Goal: Task Accomplishment & Management: Manage account settings

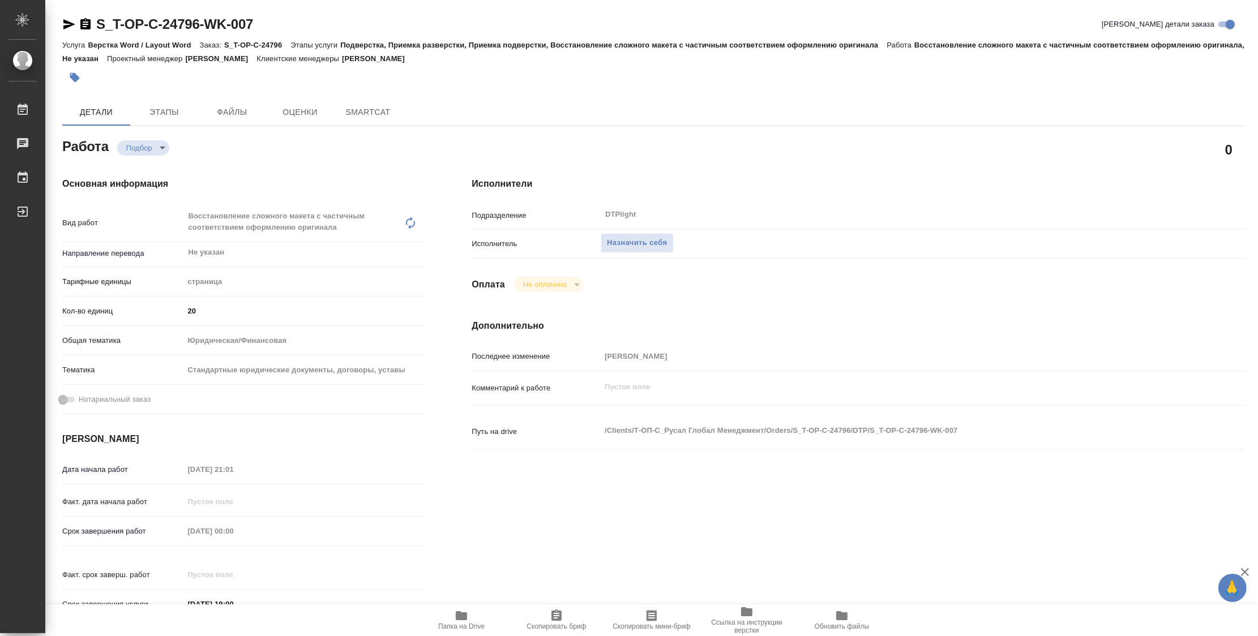
type textarea "x"
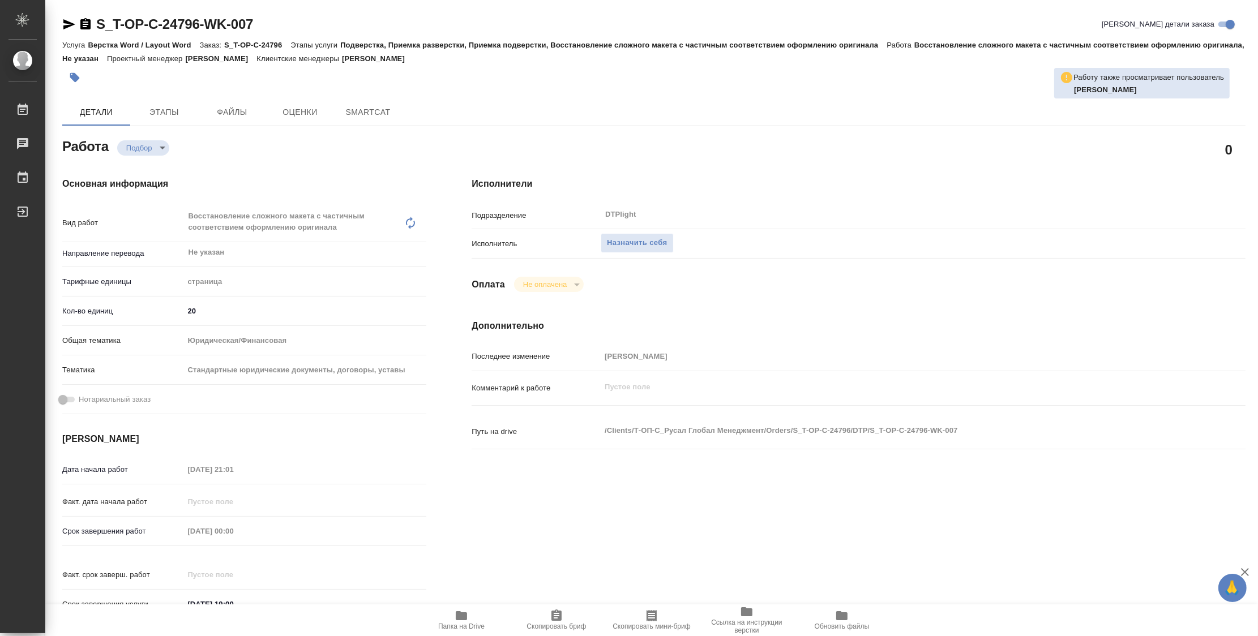
type textarea "x"
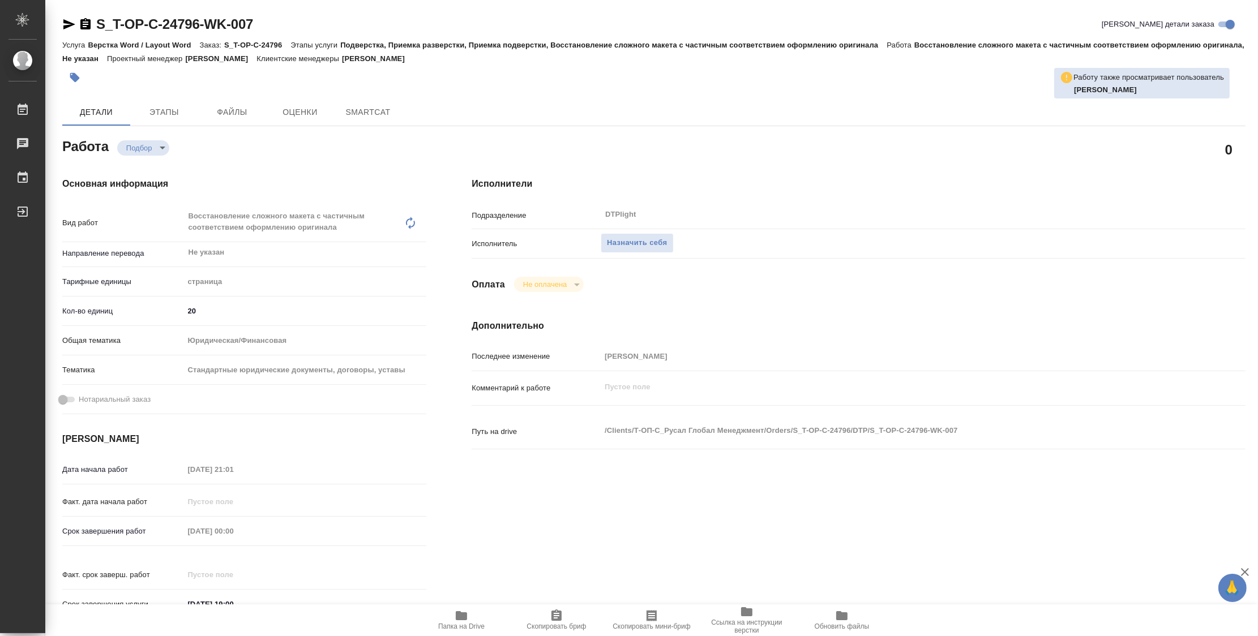
type textarea "x"
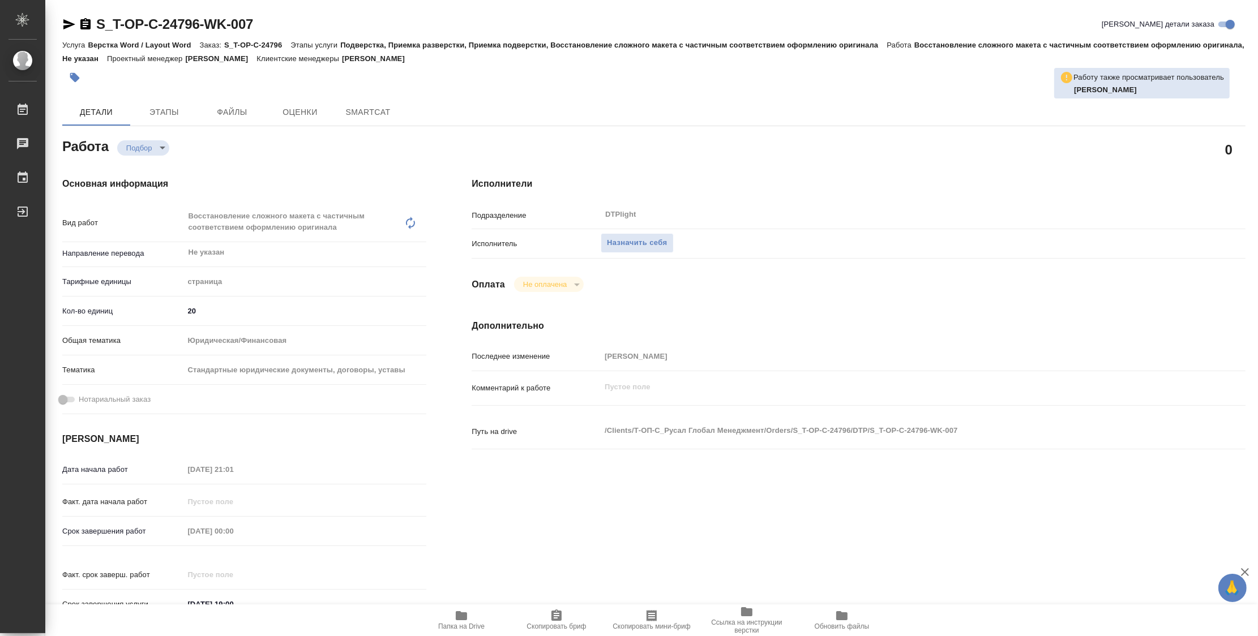
type textarea "x"
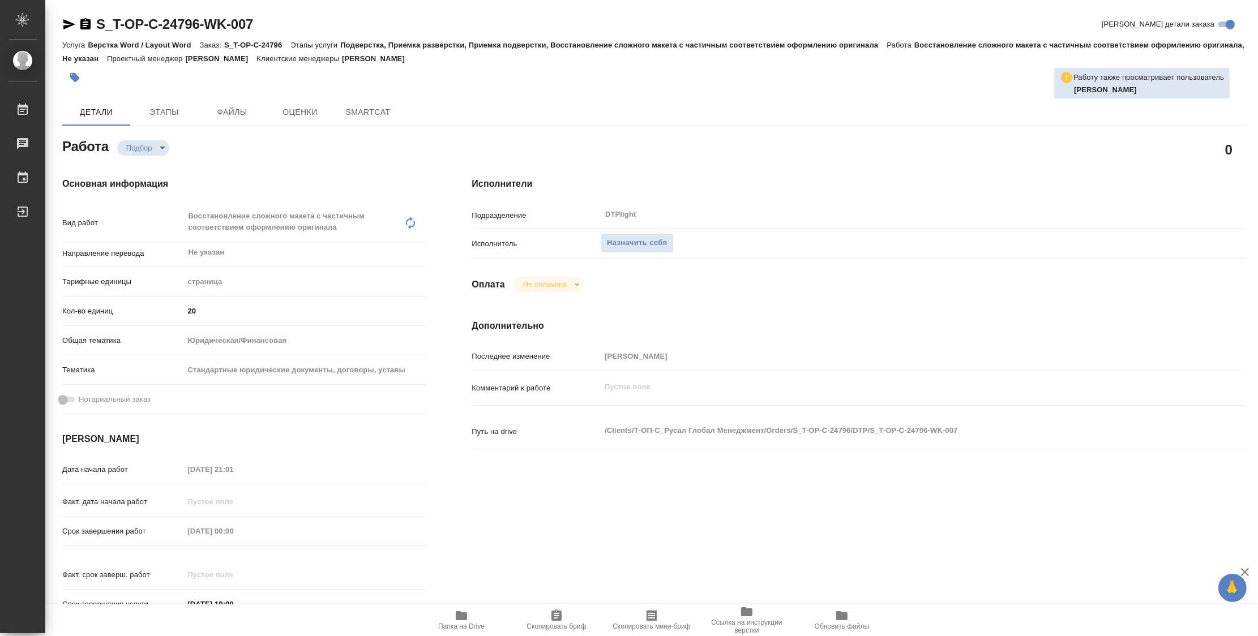
type textarea "x"
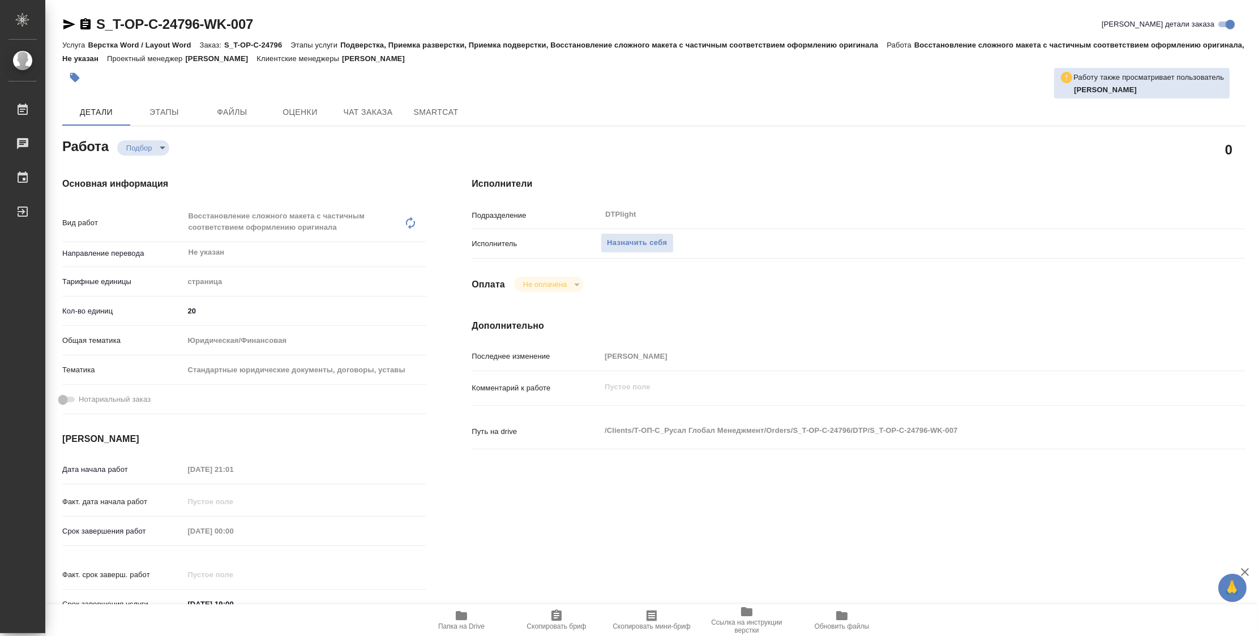
type textarea "x"
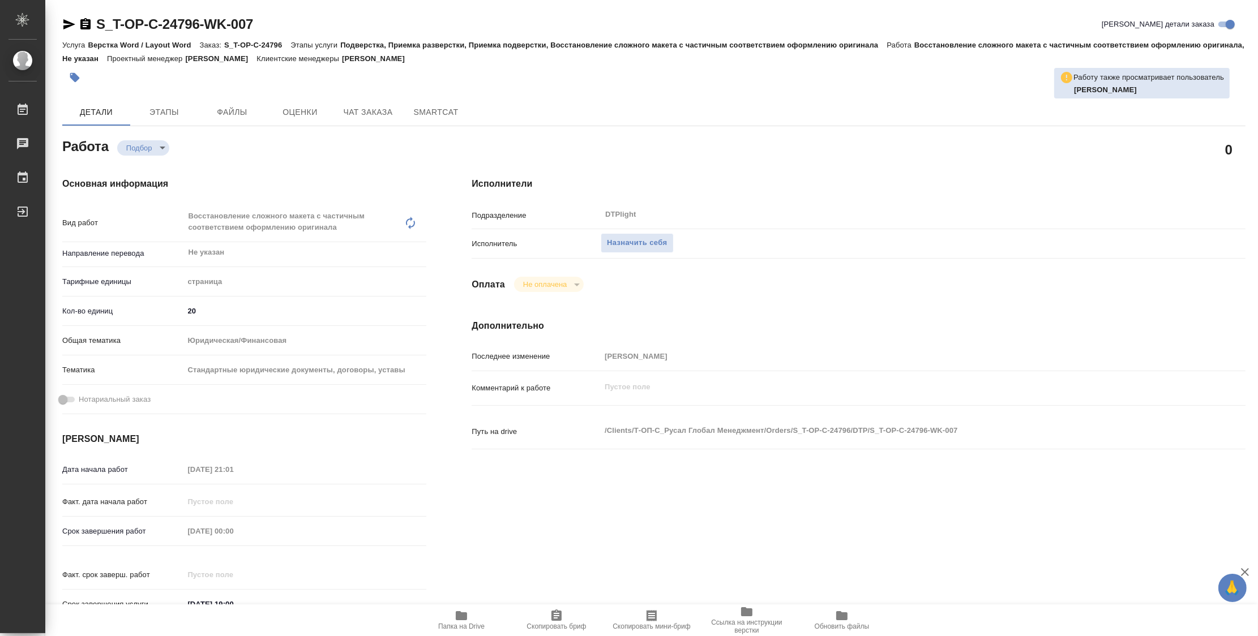
type textarea "x"
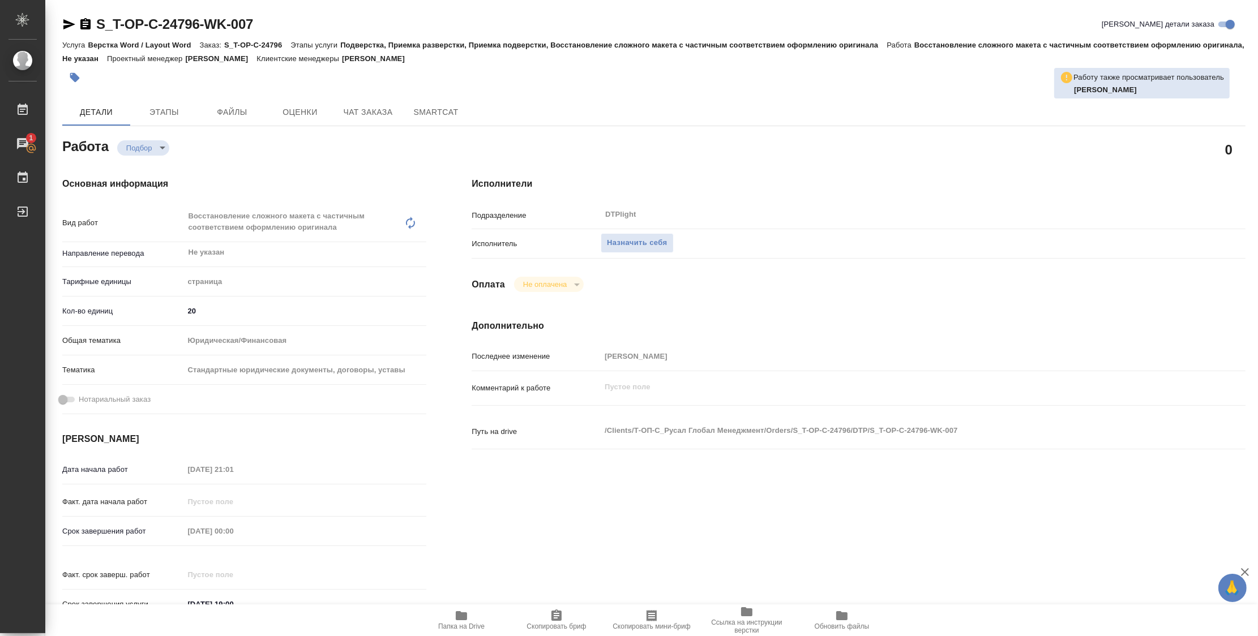
scroll to position [63, 0]
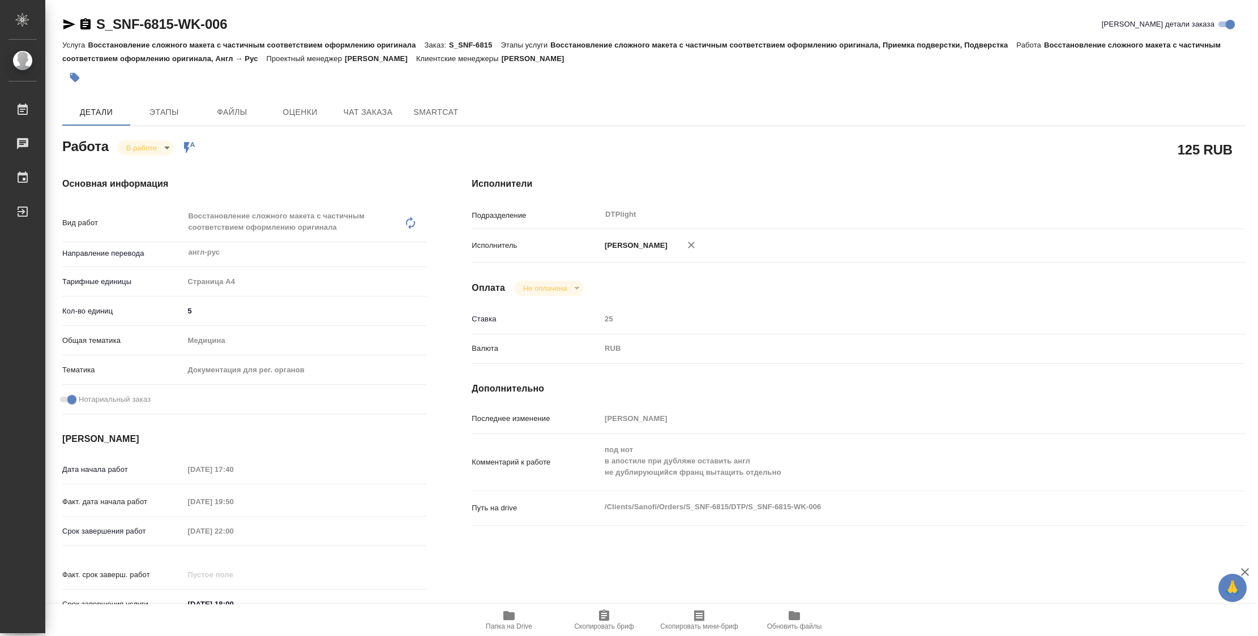
type textarea "x"
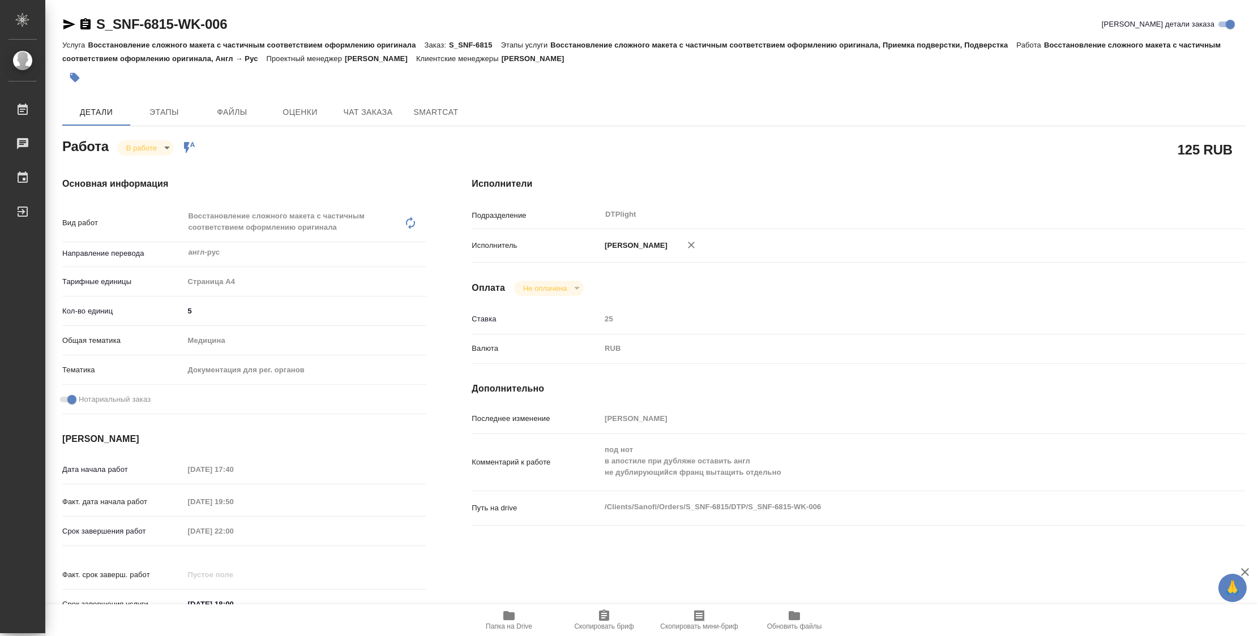
type textarea "x"
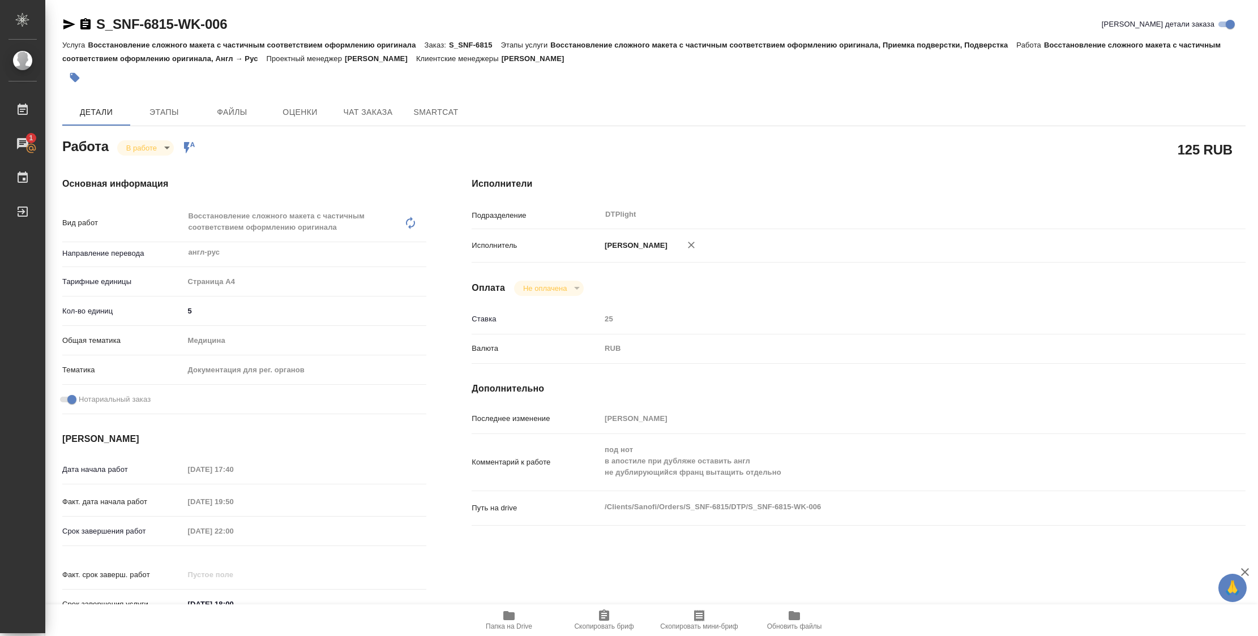
type textarea "x"
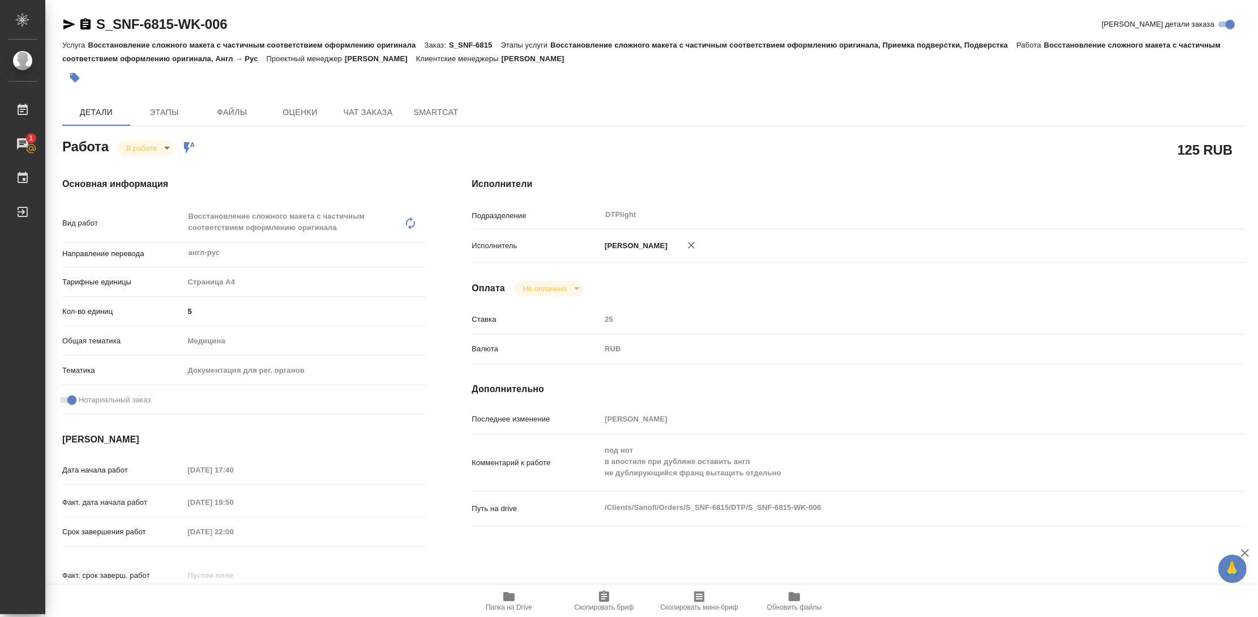
type textarea "x"
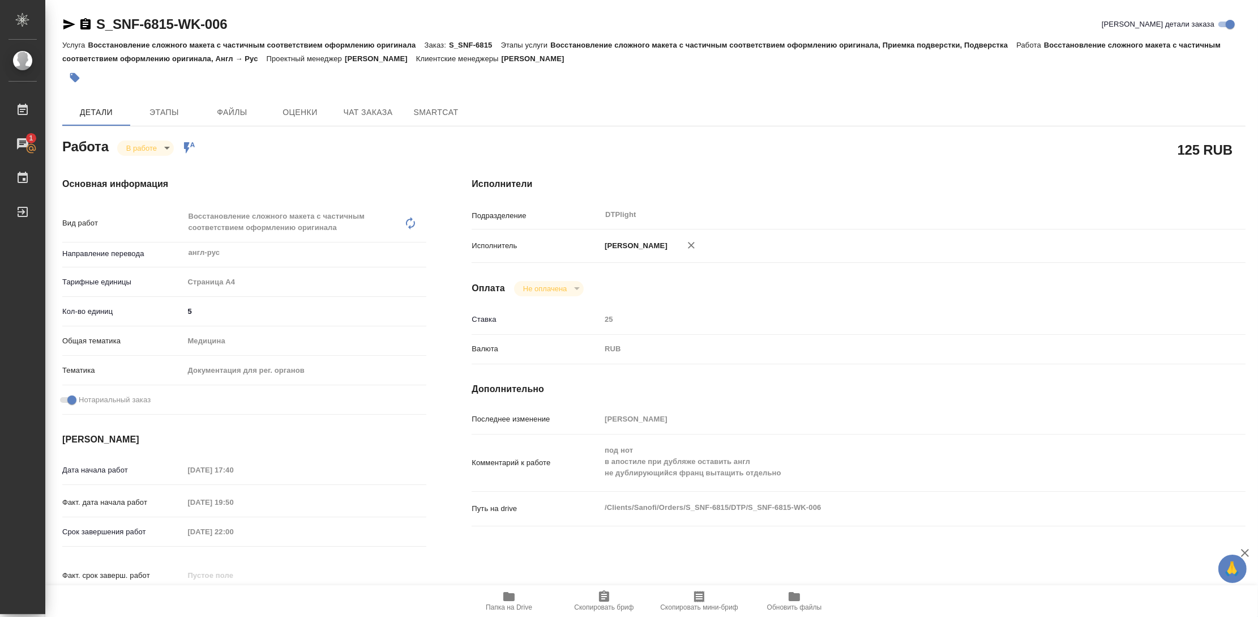
type textarea "x"
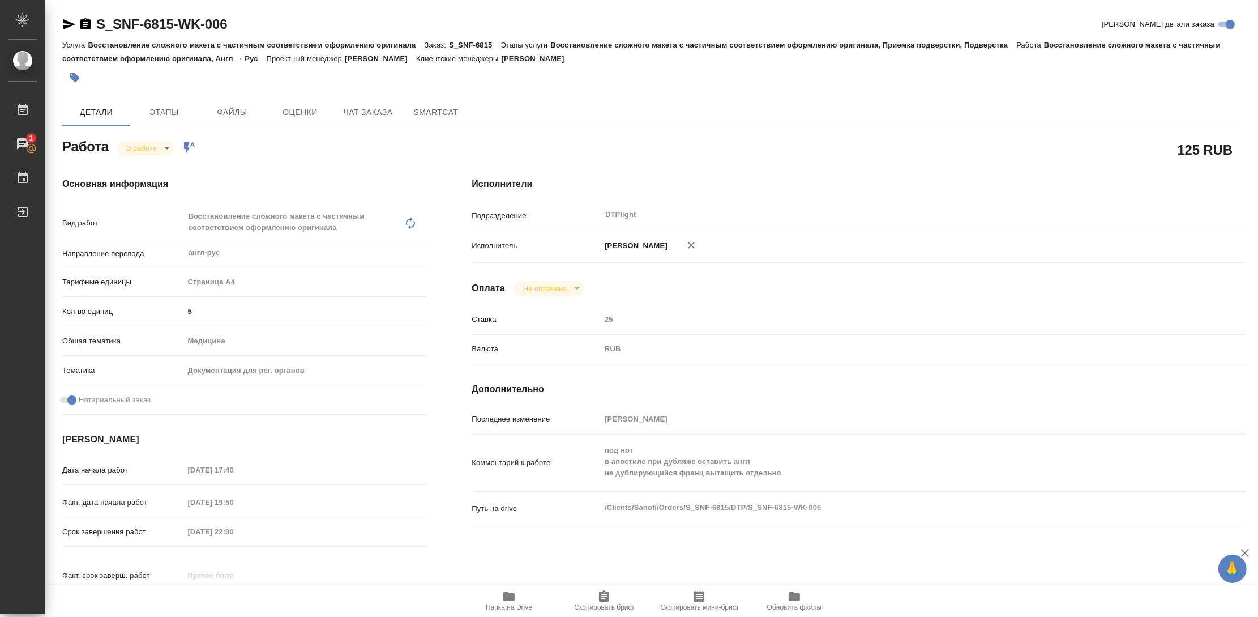
type textarea "x"
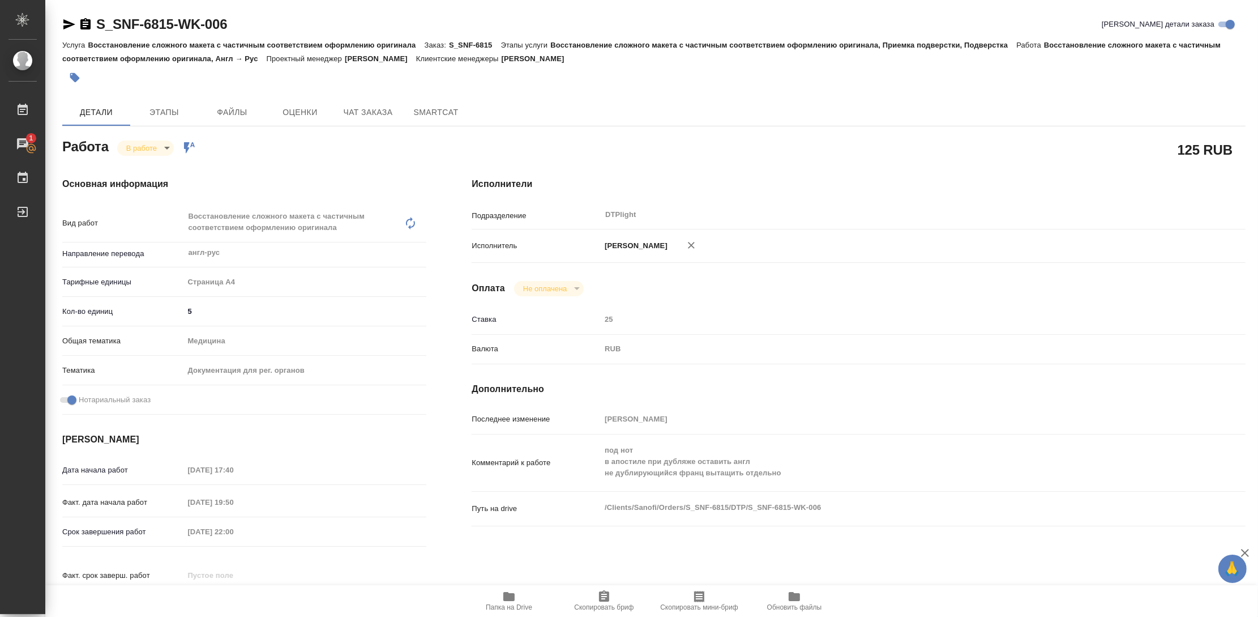
type textarea "x"
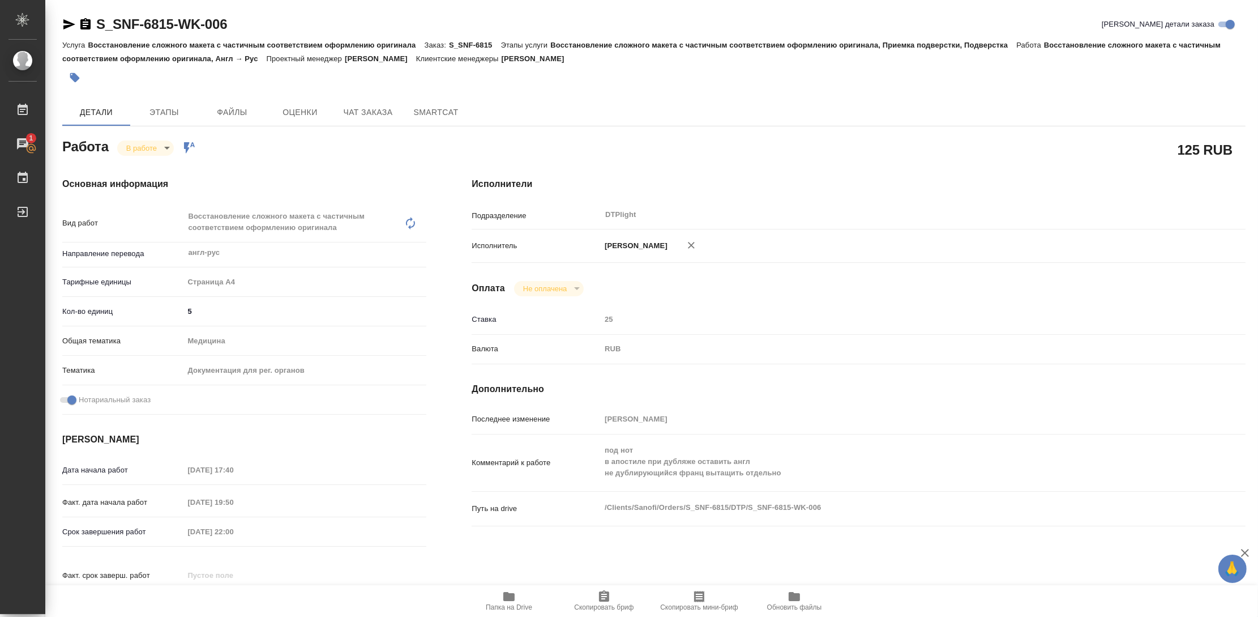
type textarea "x"
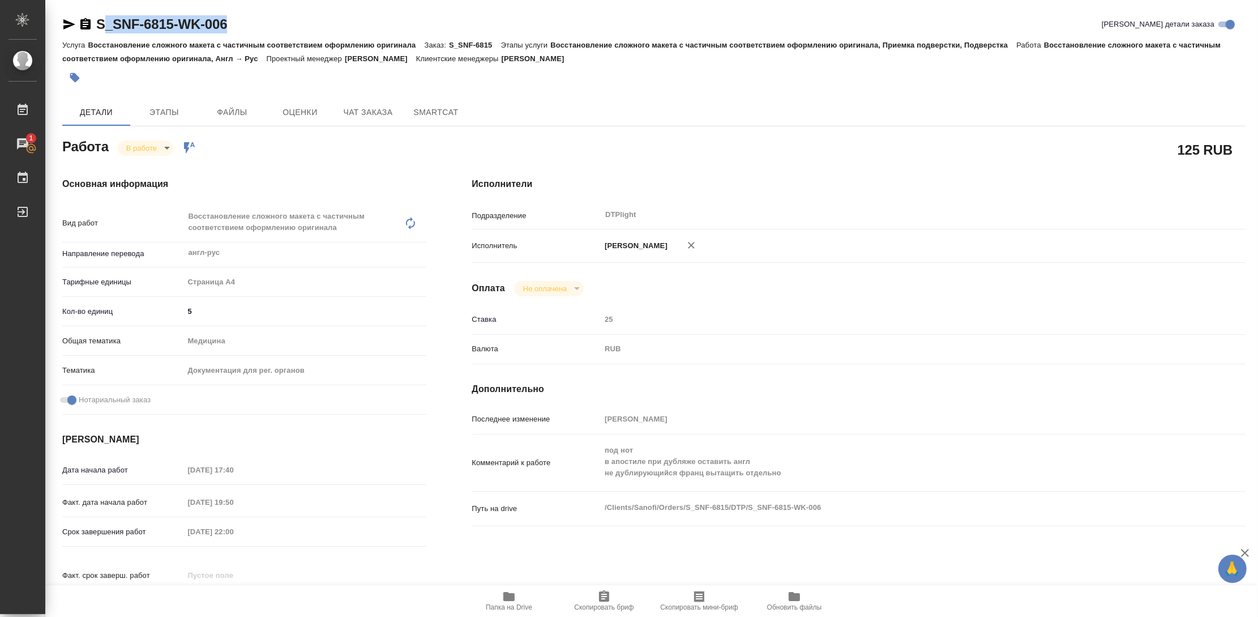
drag, startPoint x: 242, startPoint y: 27, endPoint x: 101, endPoint y: 27, distance: 141.0
click at [101, 27] on div "S_SNF-6815-WK-006 Кратко детали заказа" at bounding box center [653, 24] width 1183 height 18
click at [267, 22] on div "S_SNF-6815-WK-006 Кратко детали заказа" at bounding box center [653, 24] width 1183 height 18
drag, startPoint x: 229, startPoint y: 24, endPoint x: 95, endPoint y: 27, distance: 133.7
click at [95, 27] on div "S_SNF-6815-WK-006 Кратко детали заказа" at bounding box center [653, 24] width 1183 height 18
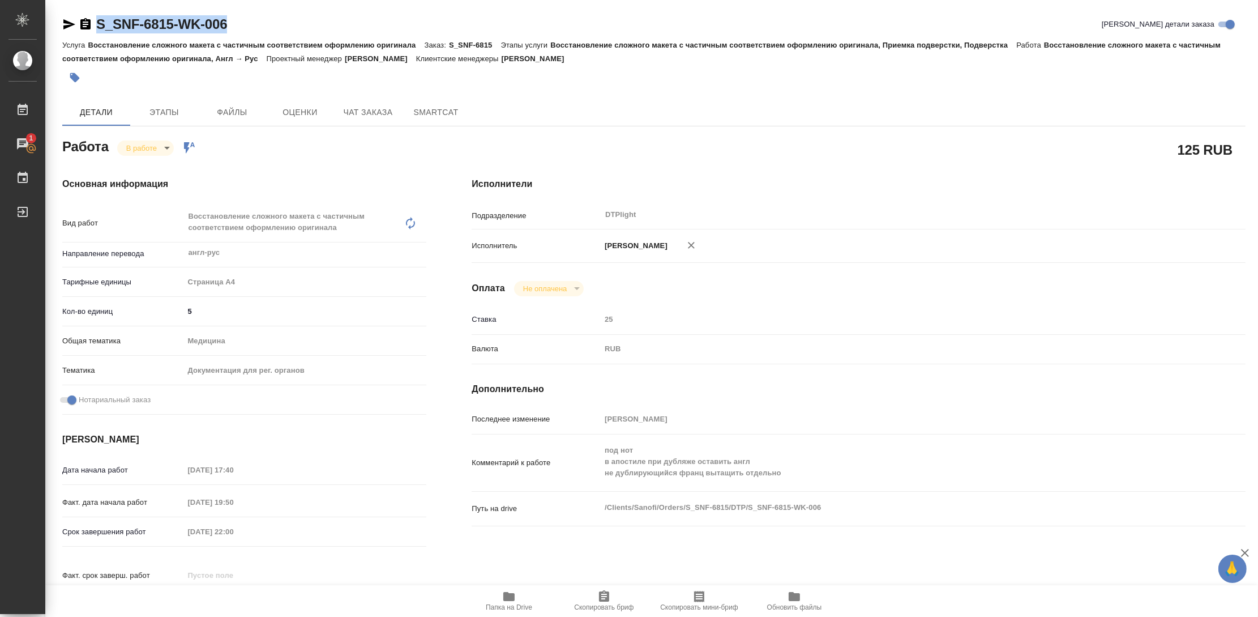
copy link "S_SNF-6815-WK-006"
click at [696, 275] on div "Исполнители Подразделение DTPlight ​ Исполнитель Зубакова Виктория Оплата Не оп…" at bounding box center [858, 402] width 819 height 495
click at [507, 601] on icon "button" at bounding box center [509, 596] width 14 height 14
type textarea "x"
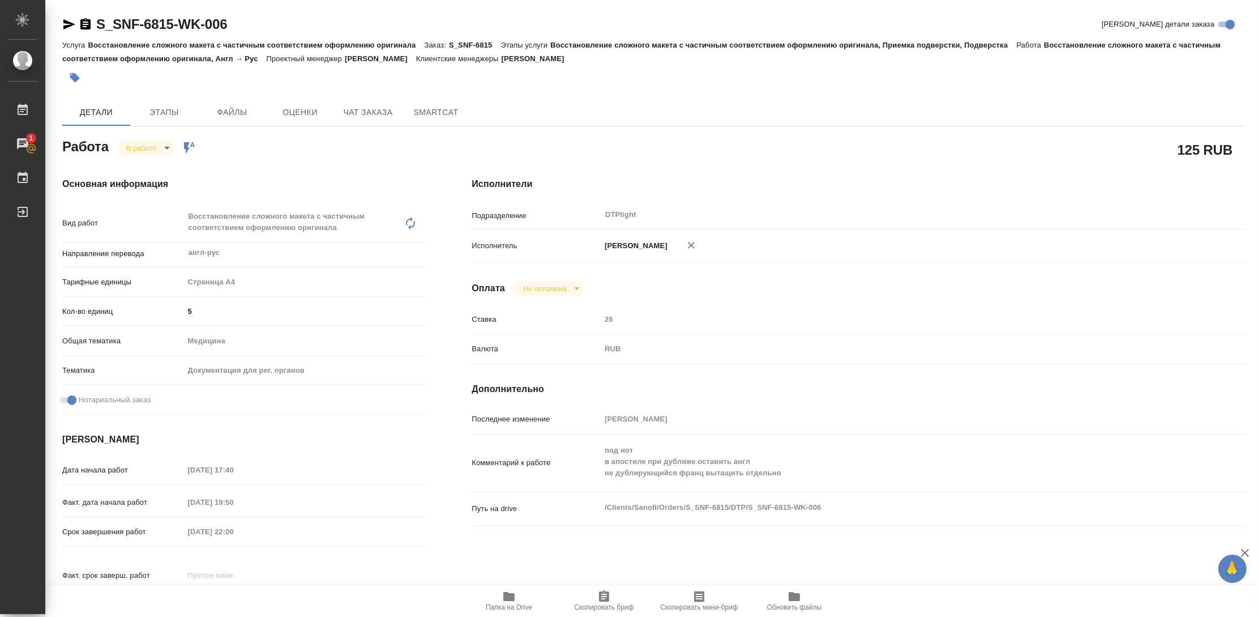
type textarea "x"
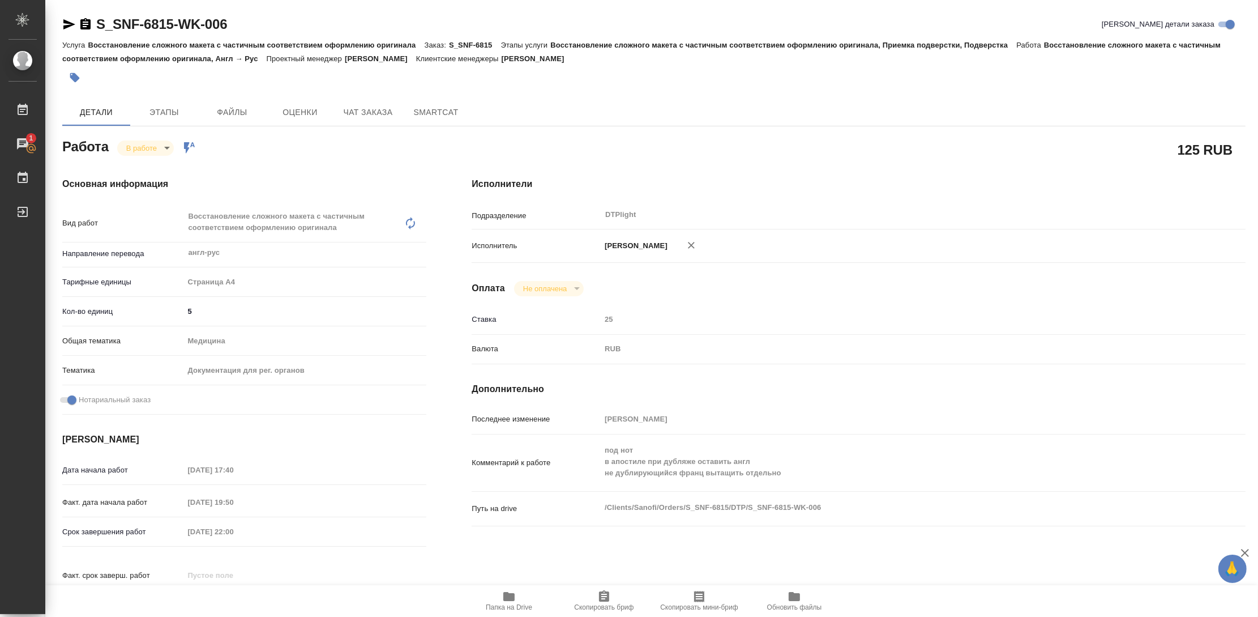
type textarea "x"
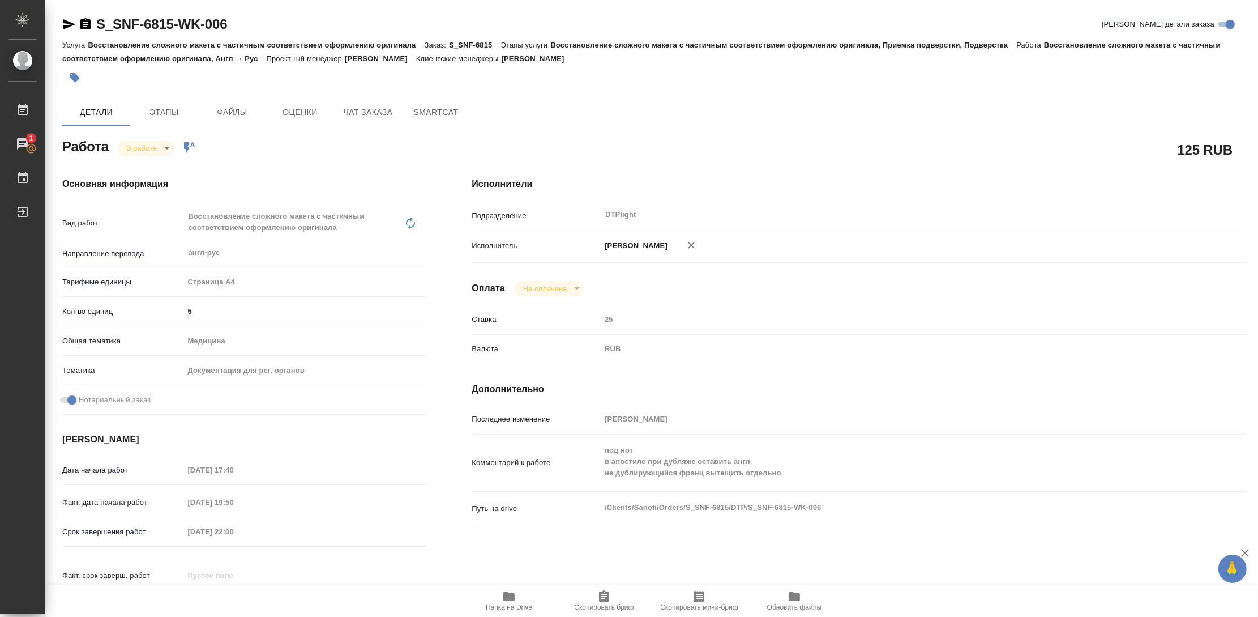
type textarea "x"
click at [153, 149] on body "🙏 .cls-1 fill:#fff; AWATERA Zubakova Viktoriya Работы 1 Чаты График Выйти S_SNF…" at bounding box center [629, 308] width 1258 height 617
click at [149, 164] on button "Выполнен" at bounding box center [146, 167] width 41 height 12
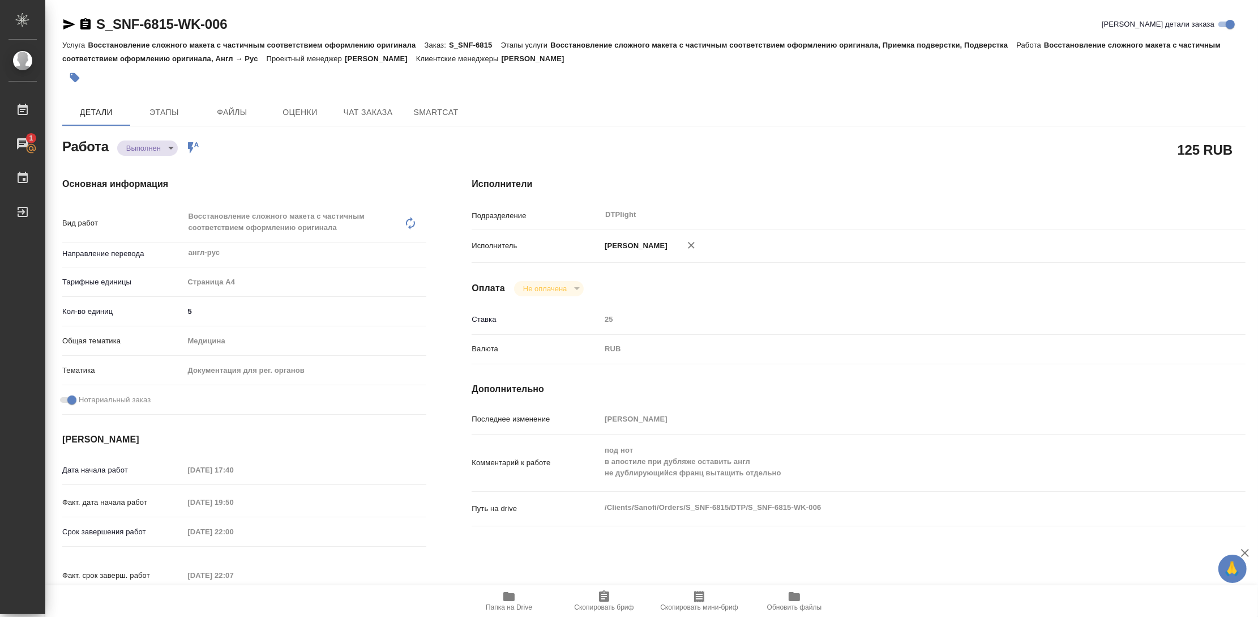
type textarea "x"
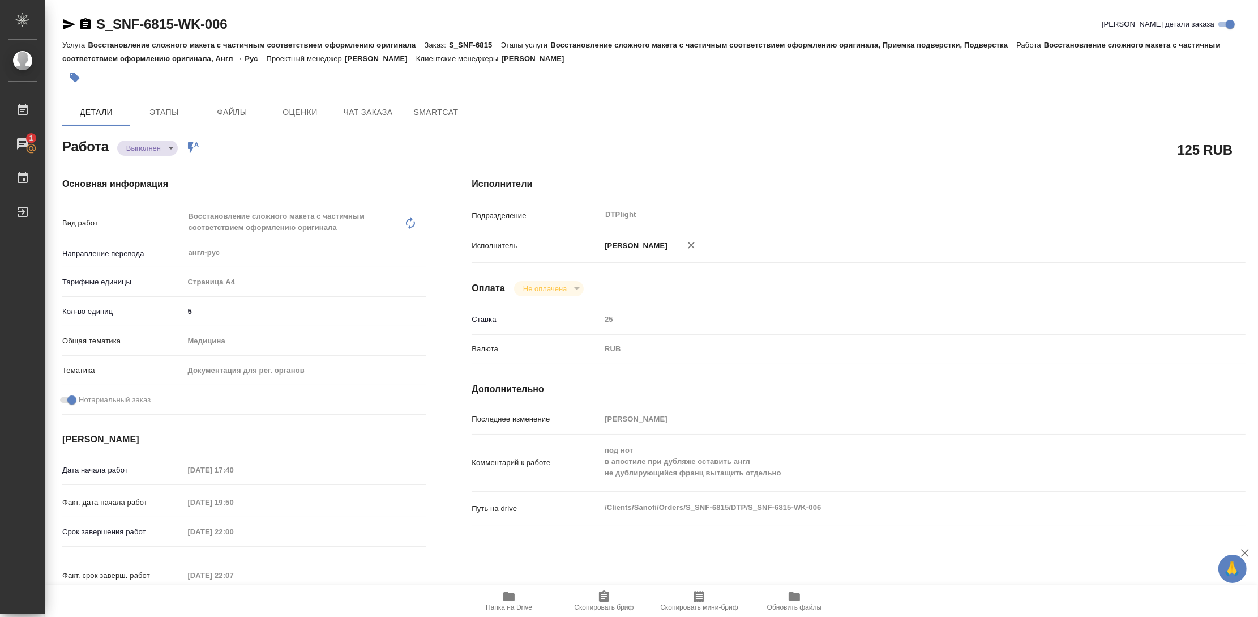
type textarea "x"
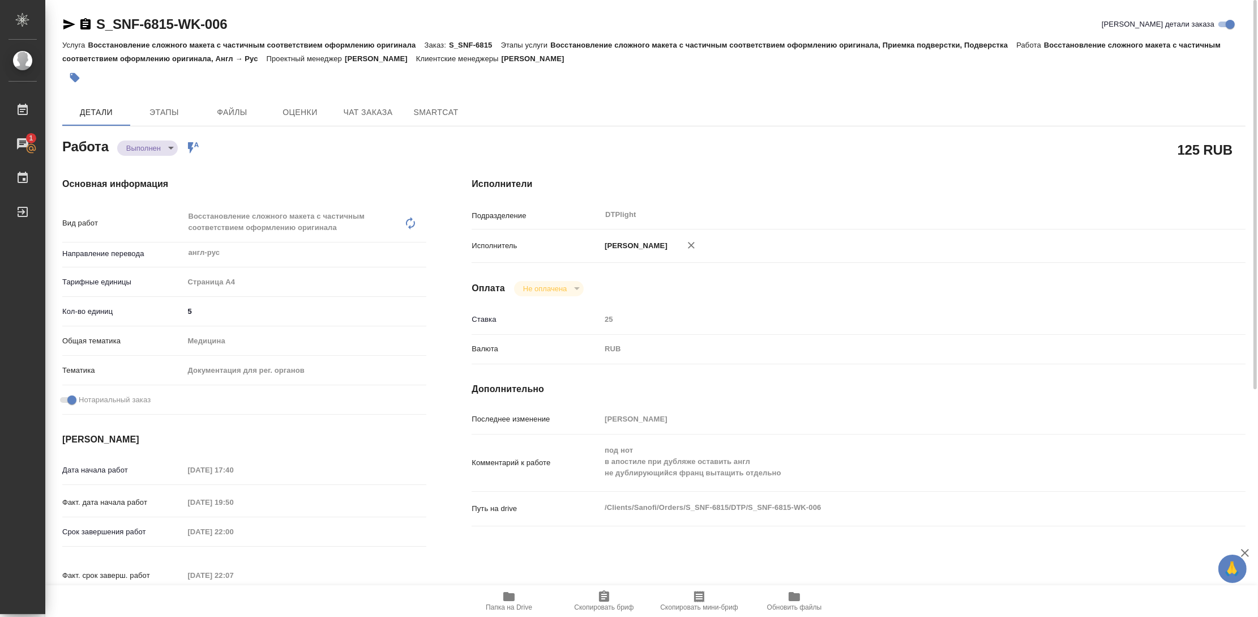
type textarea "x"
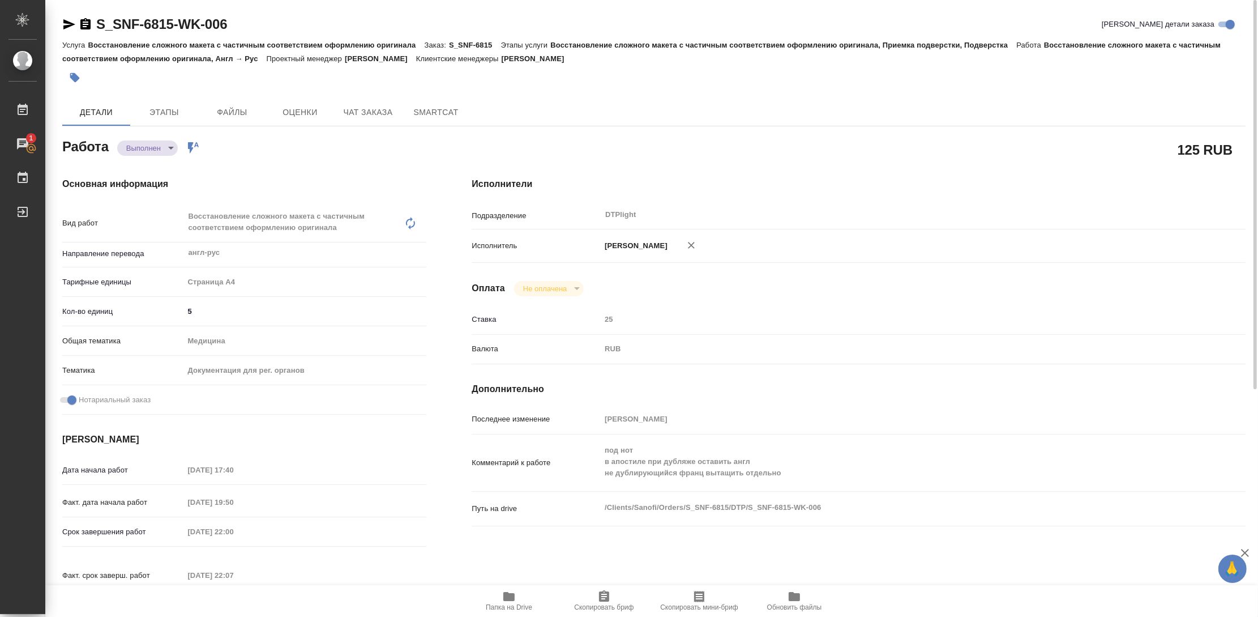
type textarea "x"
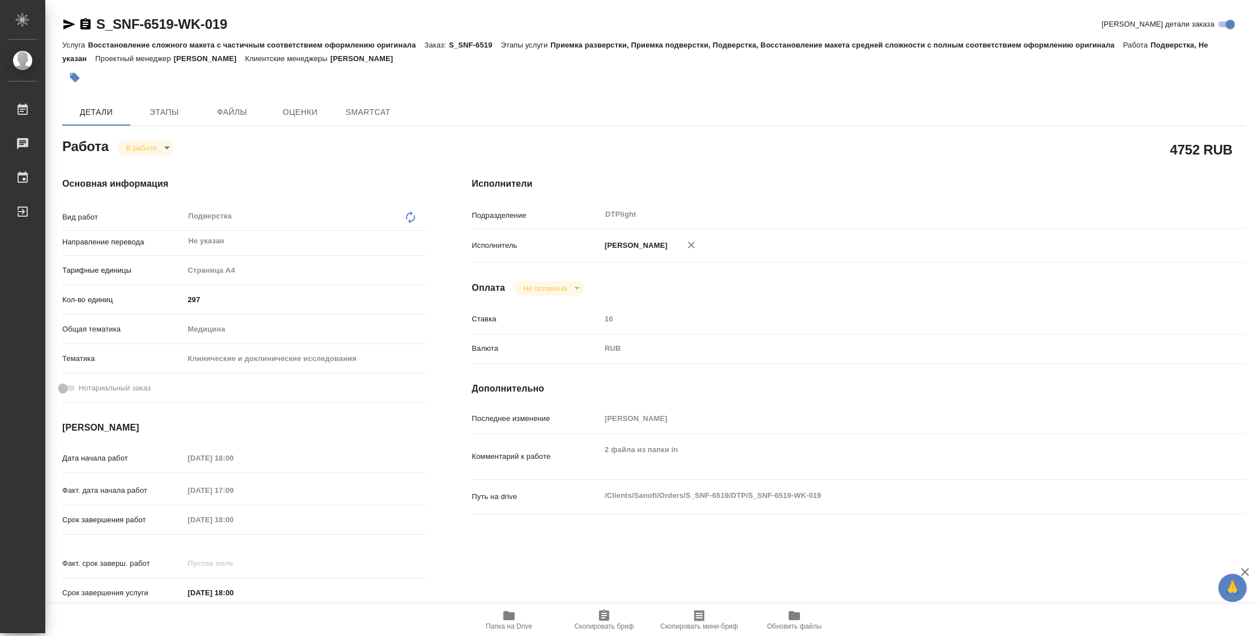
type textarea "x"
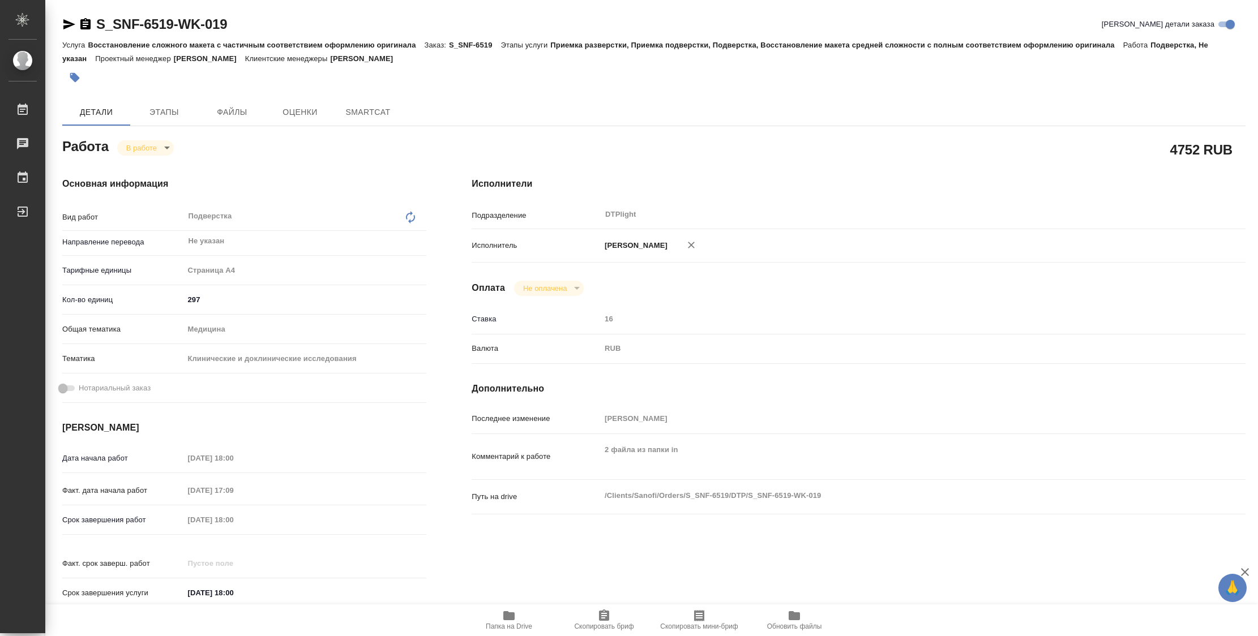
type textarea "x"
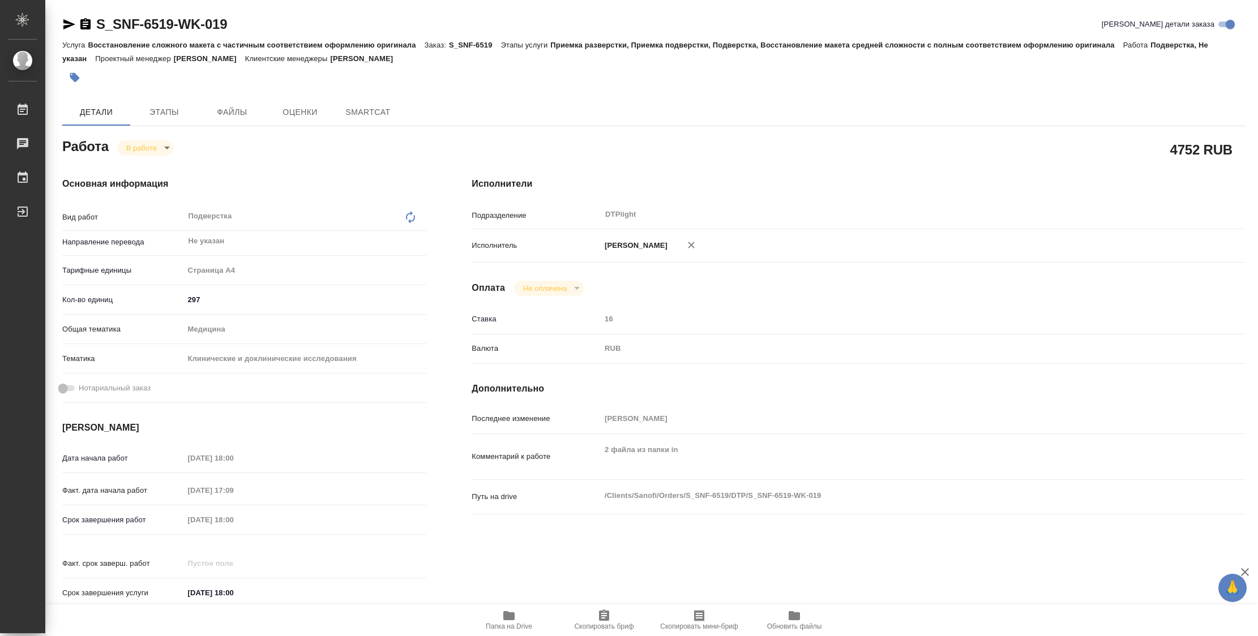
type textarea "x"
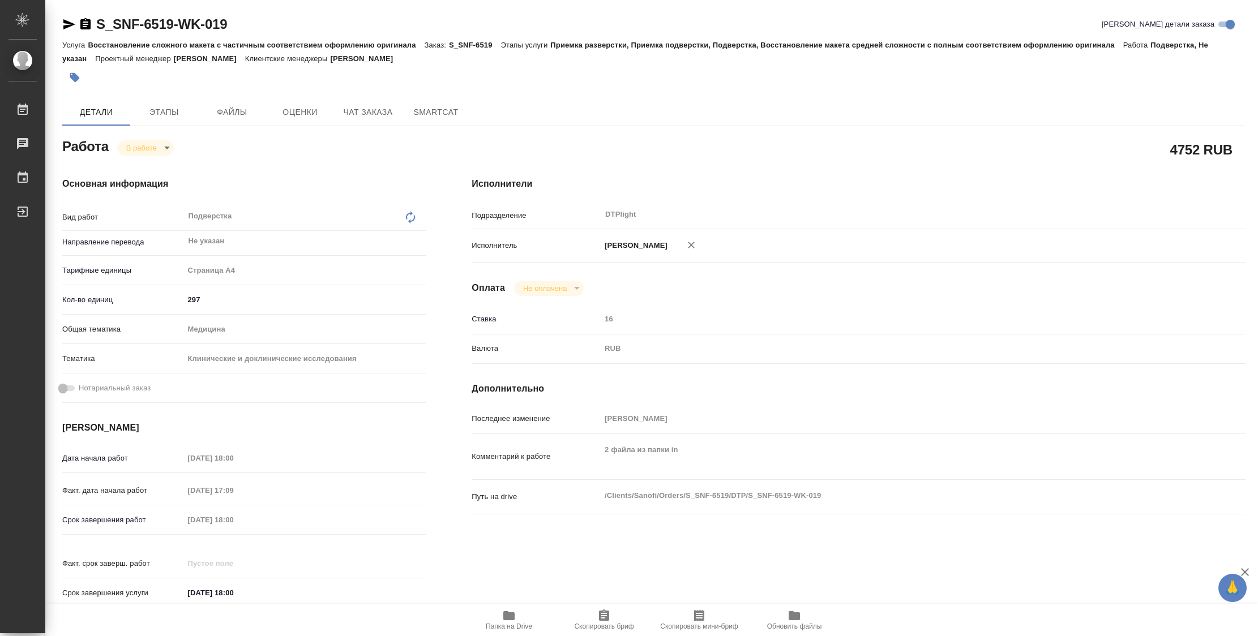
type textarea "x"
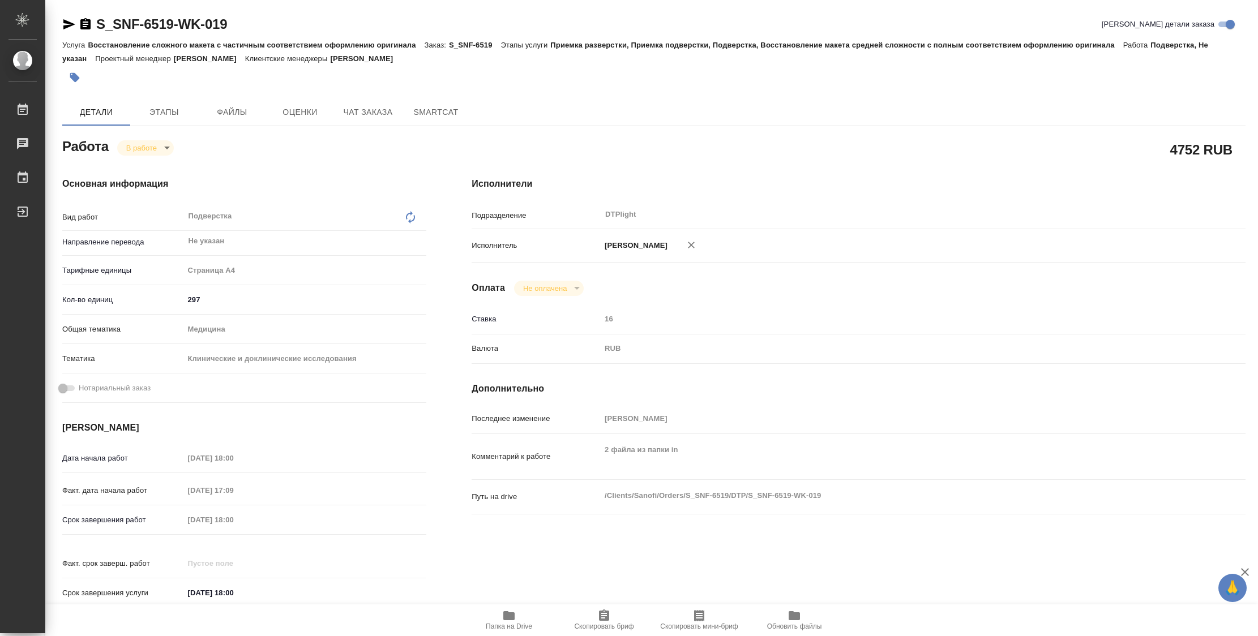
type textarea "x"
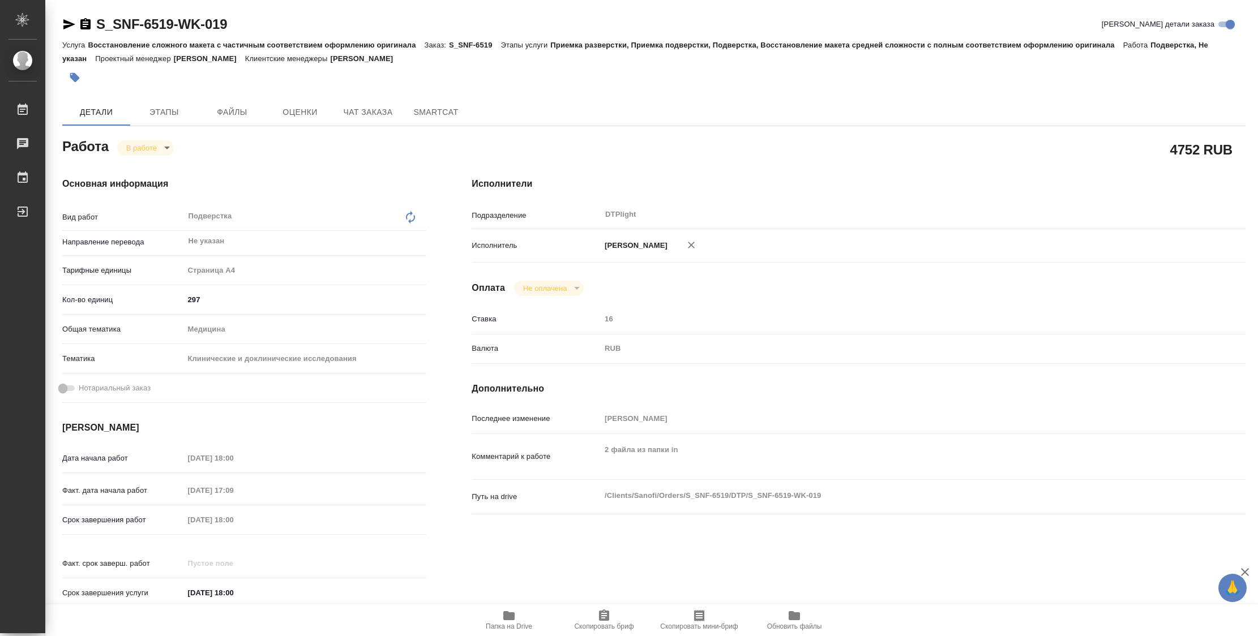
type textarea "x"
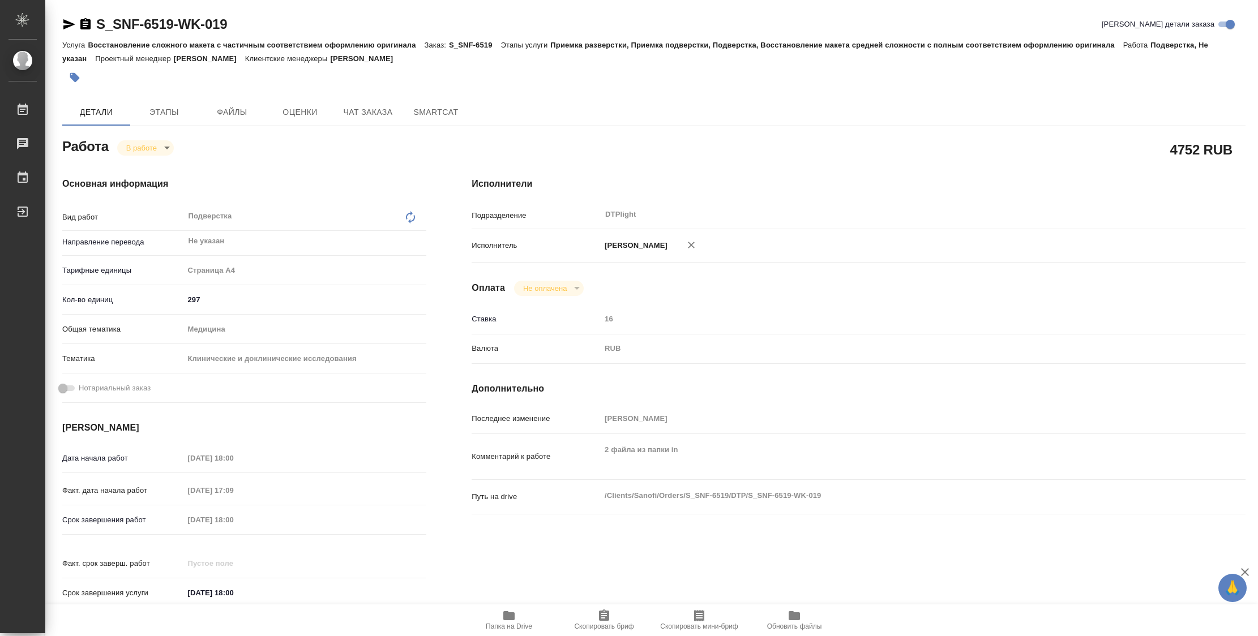
type textarea "x"
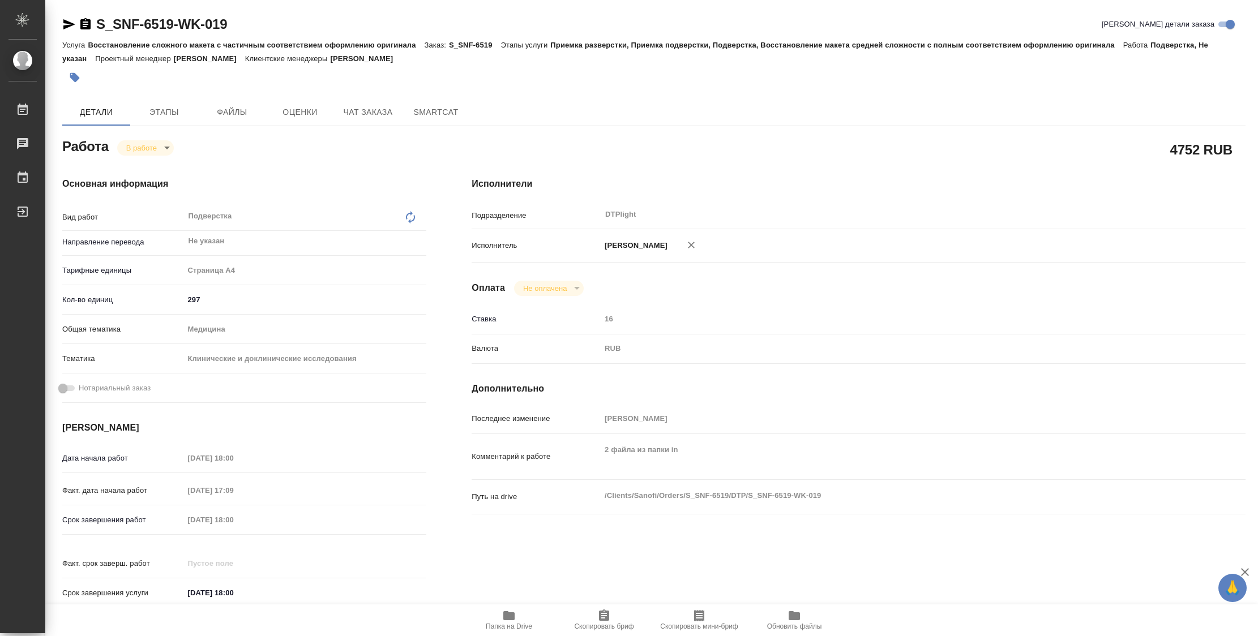
type textarea "x"
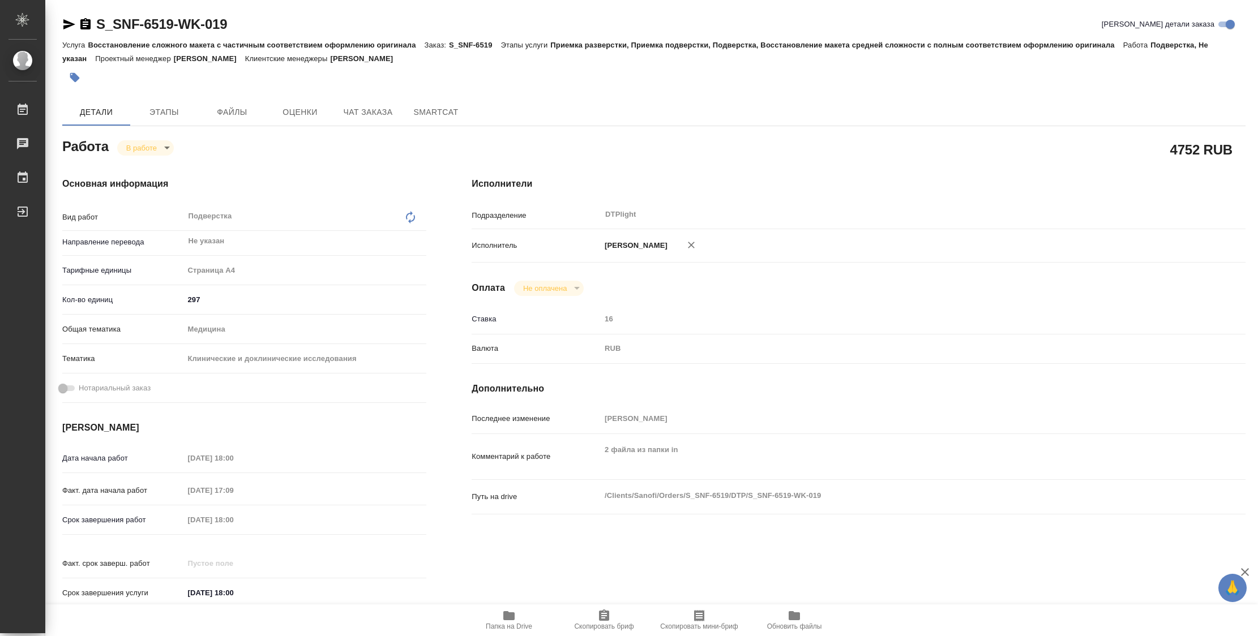
type textarea "x"
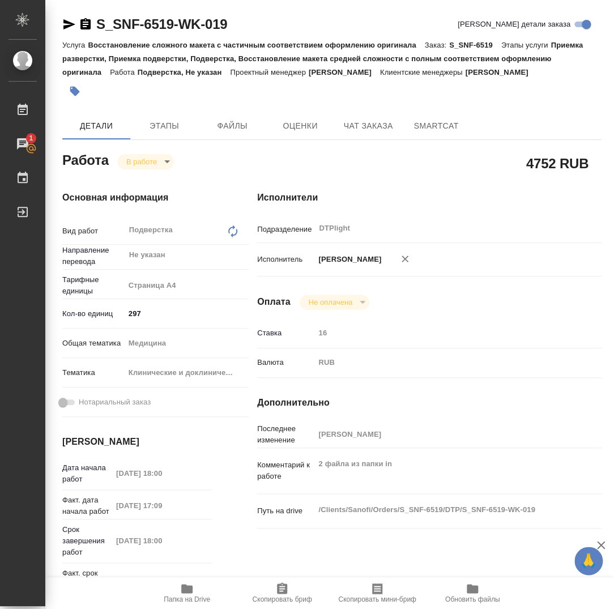
type textarea "x"
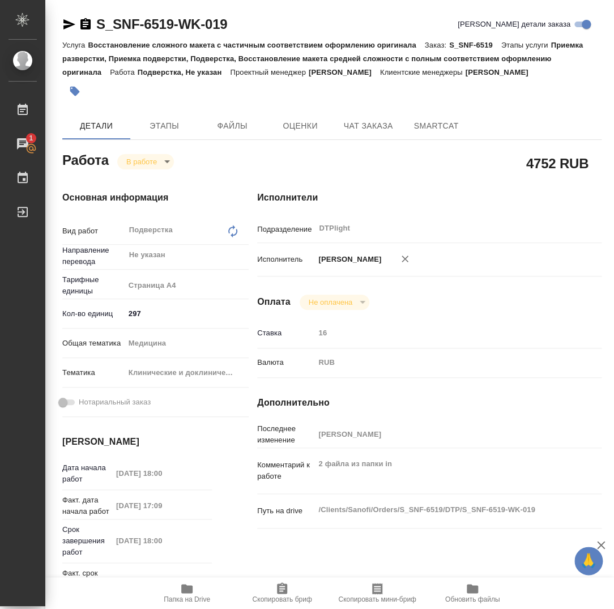
type textarea "x"
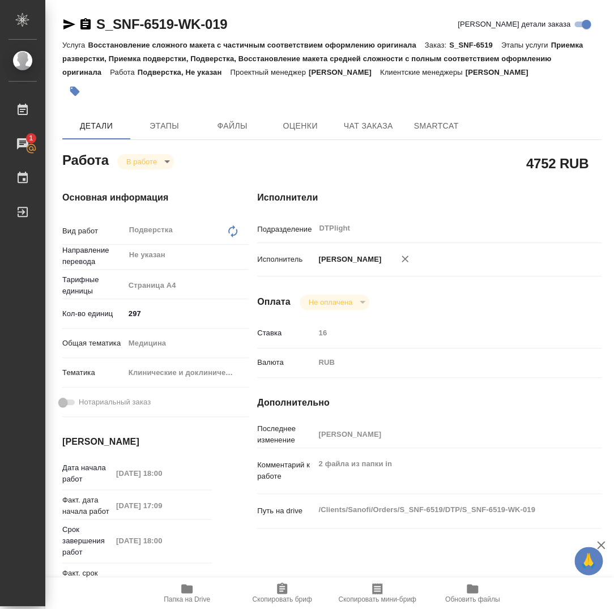
type textarea "x"
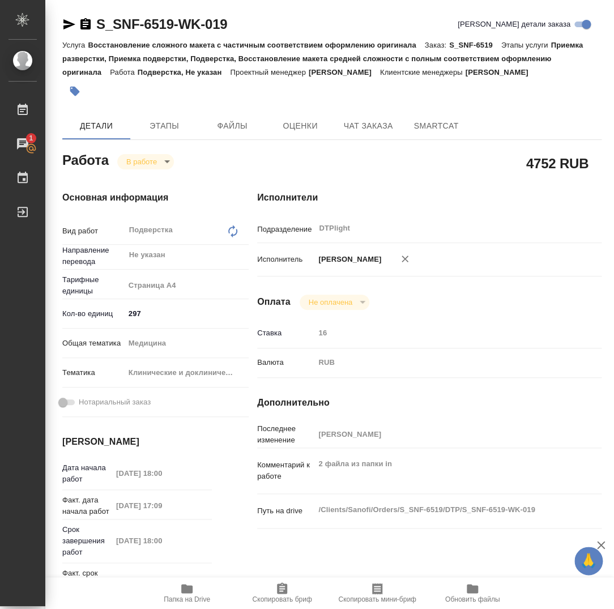
type textarea "x"
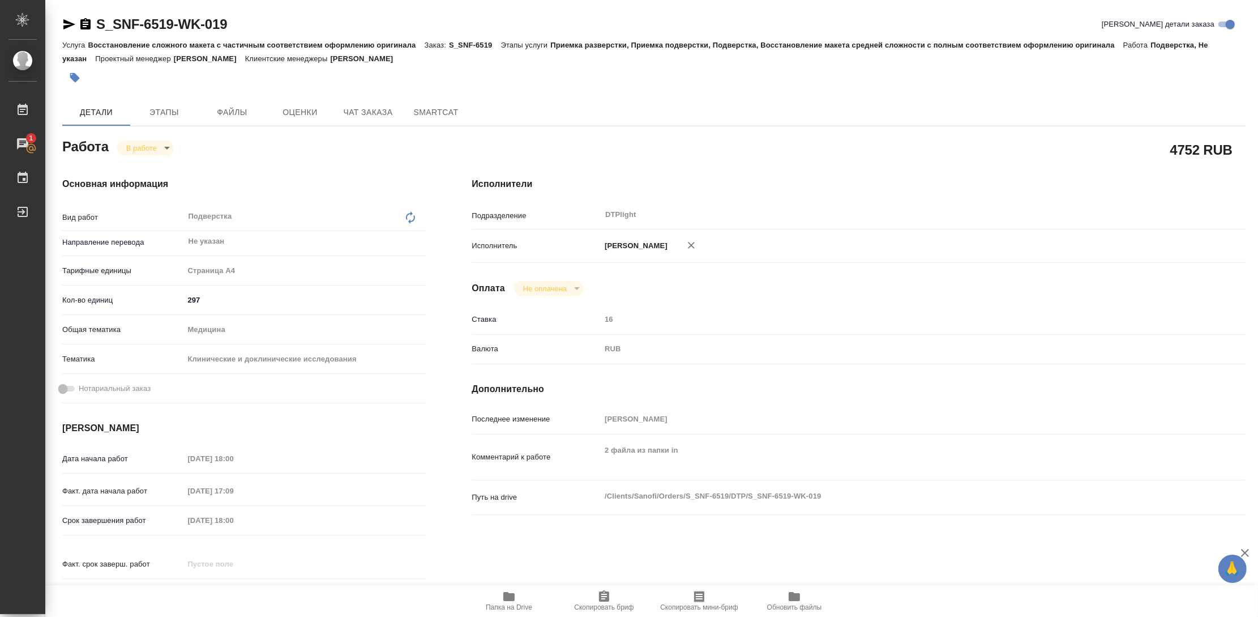
type textarea "x"
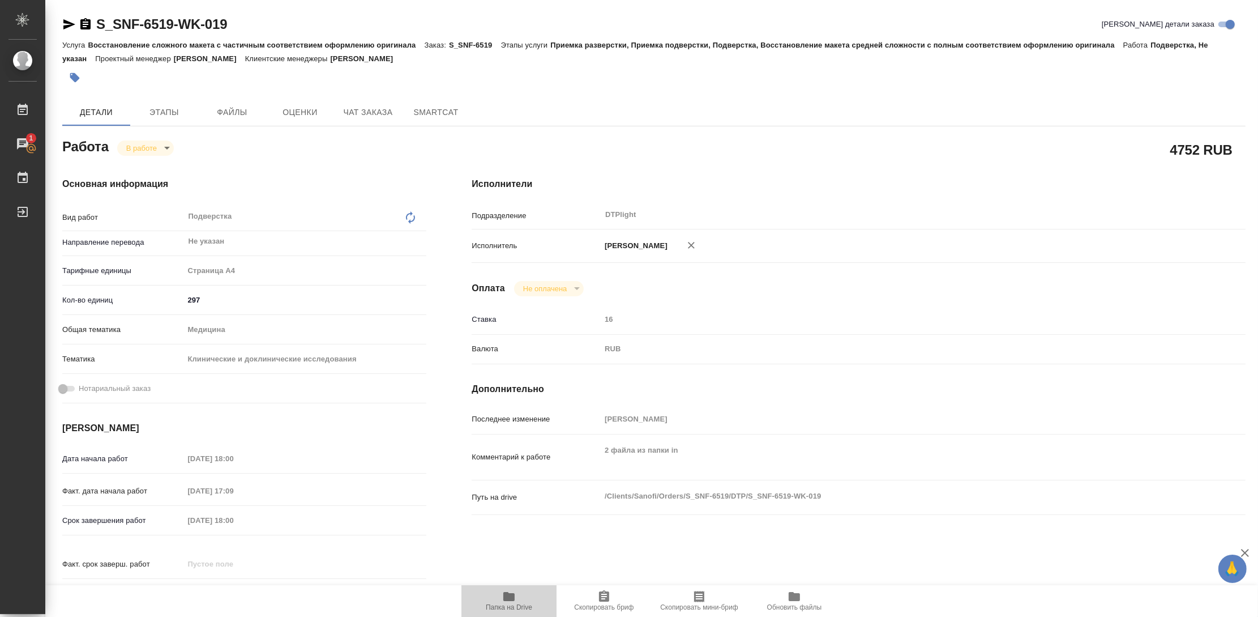
click at [512, 602] on icon "button" at bounding box center [509, 596] width 14 height 14
type textarea "x"
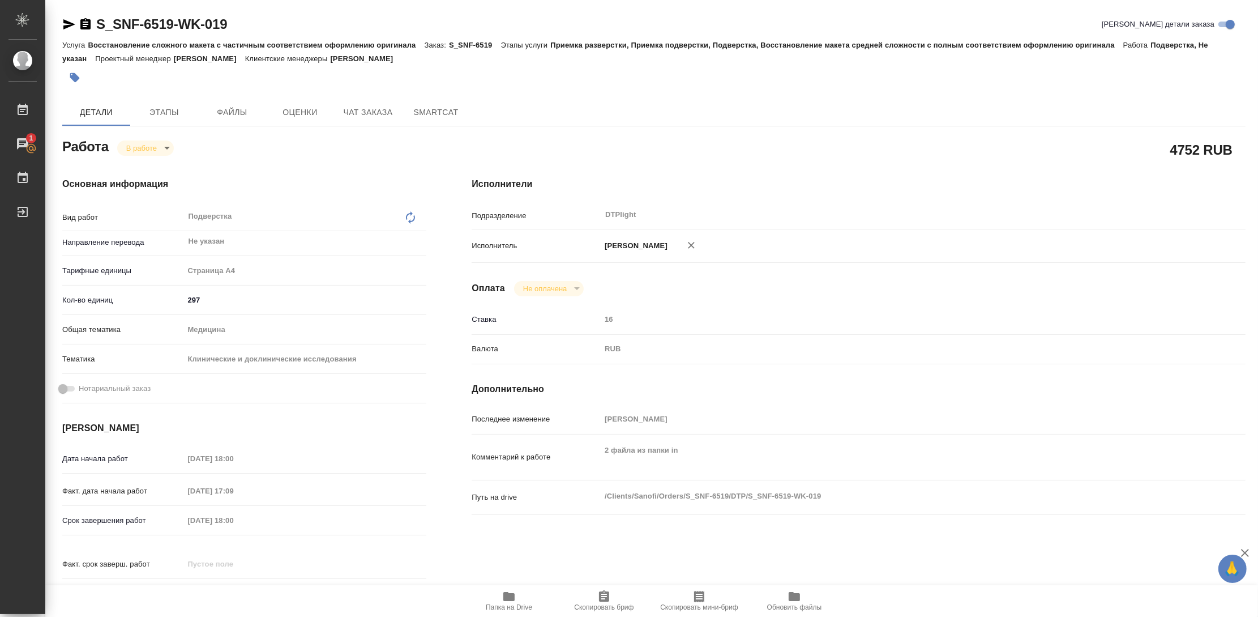
type textarea "x"
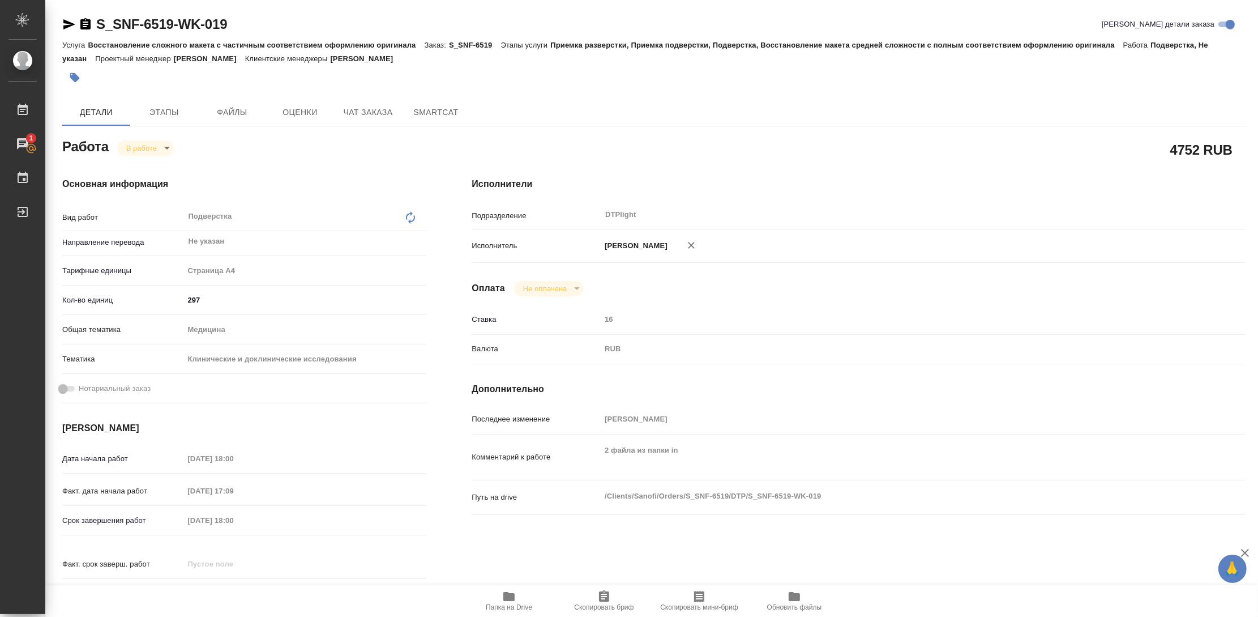
type textarea "x"
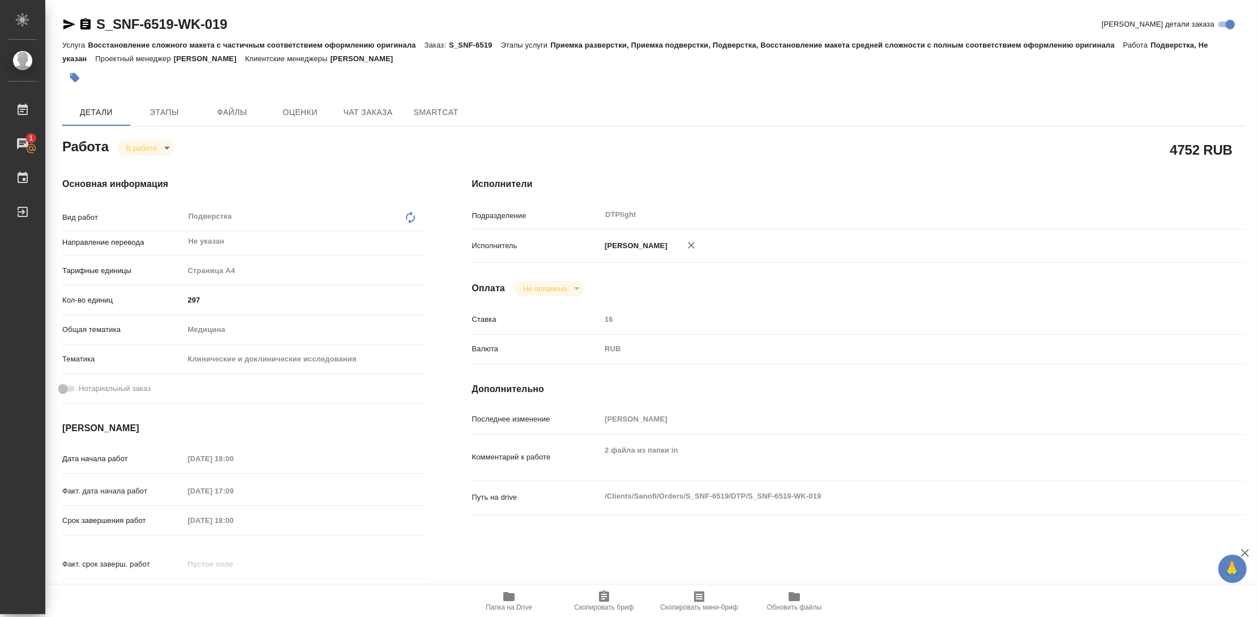
type textarea "x"
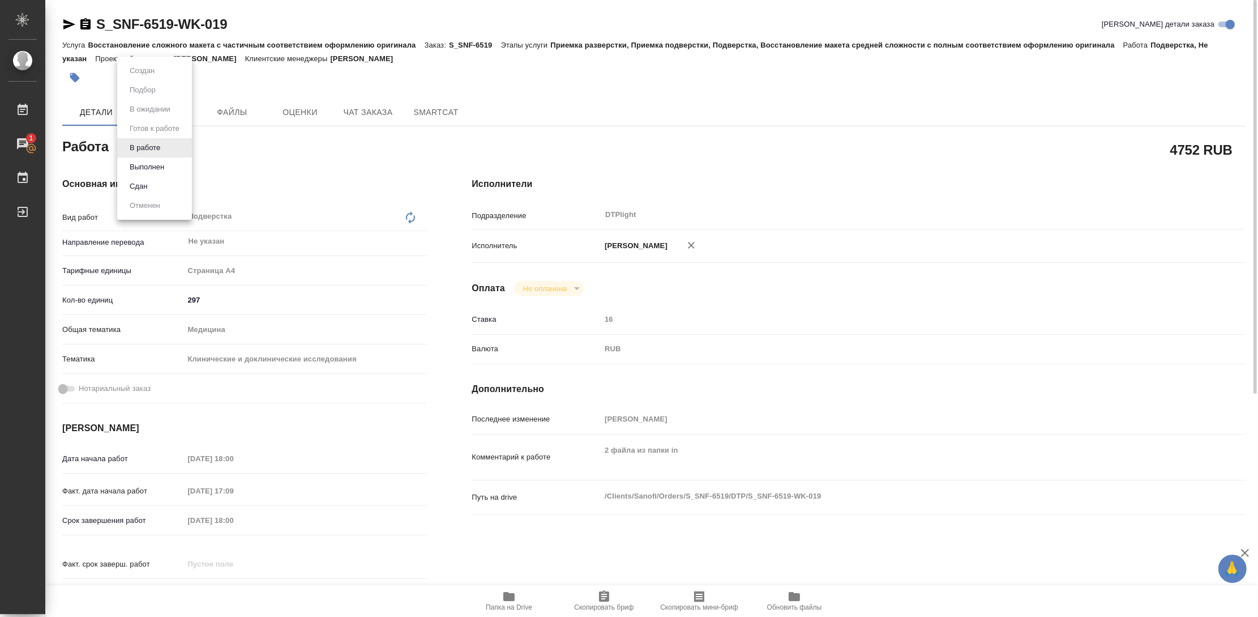
click at [139, 148] on body "🙏 .cls-1 fill:#fff; AWATERA Zubakova Viktoriya Работы 1 Чаты График Выйти S_SNF…" at bounding box center [629, 308] width 1258 height 617
click at [149, 163] on button "Выполнен" at bounding box center [146, 167] width 41 height 12
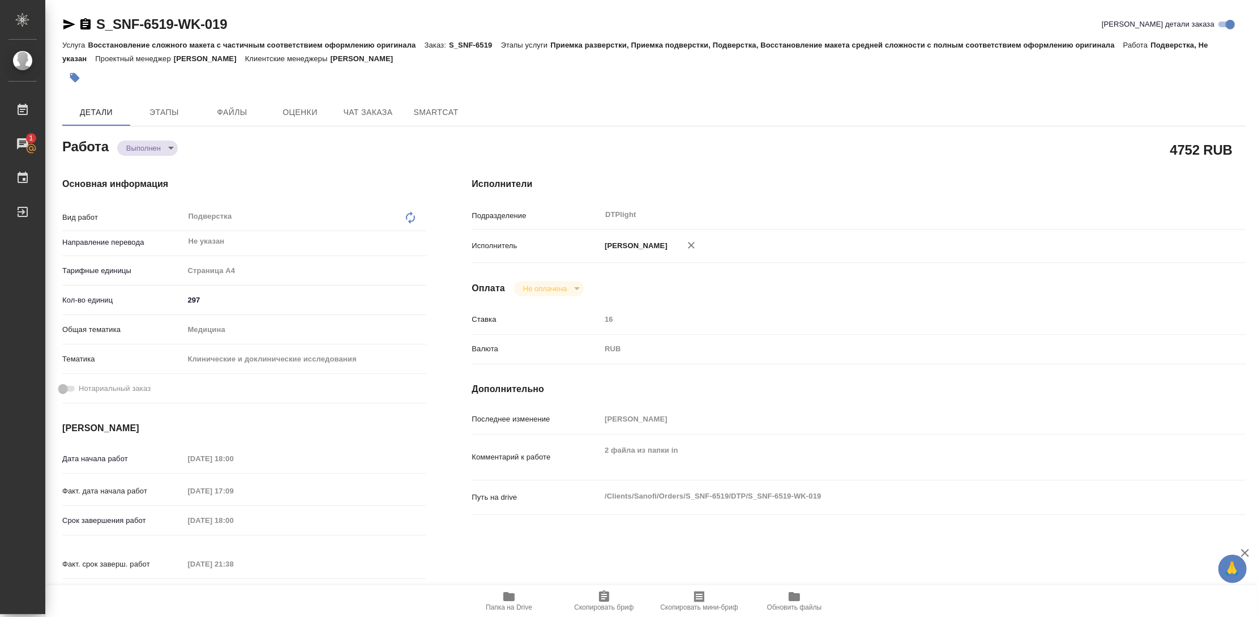
type textarea "x"
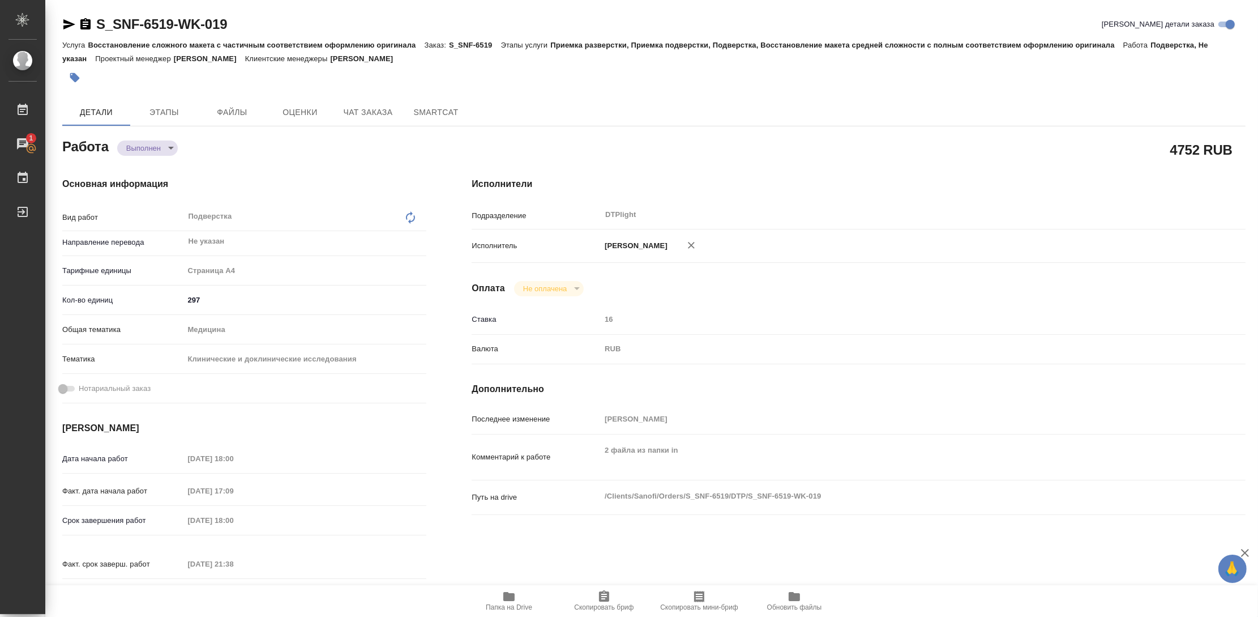
type textarea "x"
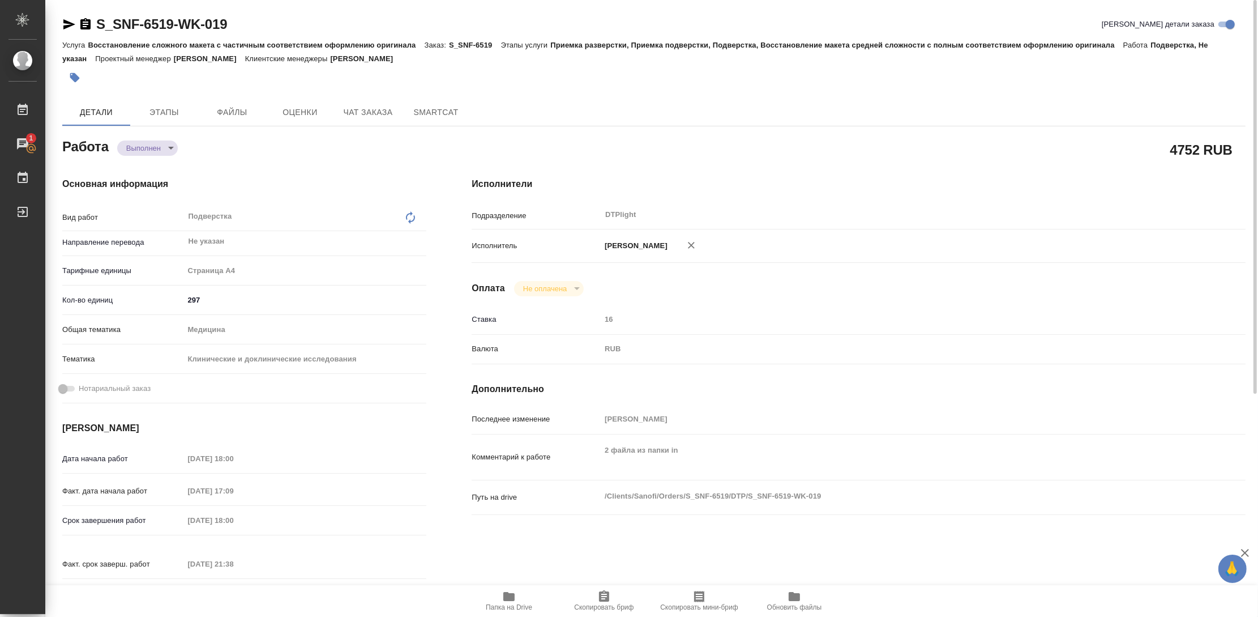
type textarea "x"
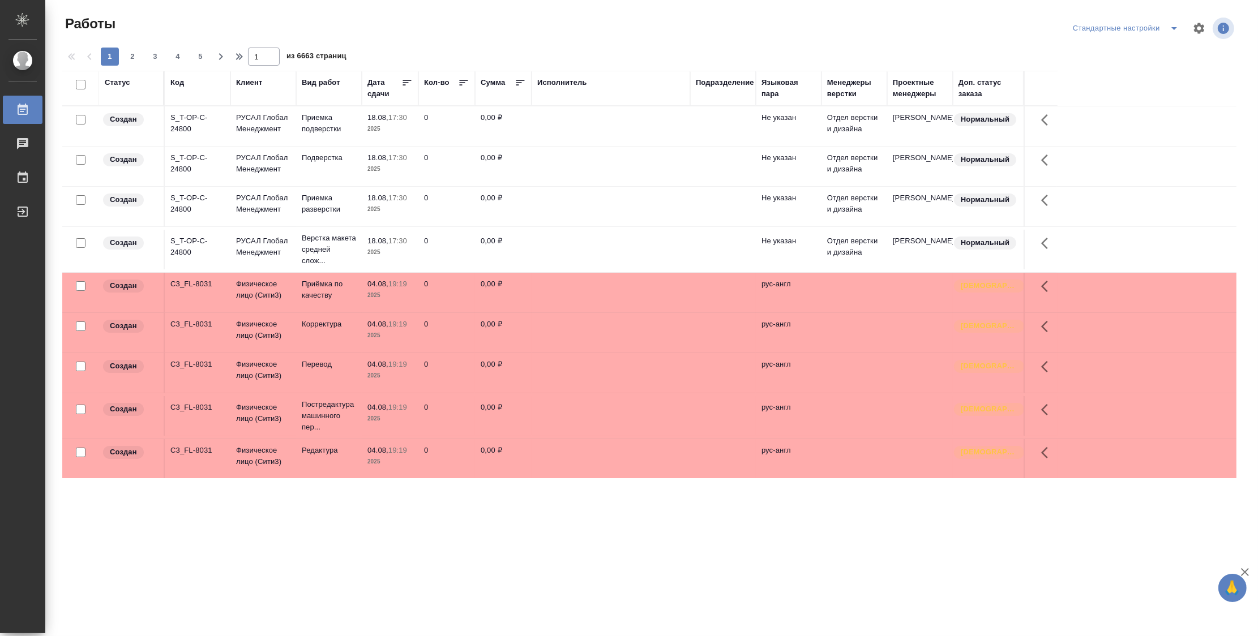
click at [732, 80] on div "Подразделение" at bounding box center [725, 82] width 58 height 11
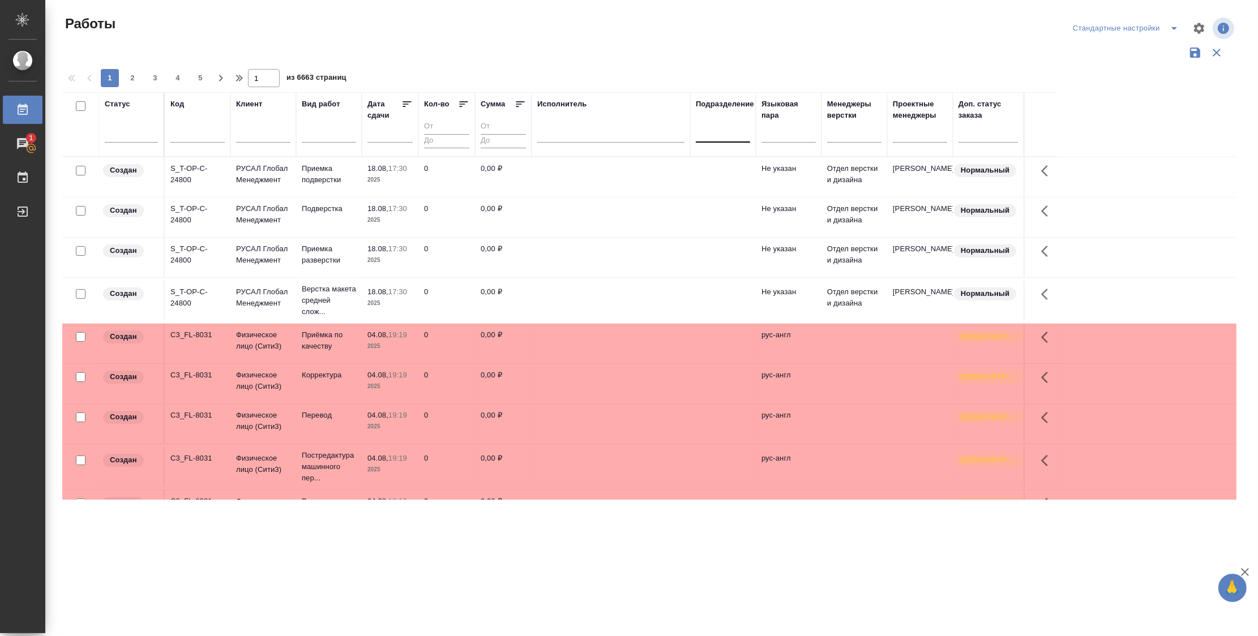
click at [736, 136] on div at bounding box center [723, 131] width 54 height 16
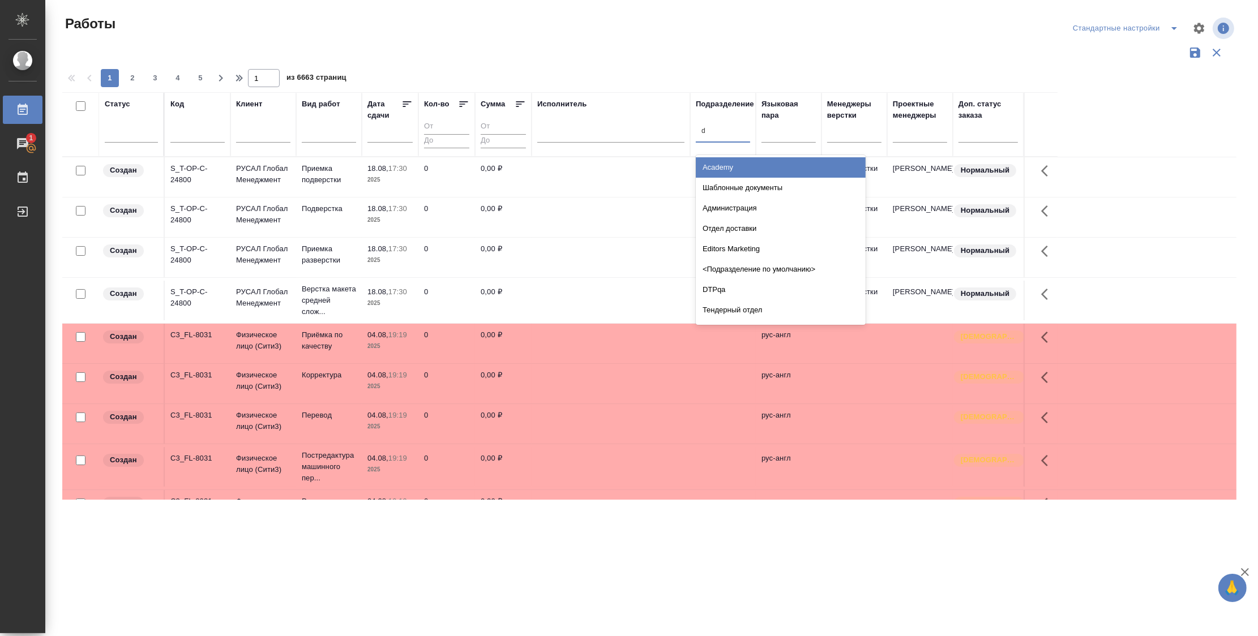
type input "dt"
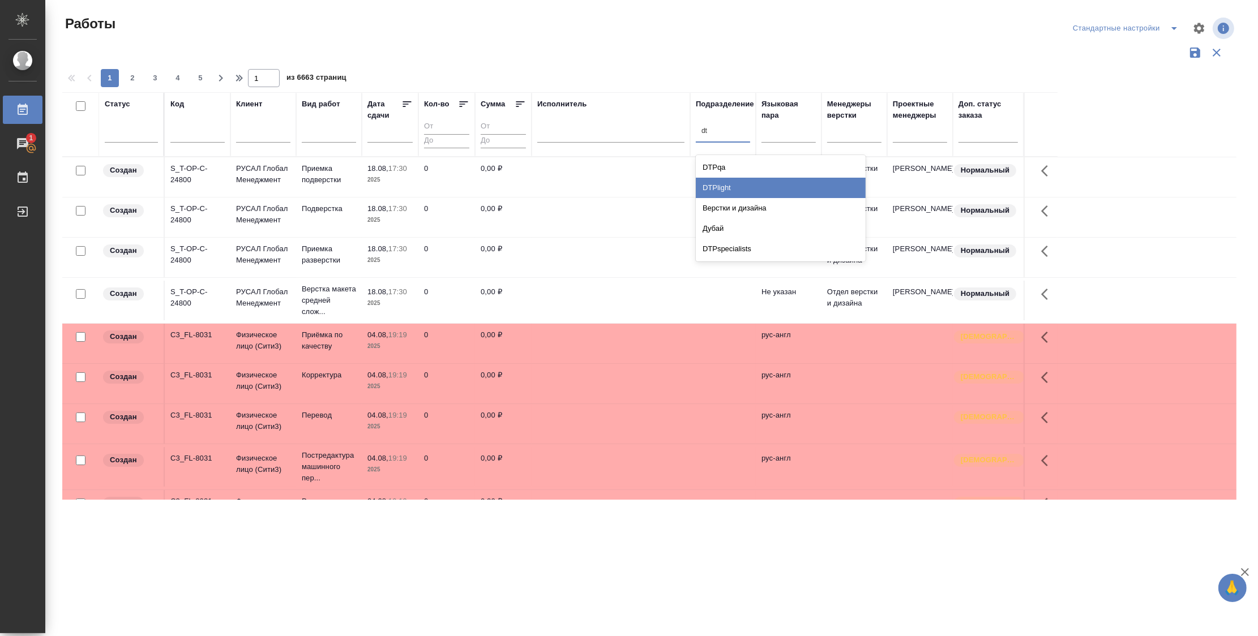
click at [738, 186] on div "DTPlight" at bounding box center [781, 188] width 170 height 20
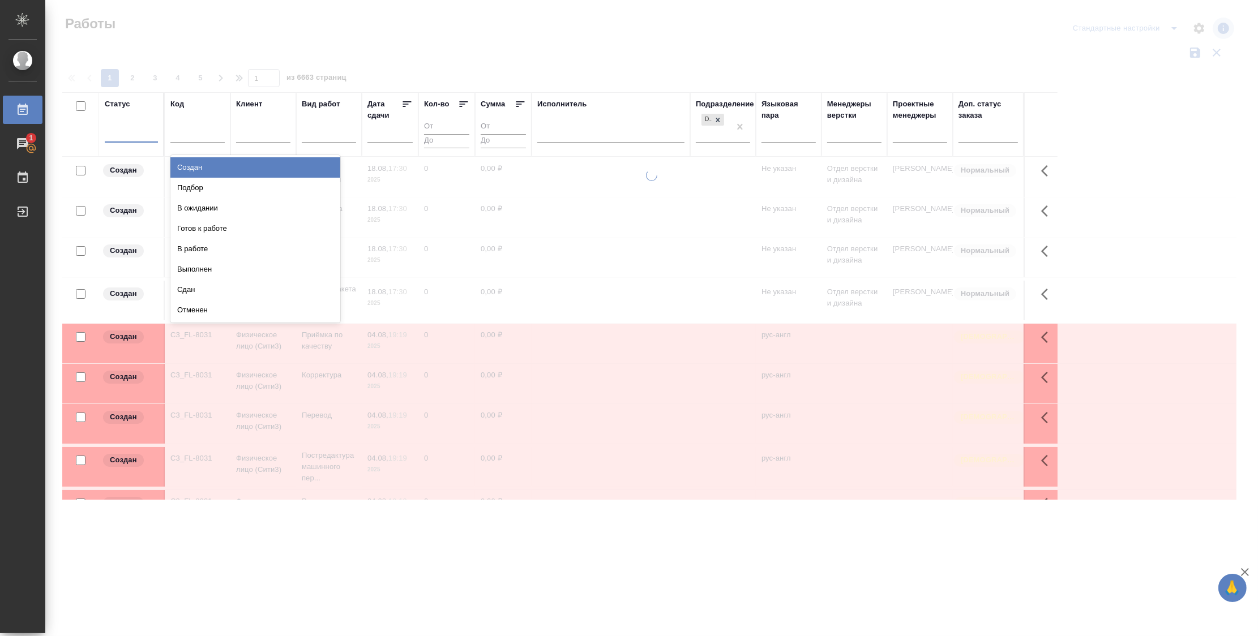
click at [132, 137] on div at bounding box center [131, 131] width 53 height 16
click at [293, 183] on div "Подбор" at bounding box center [255, 188] width 170 height 20
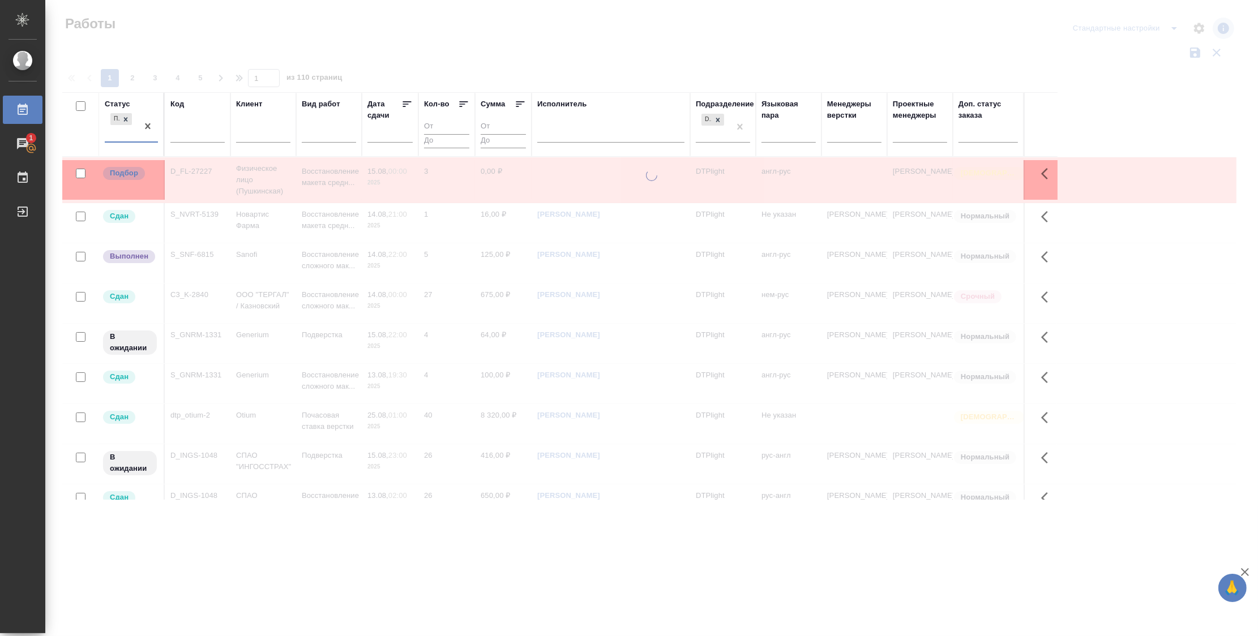
click at [116, 136] on div "Подбор" at bounding box center [121, 126] width 33 height 31
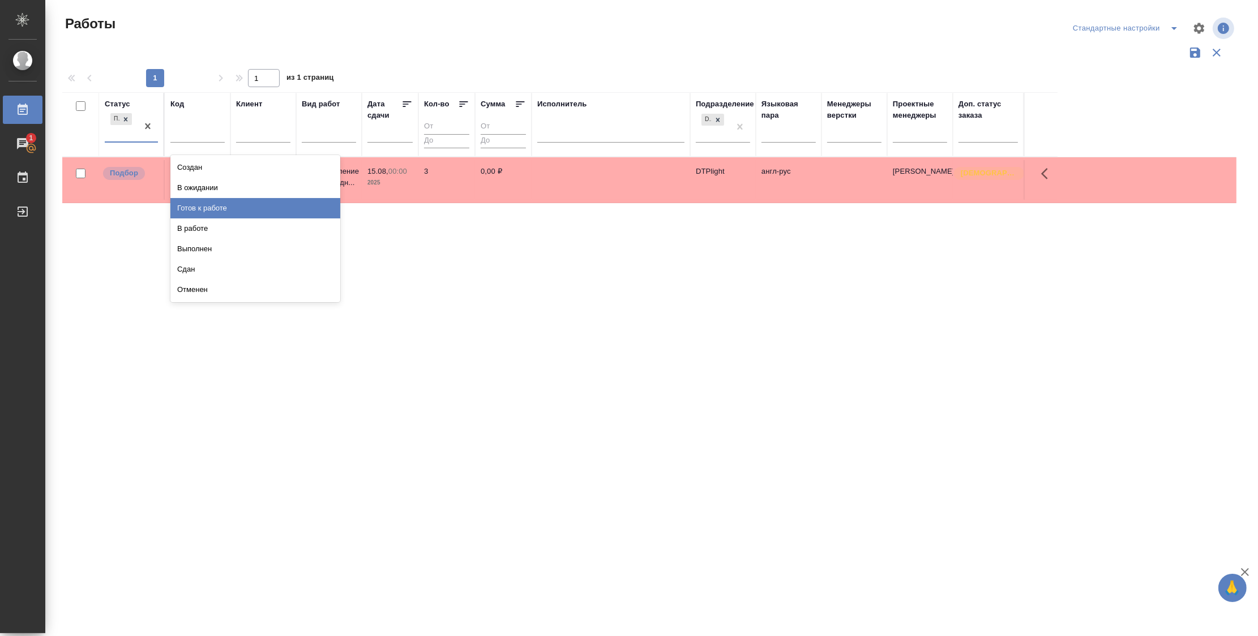
click at [226, 206] on div "Готов к работе" at bounding box center [255, 208] width 170 height 20
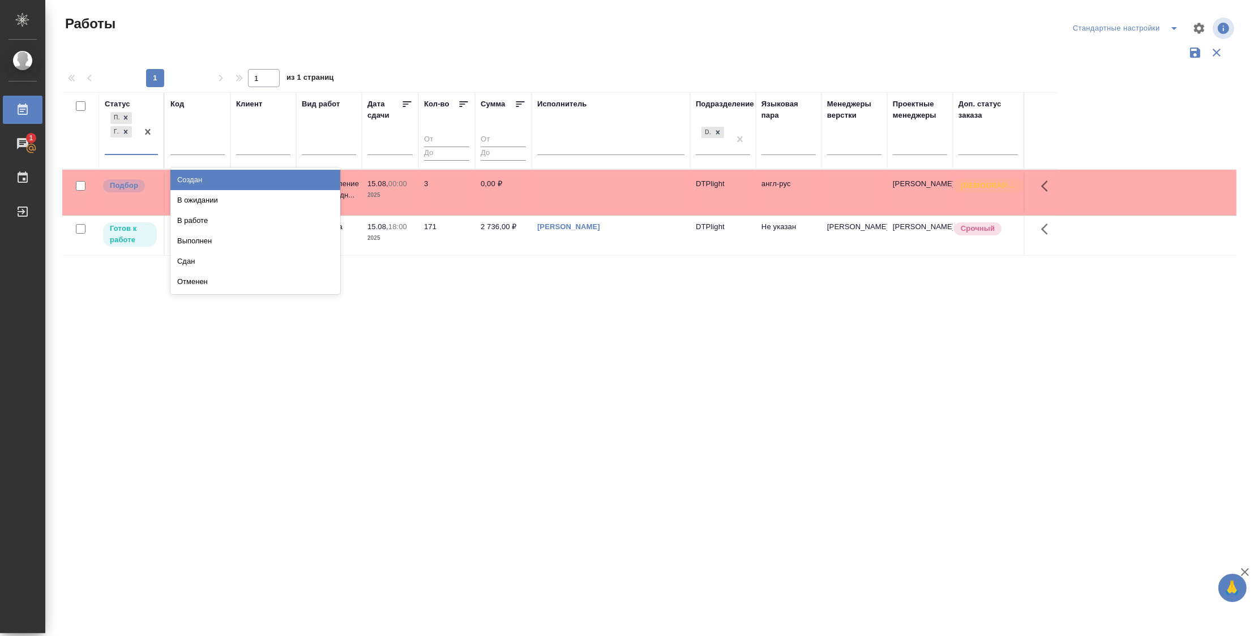
click at [115, 146] on div "Подбор Готов к работе" at bounding box center [121, 132] width 33 height 44
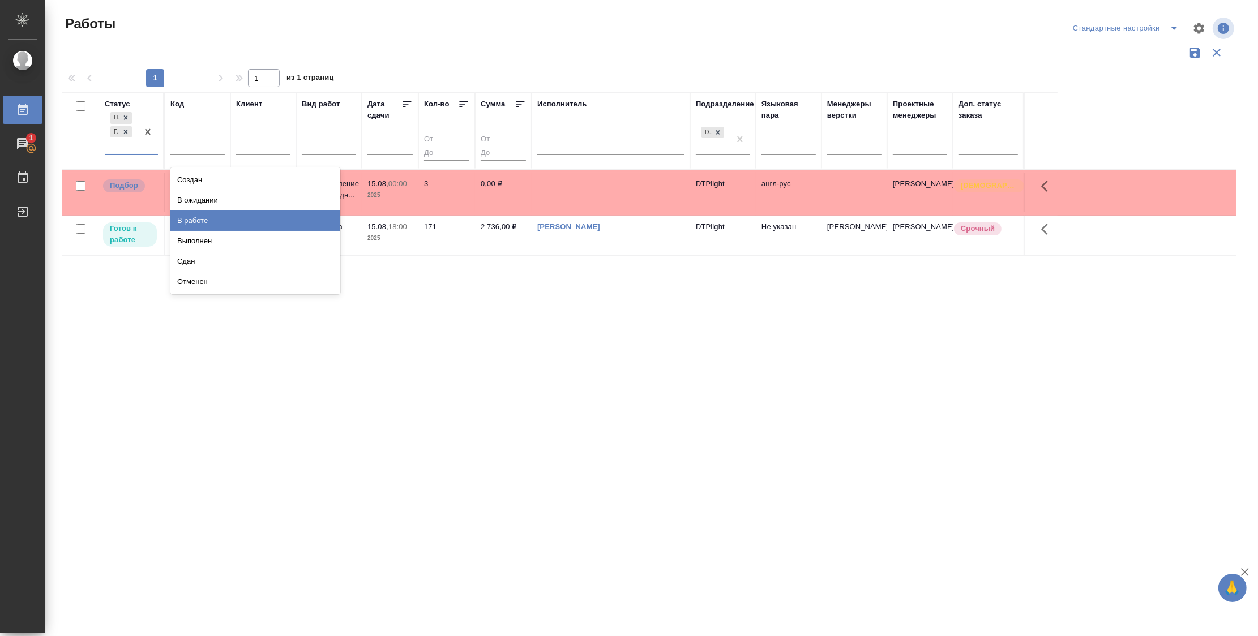
click at [198, 224] on div "В работе" at bounding box center [255, 221] width 170 height 20
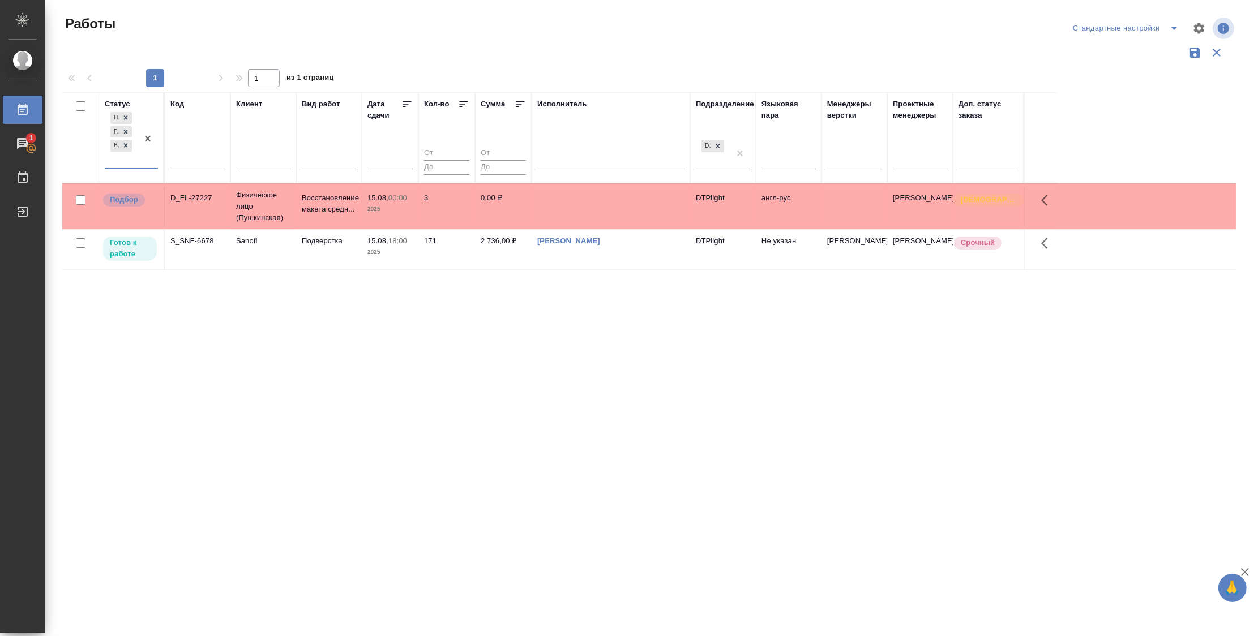
click at [309, 371] on div "Статус option В работе, selected. 0 results available. Select is focused ,type …" at bounding box center [649, 296] width 1174 height 408
click at [129, 203] on p "Подбор" at bounding box center [124, 199] width 28 height 11
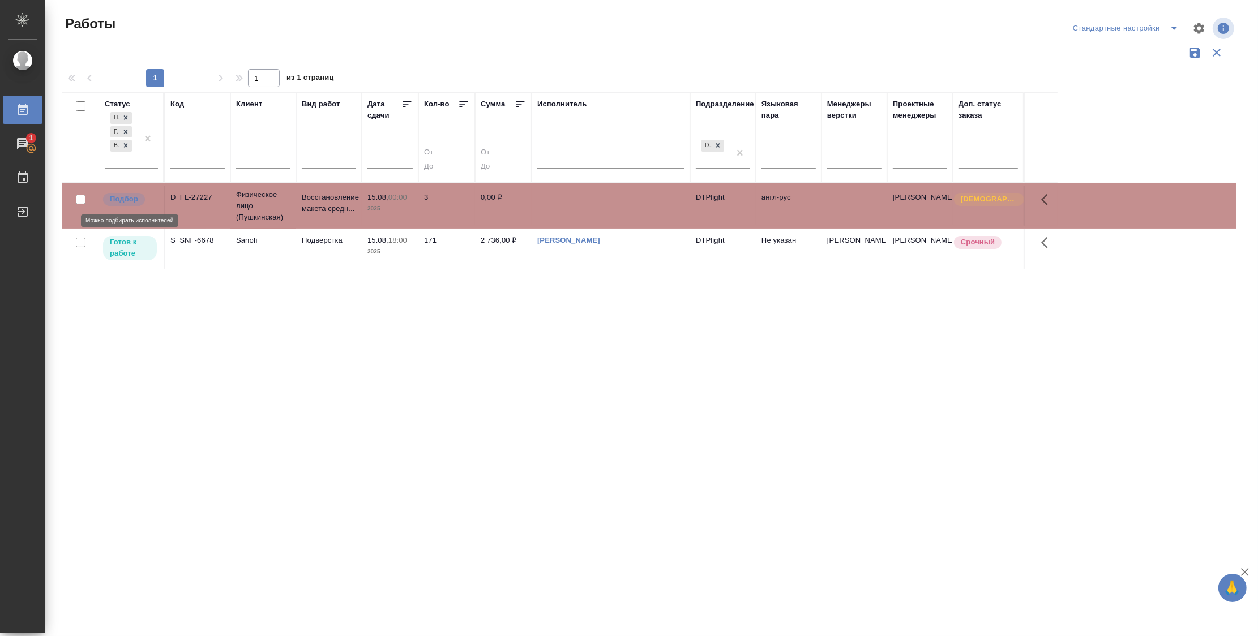
click at [129, 203] on p "Подбор" at bounding box center [124, 199] width 28 height 11
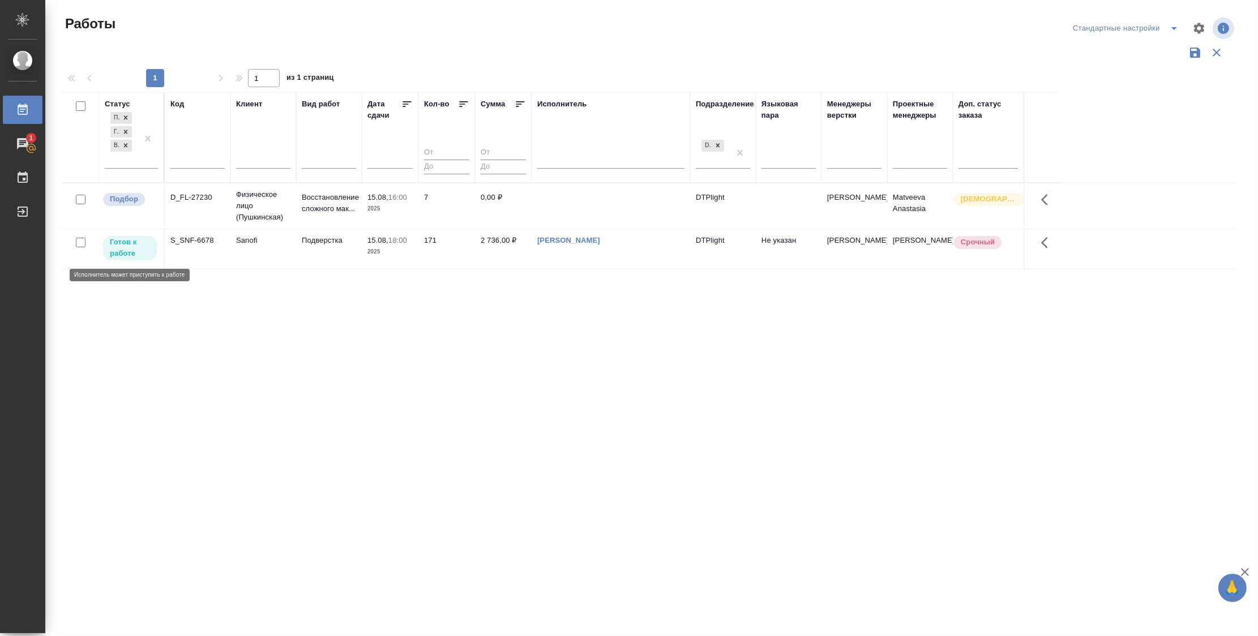
click at [113, 245] on p "Готов к работе" at bounding box center [130, 248] width 40 height 23
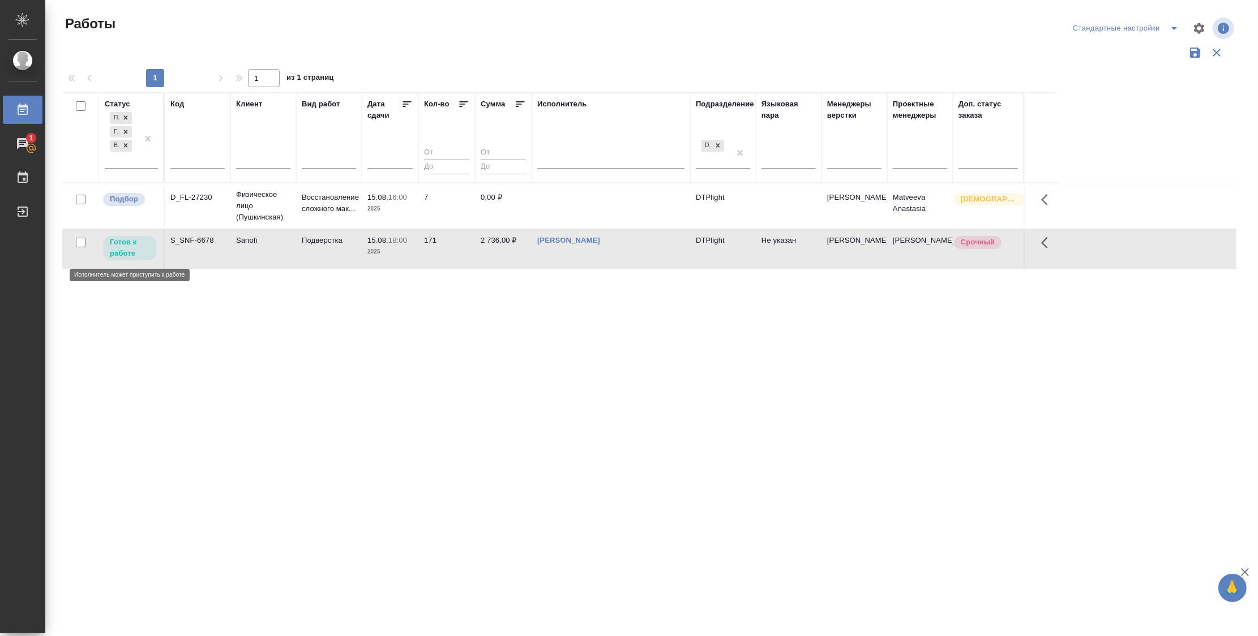
click at [113, 245] on p "Готов к работе" at bounding box center [130, 248] width 40 height 23
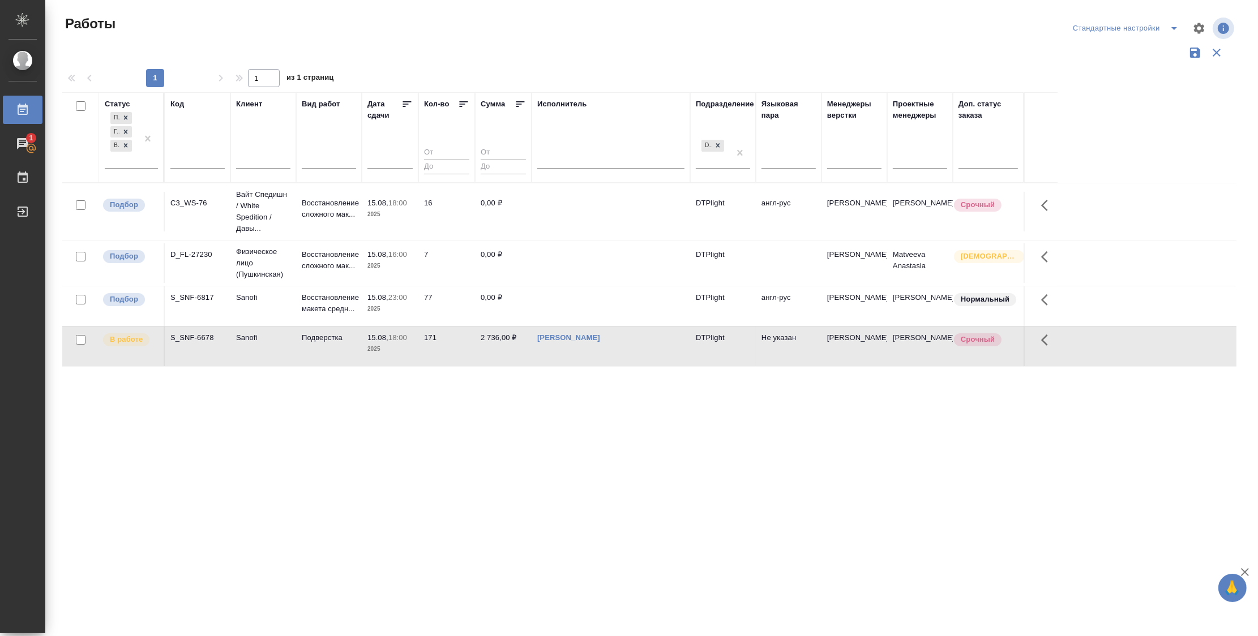
click at [404, 108] on icon at bounding box center [406, 104] width 11 height 11
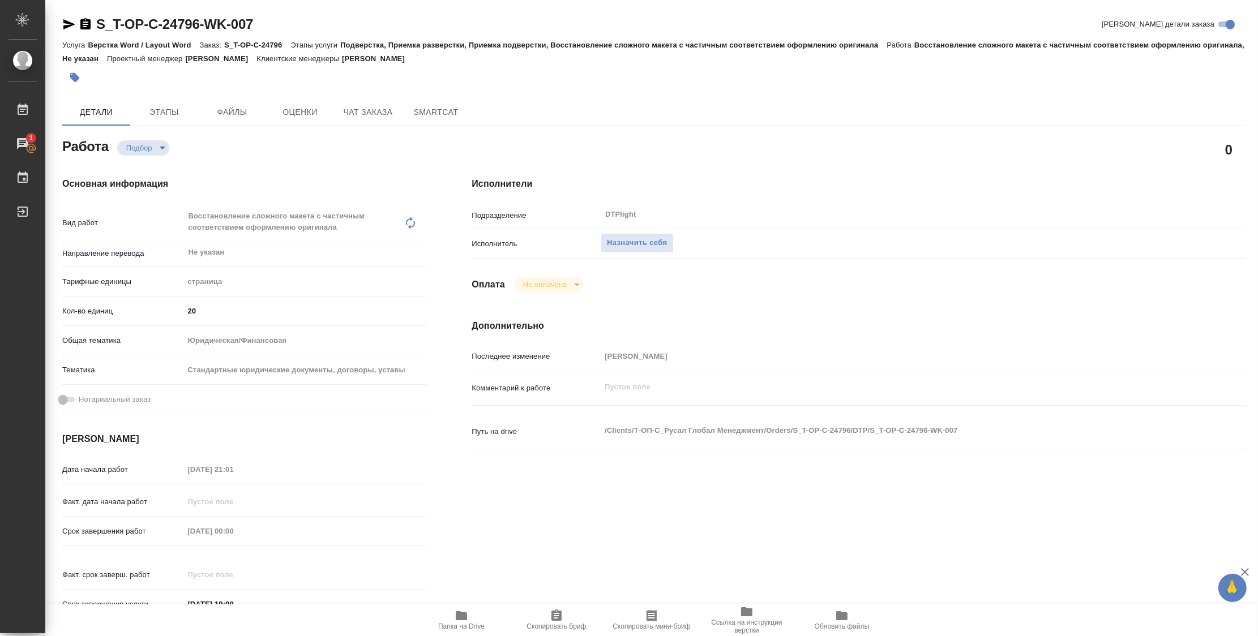
scroll to position [63, 0]
type textarea "x"
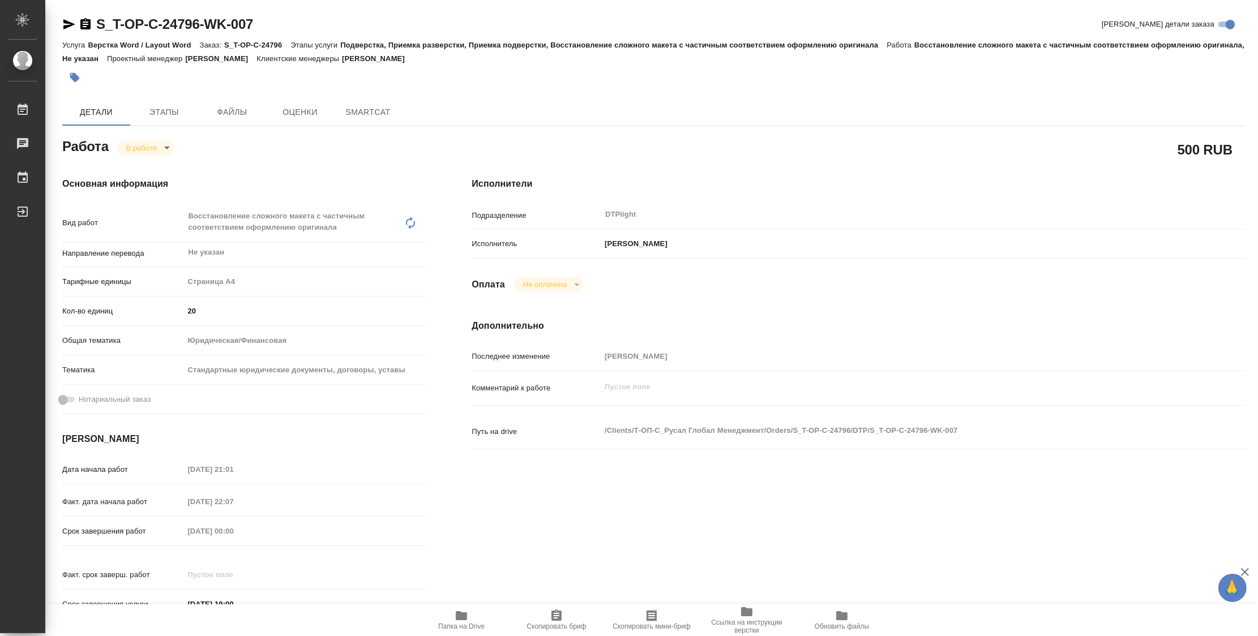
type textarea "x"
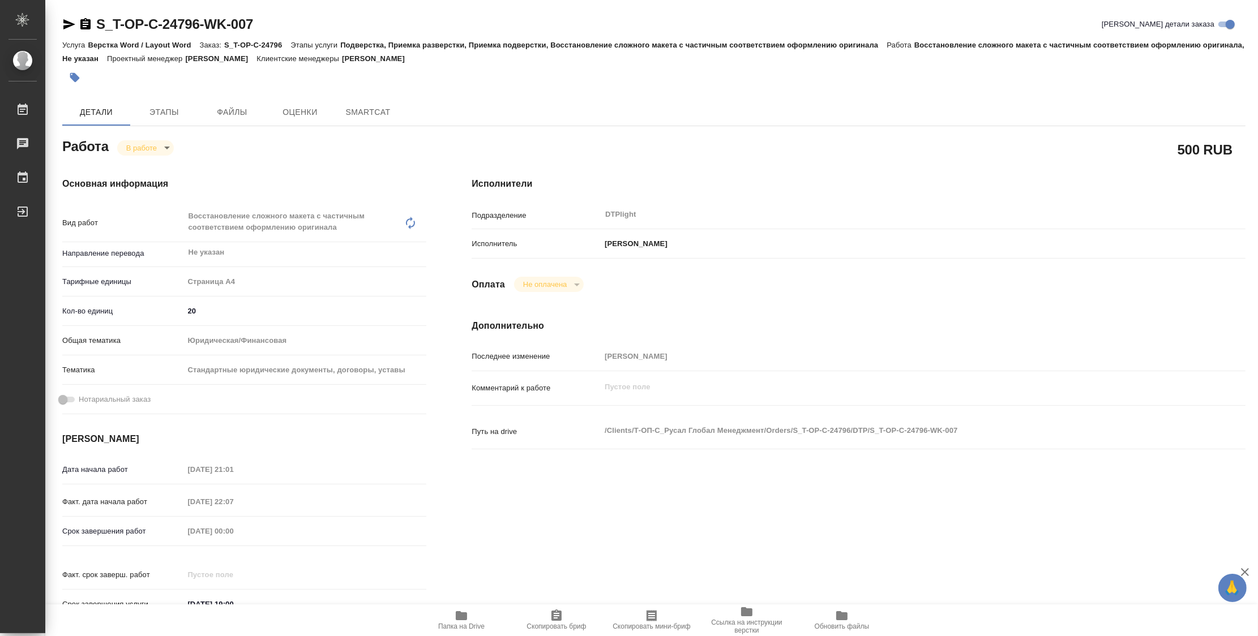
type textarea "x"
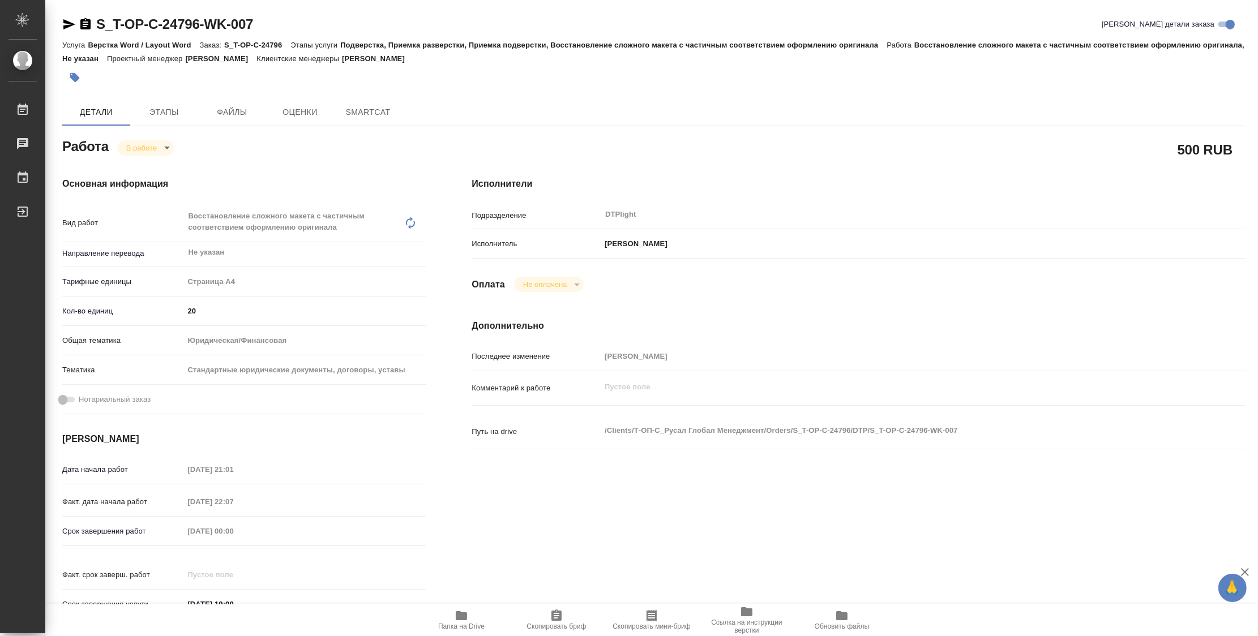
type textarea "x"
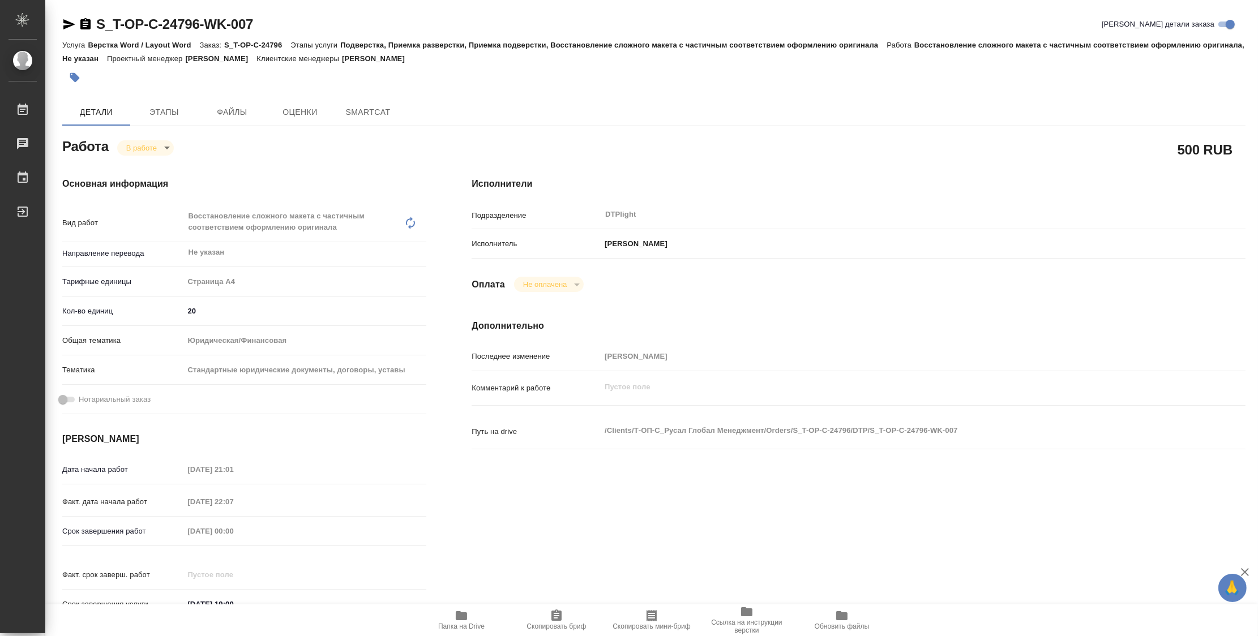
type textarea "x"
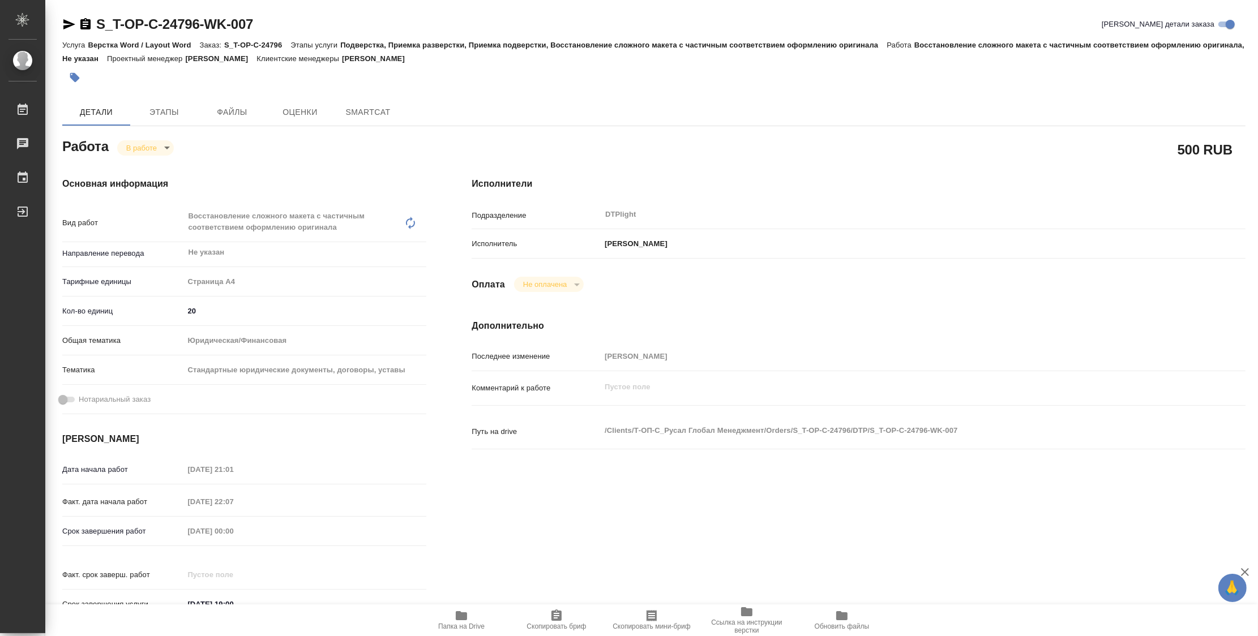
type textarea "x"
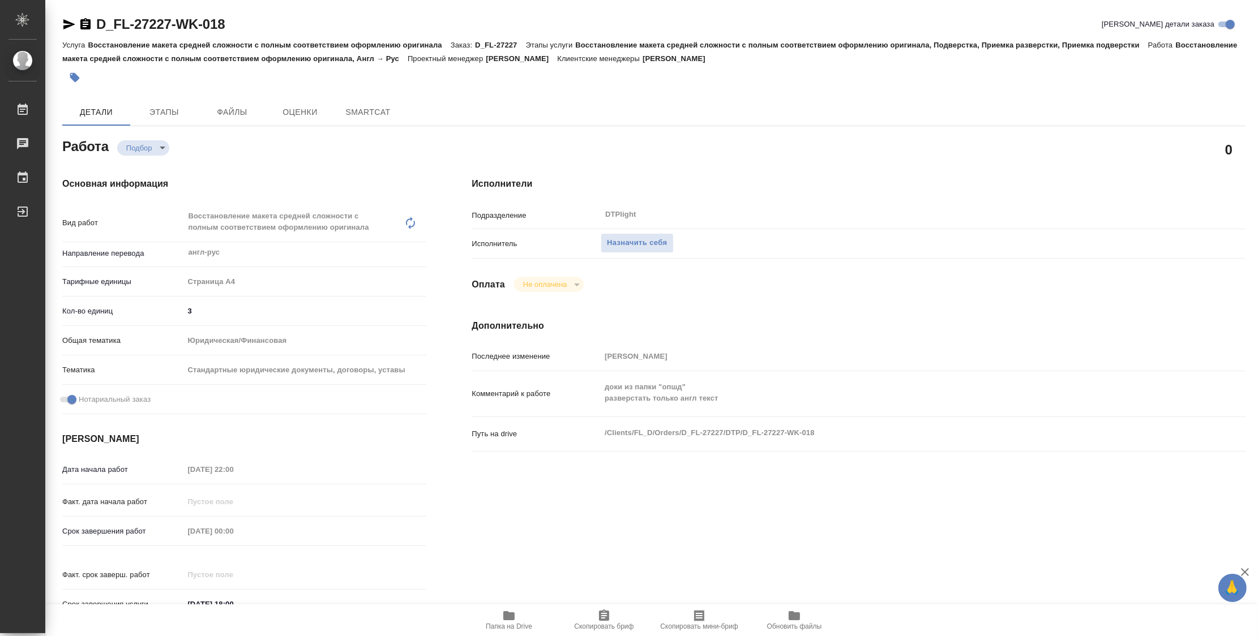
type textarea "x"
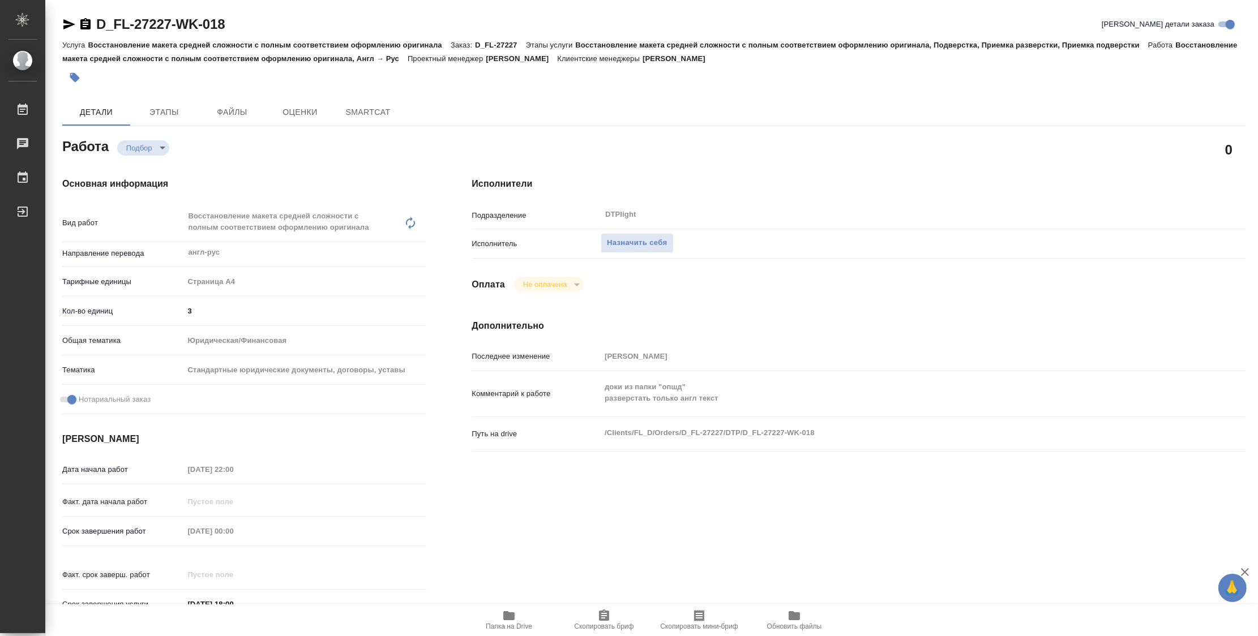
type textarea "x"
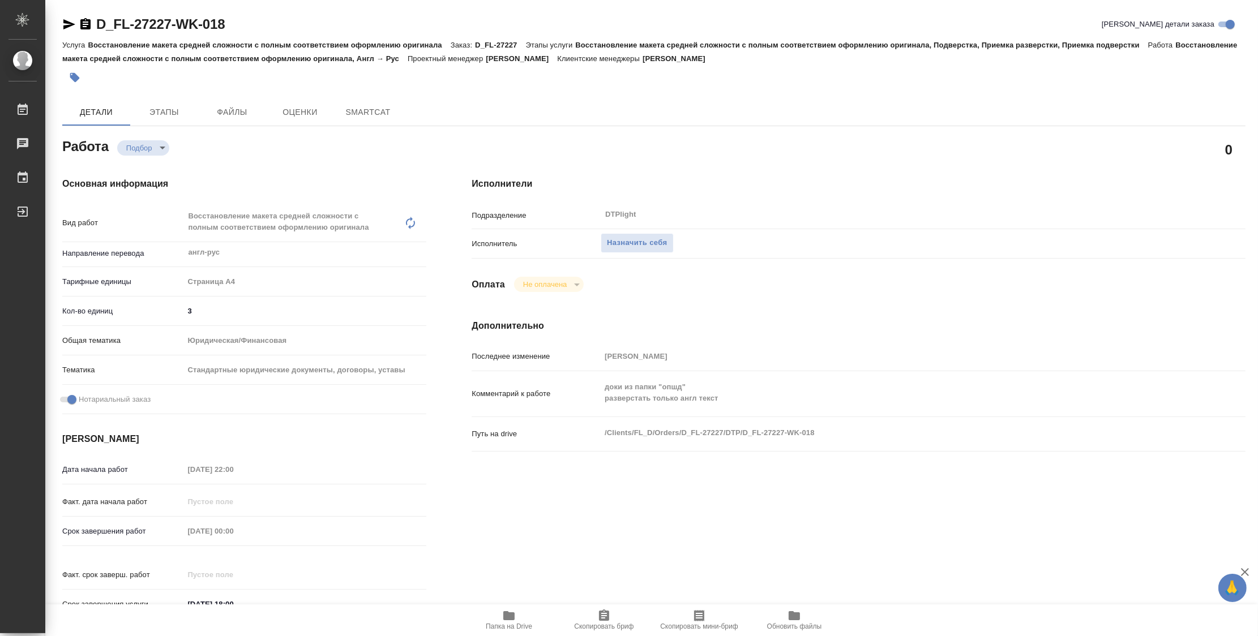
type textarea "x"
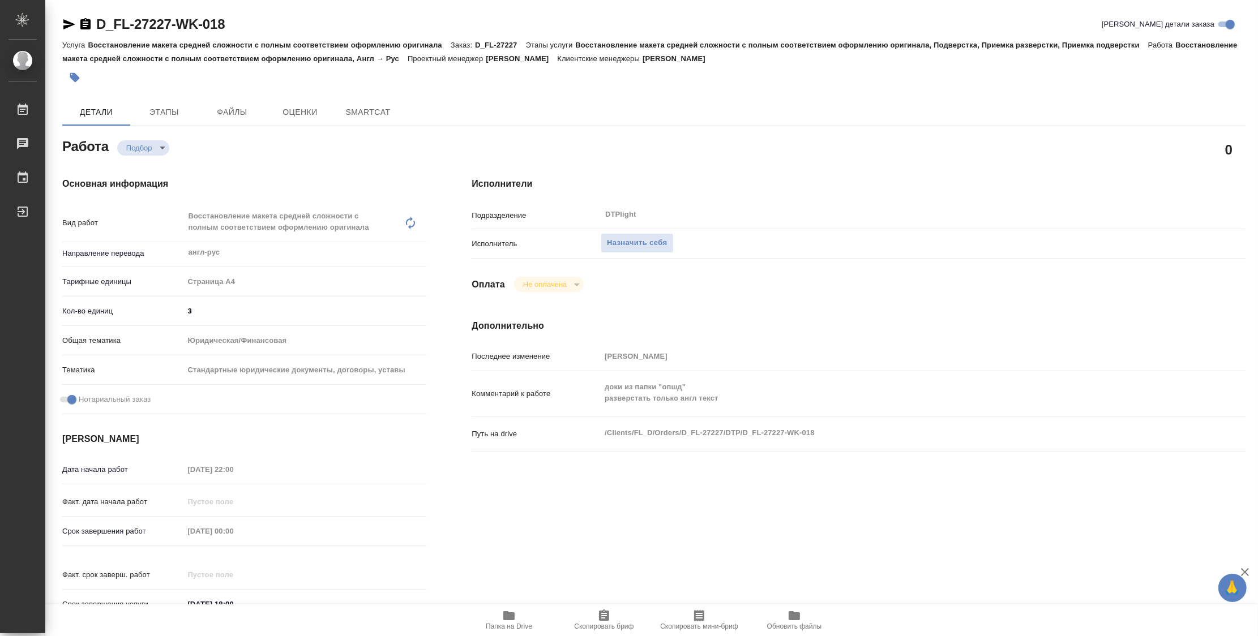
type textarea "x"
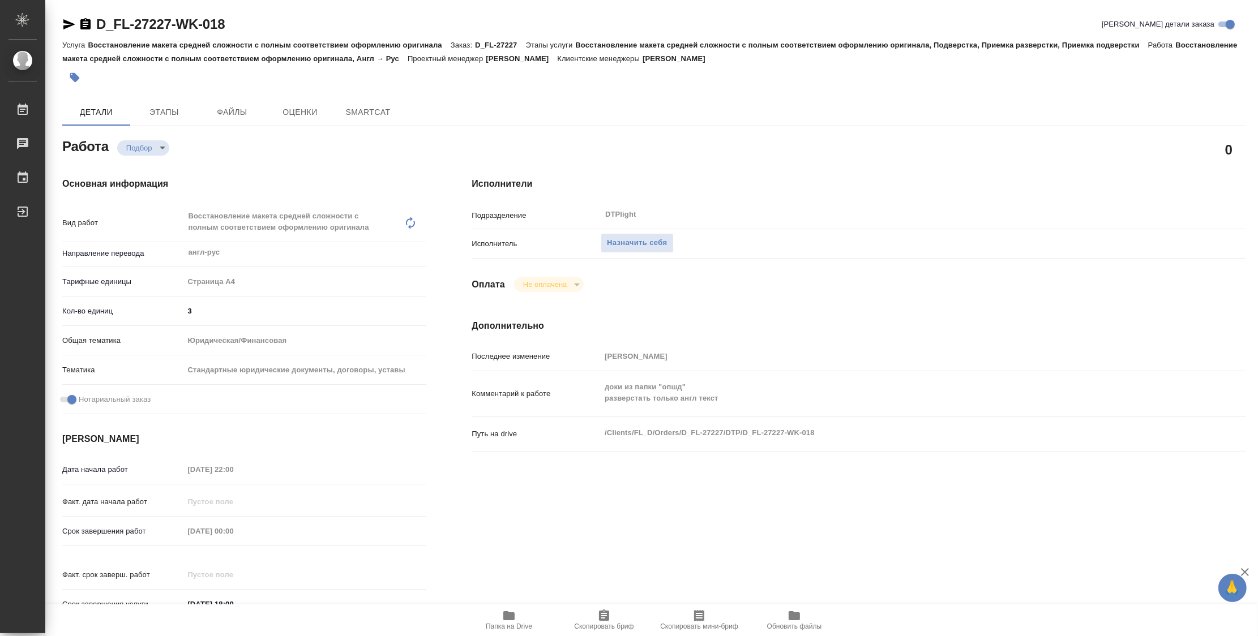
type textarea "x"
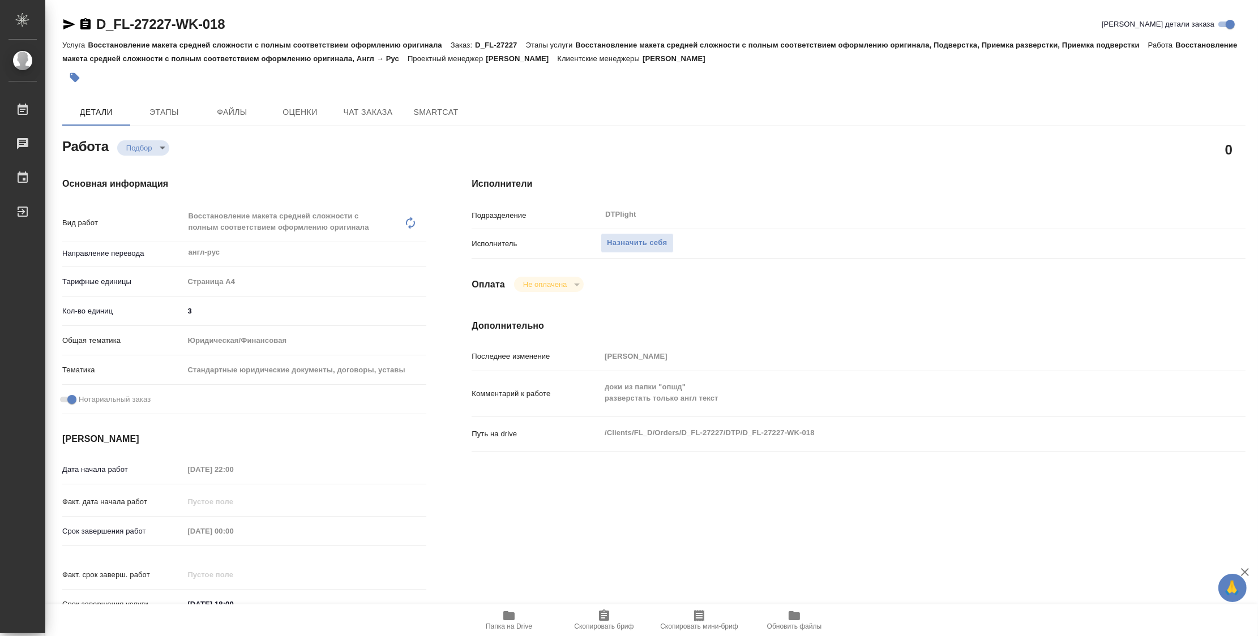
type textarea "x"
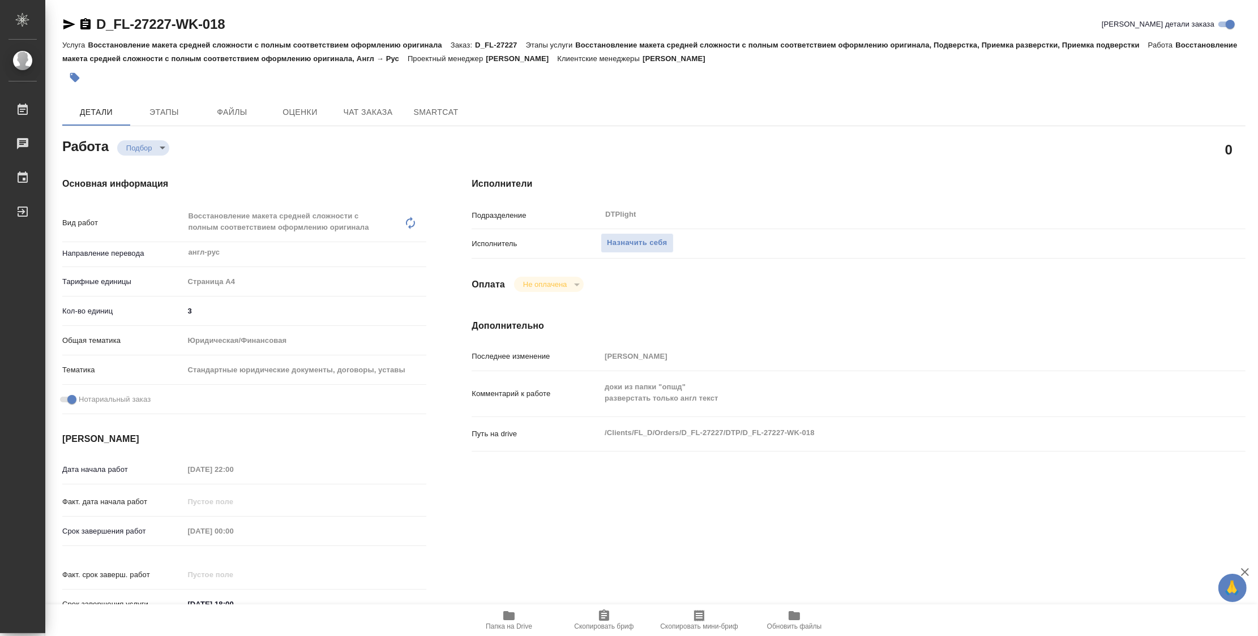
type textarea "x"
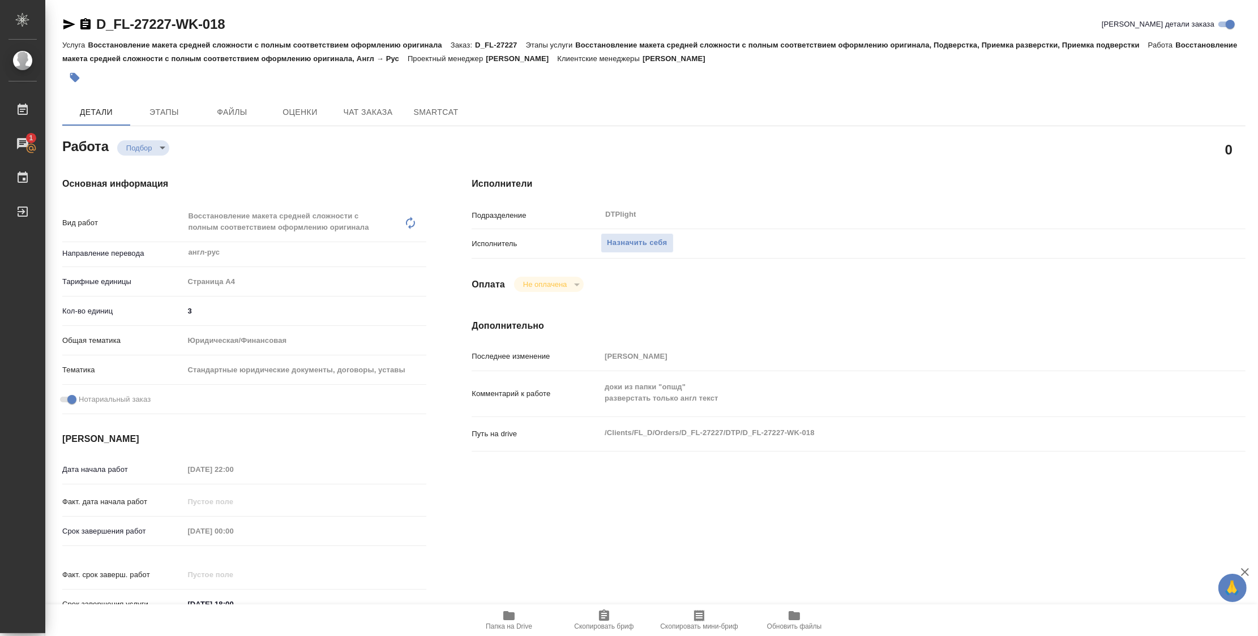
click at [515, 617] on icon "button" at bounding box center [509, 616] width 14 height 14
click at [837, 249] on div "Назначить себя" at bounding box center [891, 244] width 580 height 20
click at [707, 114] on div "Детали Этапы Файлы Оценки Чат заказа SmartCat" at bounding box center [653, 112] width 1183 height 27
click at [512, 619] on icon "button" at bounding box center [508, 616] width 11 height 9
click at [626, 244] on span "Назначить себя" at bounding box center [637, 243] width 60 height 13
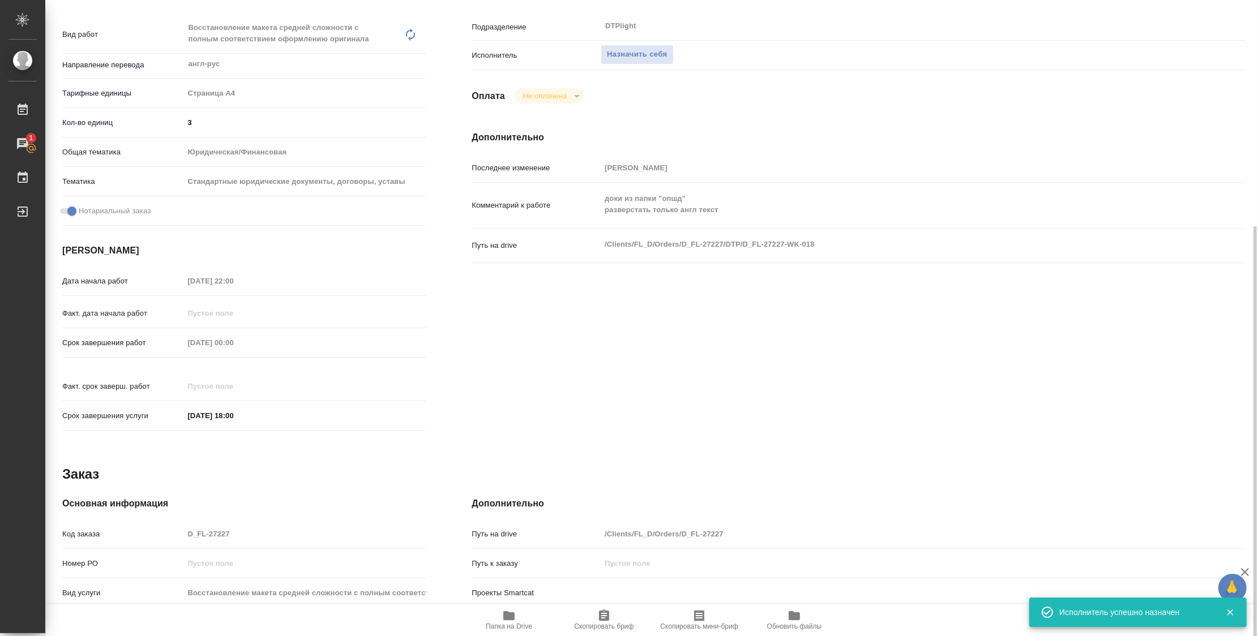
scroll to position [314, 0]
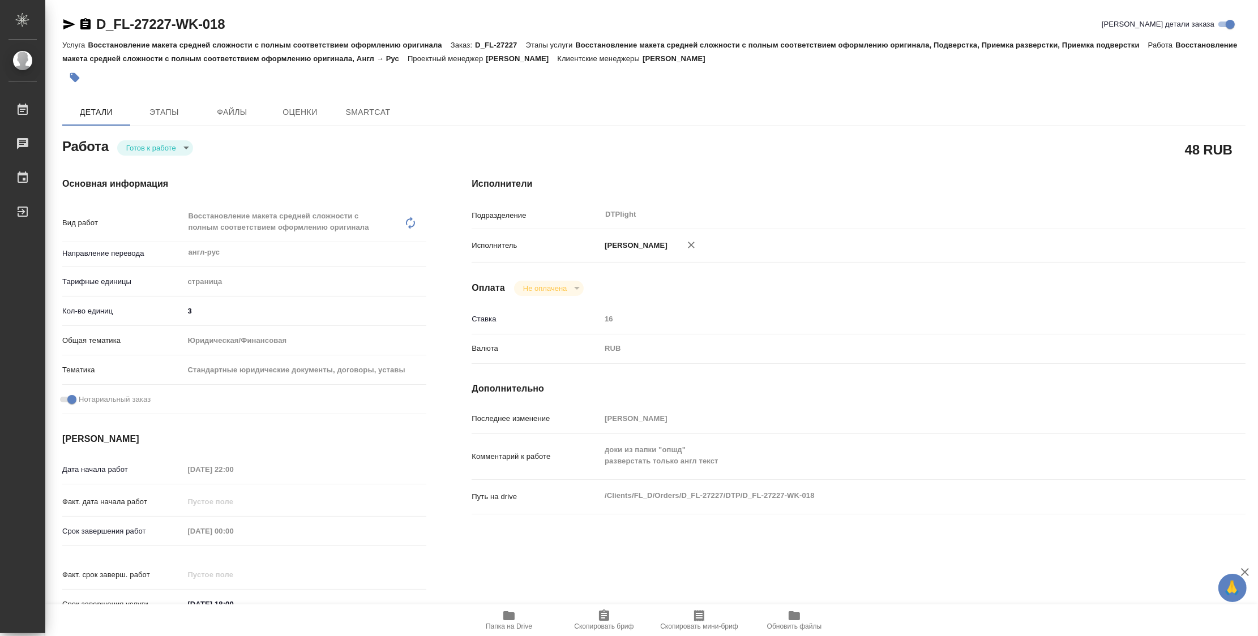
type textarea "x"
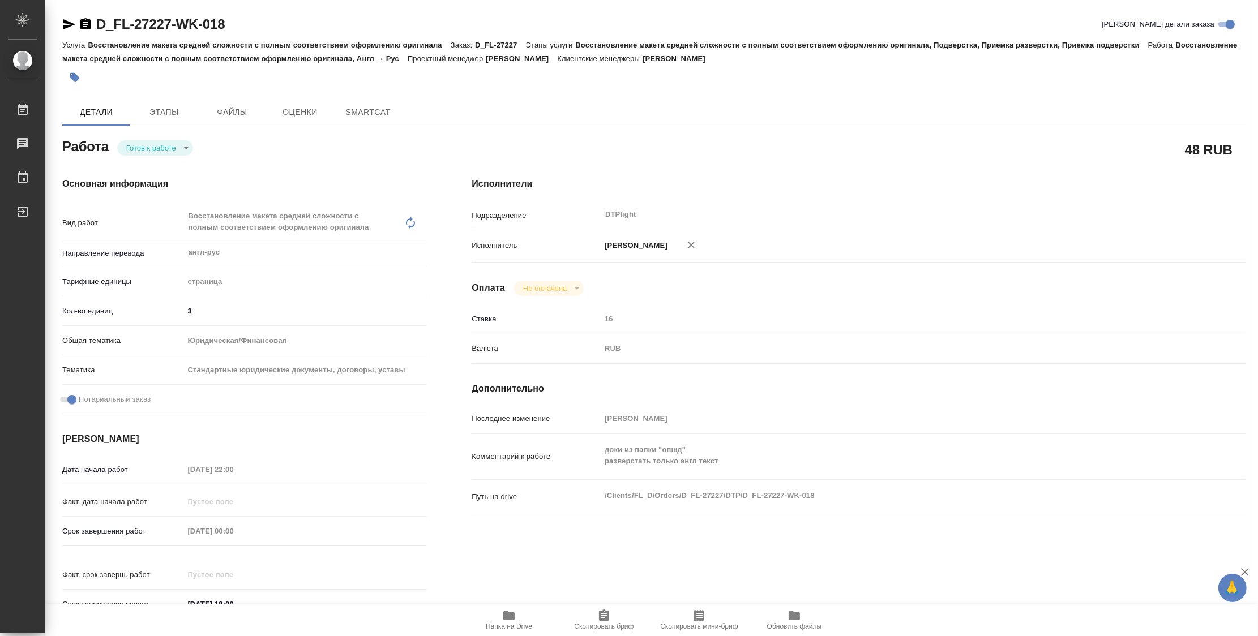
type textarea "x"
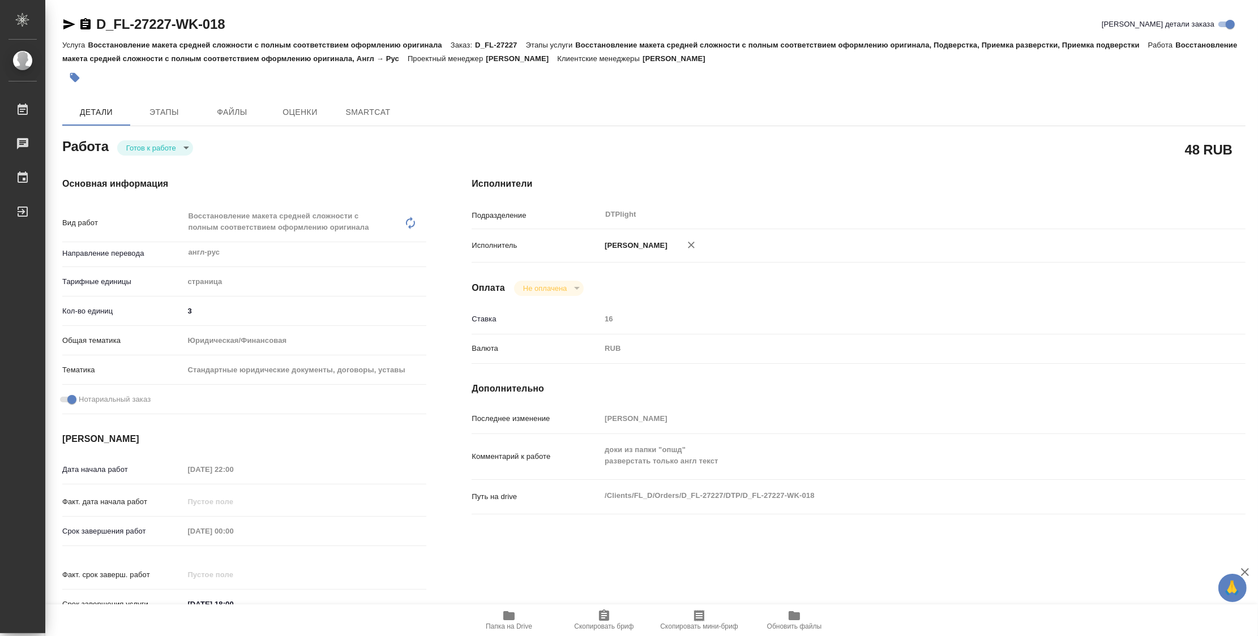
type textarea "x"
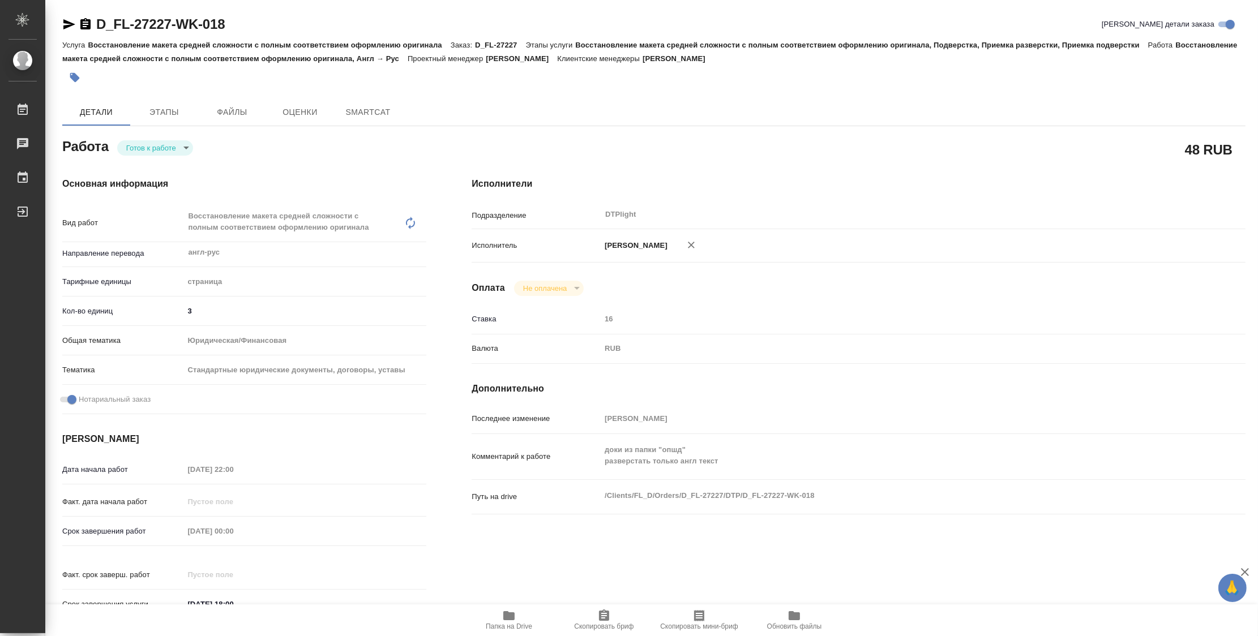
type textarea "x"
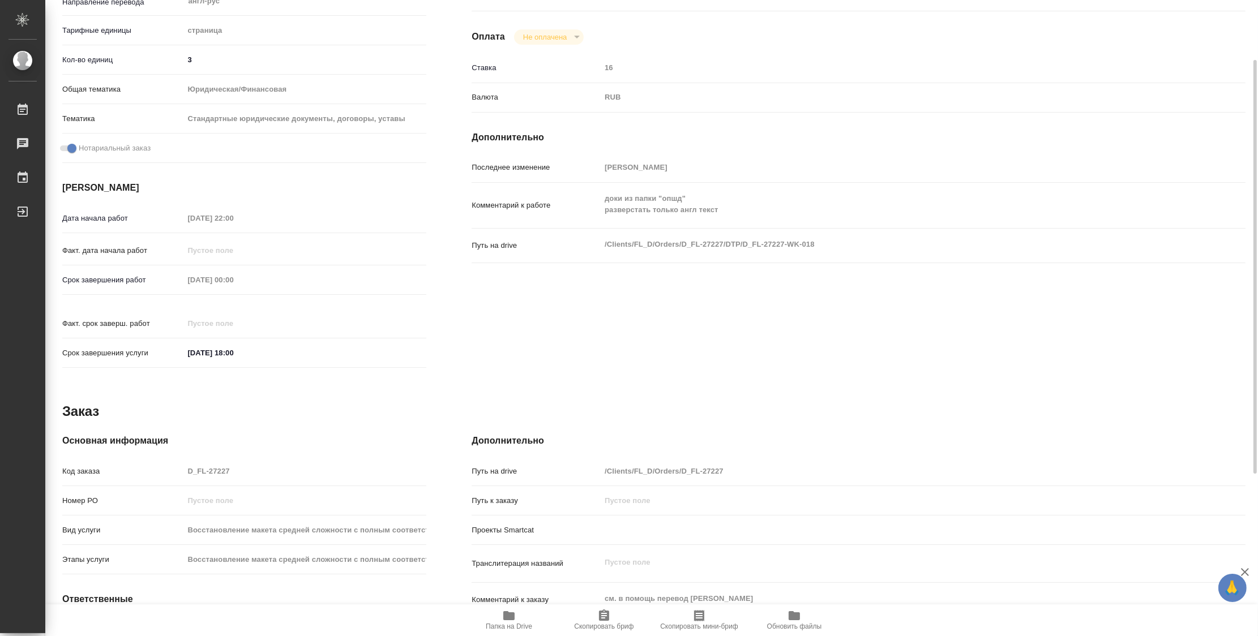
type textarea "x"
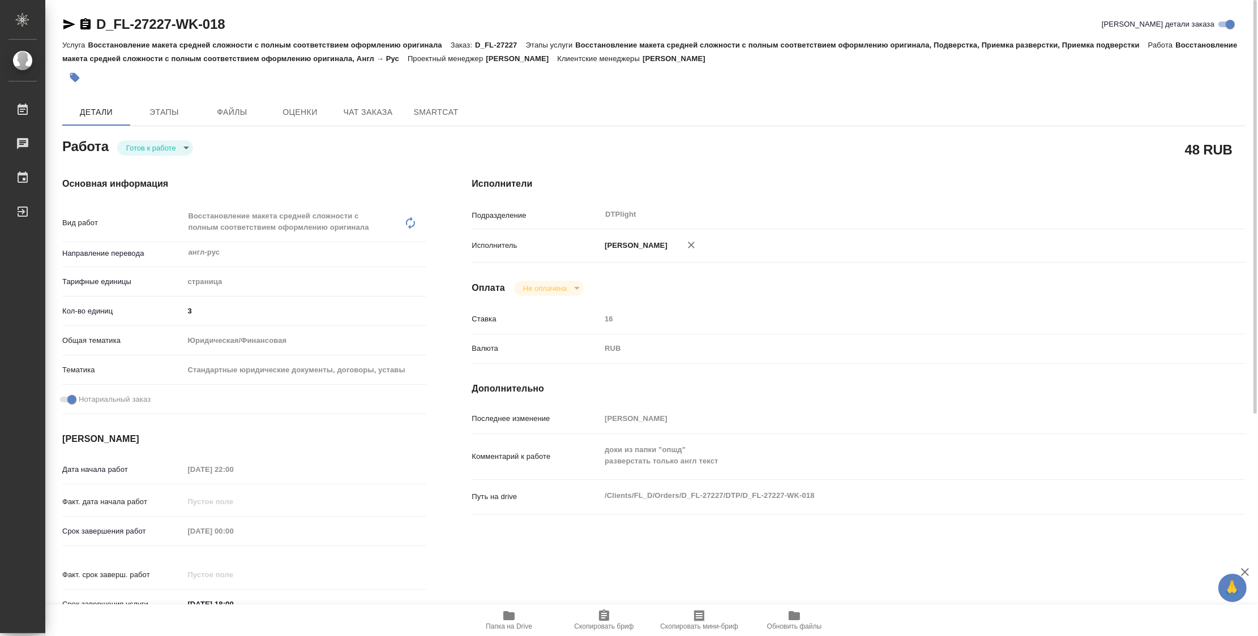
type textarea "x"
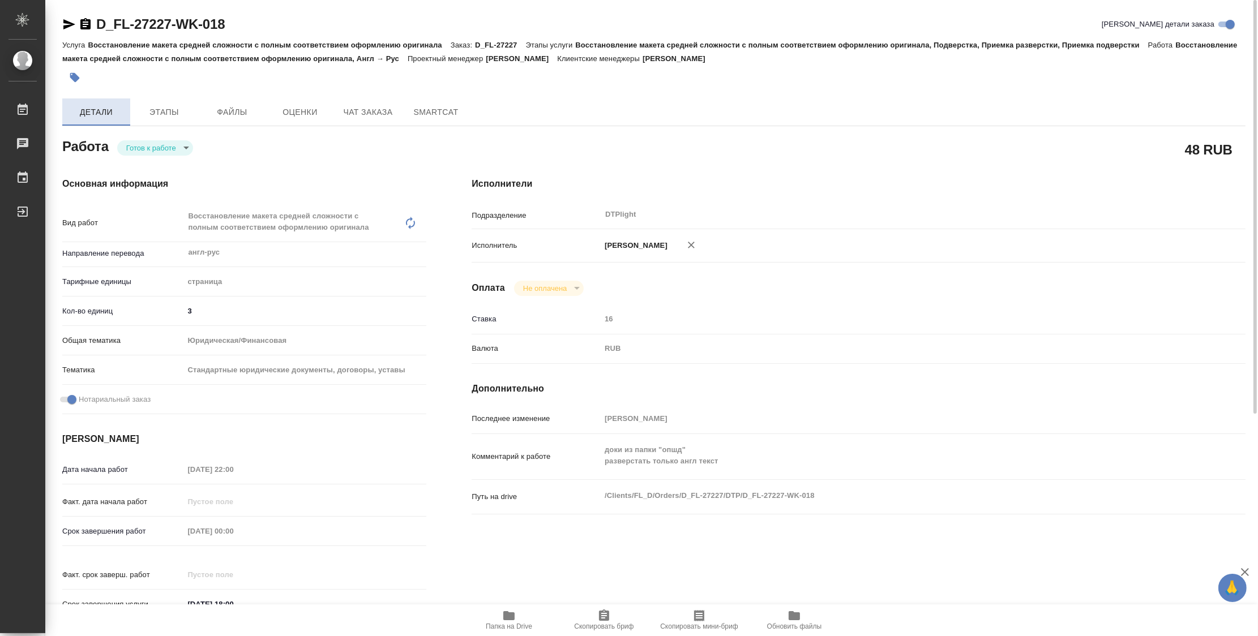
type textarea "x"
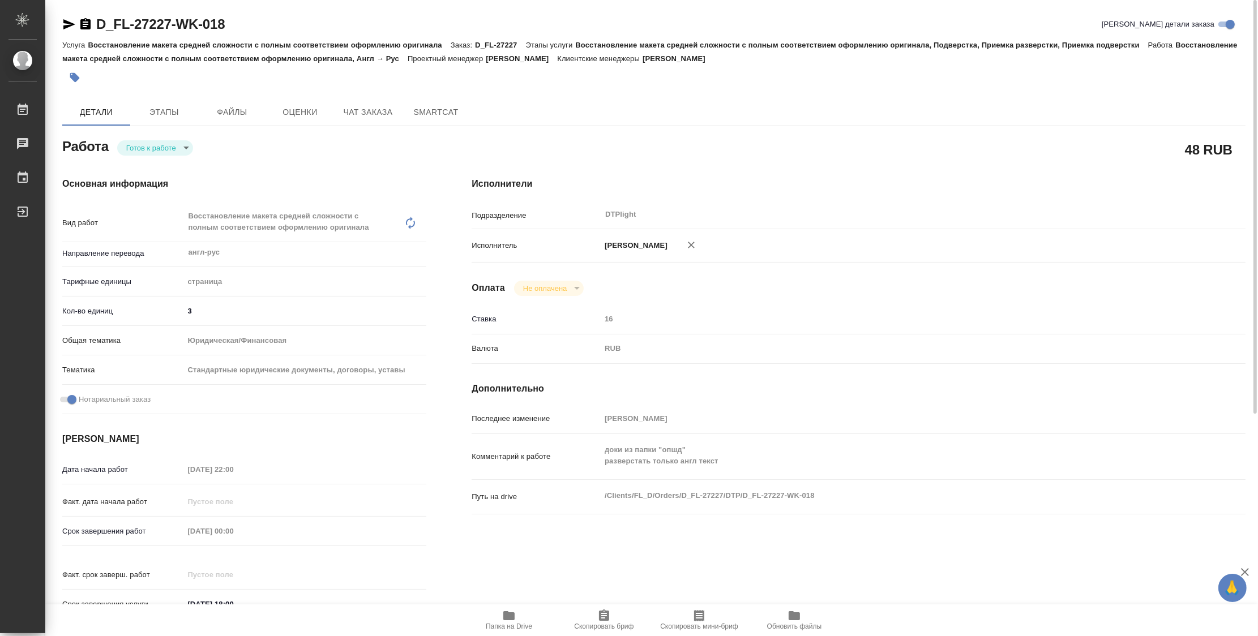
click at [157, 141] on body "🙏 .cls-1 fill:#fff; AWATERA Zubakova Viktoriya Работы Чаты График Выйти D_FL-27…" at bounding box center [629, 318] width 1258 height 636
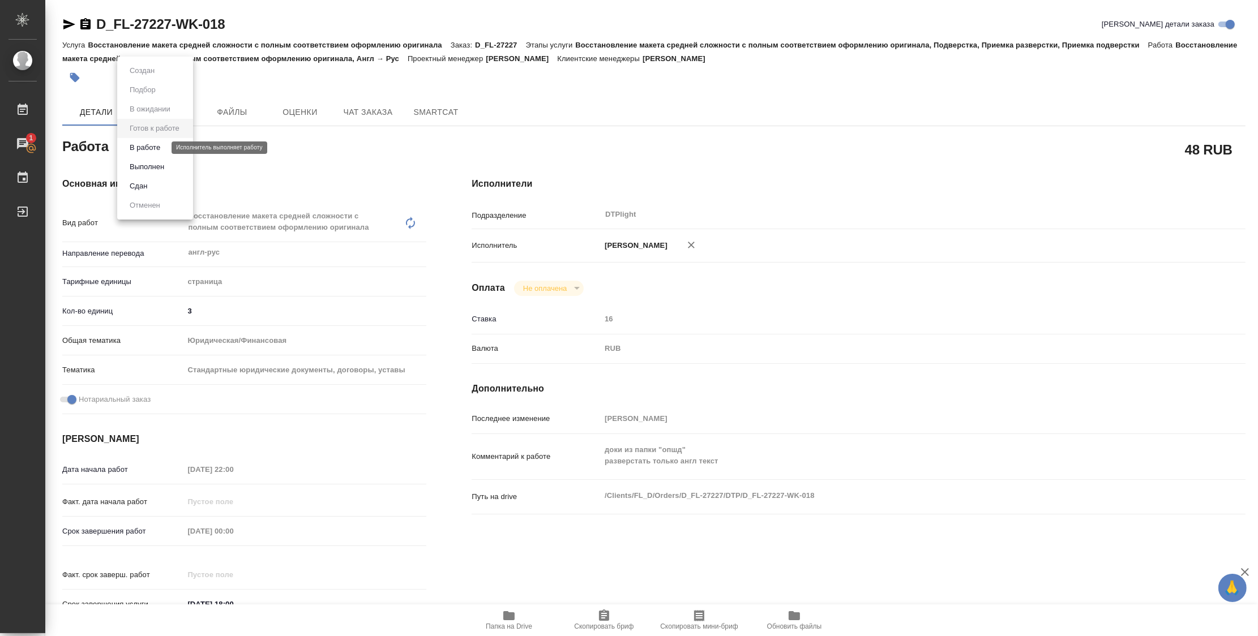
click at [159, 151] on button "В работе" at bounding box center [144, 148] width 37 height 12
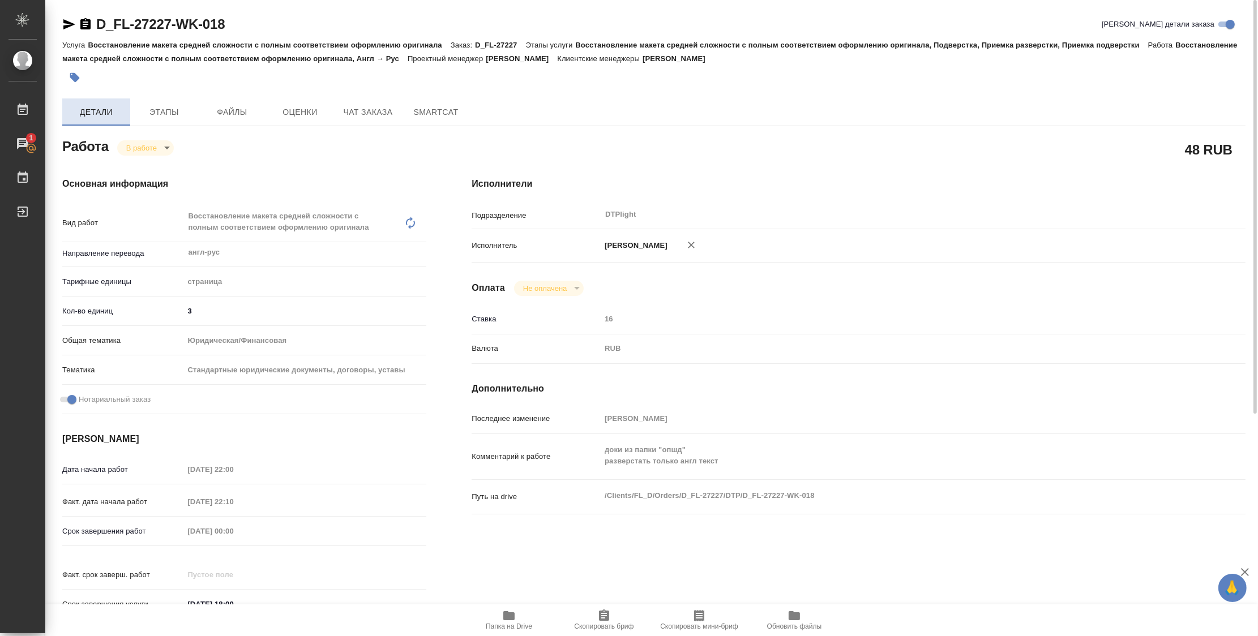
type textarea "x"
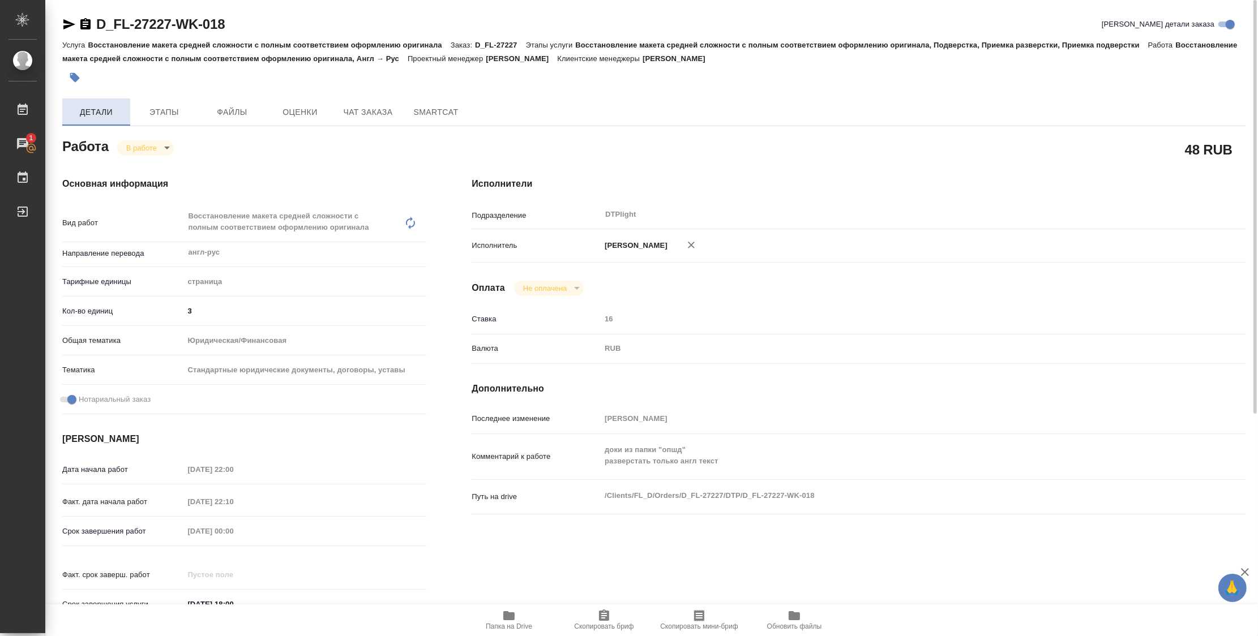
type textarea "x"
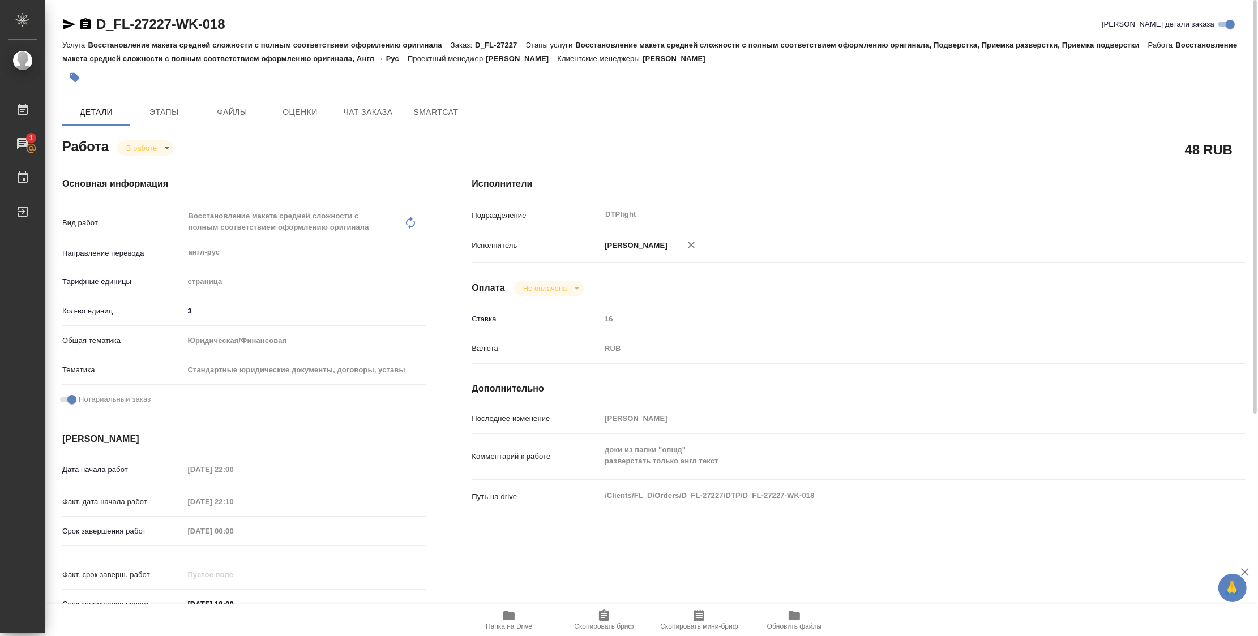
type textarea "x"
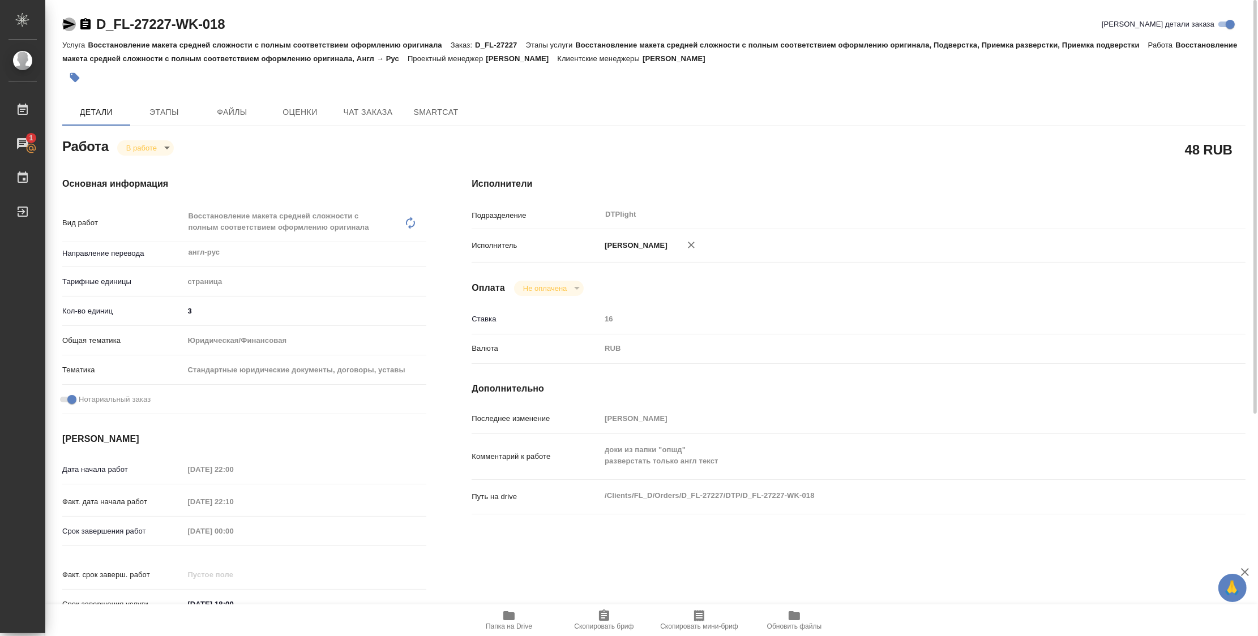
type textarea "x"
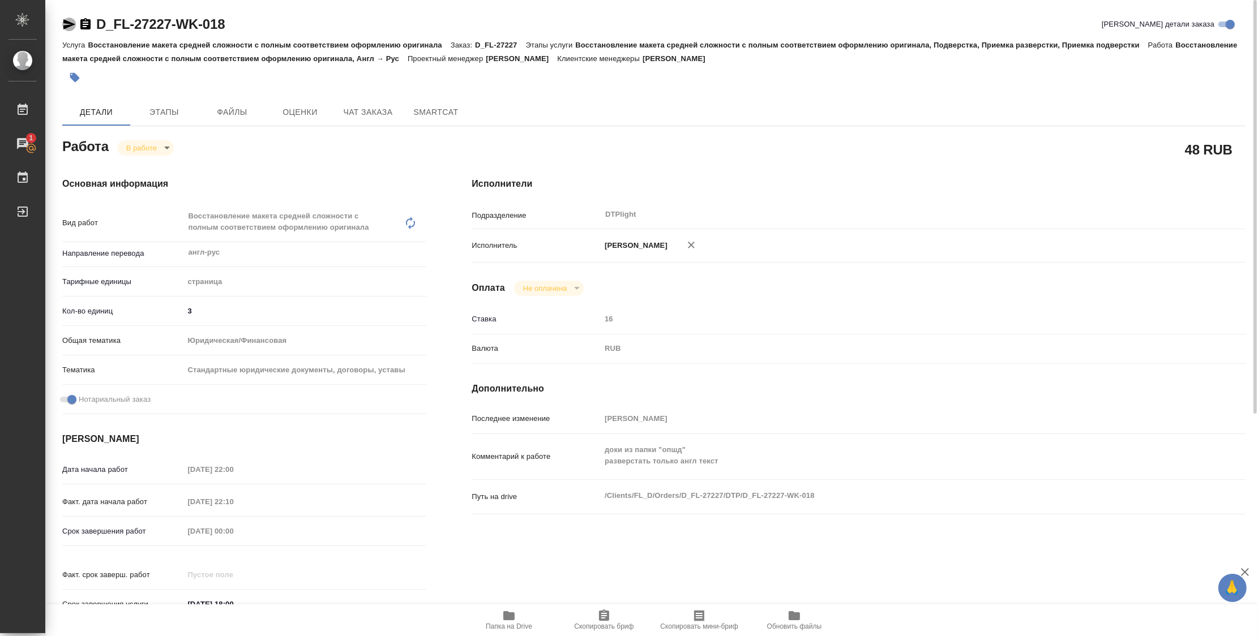
click at [72, 25] on icon "button" at bounding box center [69, 24] width 12 height 10
drag, startPoint x: 249, startPoint y: 16, endPoint x: 96, endPoint y: 29, distance: 153.4
click at [96, 29] on div "D_FL-27227-WK-018 Кратко детали заказа" at bounding box center [653, 24] width 1183 height 18
copy link "D_FL-27227-WK-018"
click at [516, 614] on span "Папка на Drive" at bounding box center [509, 620] width 82 height 22
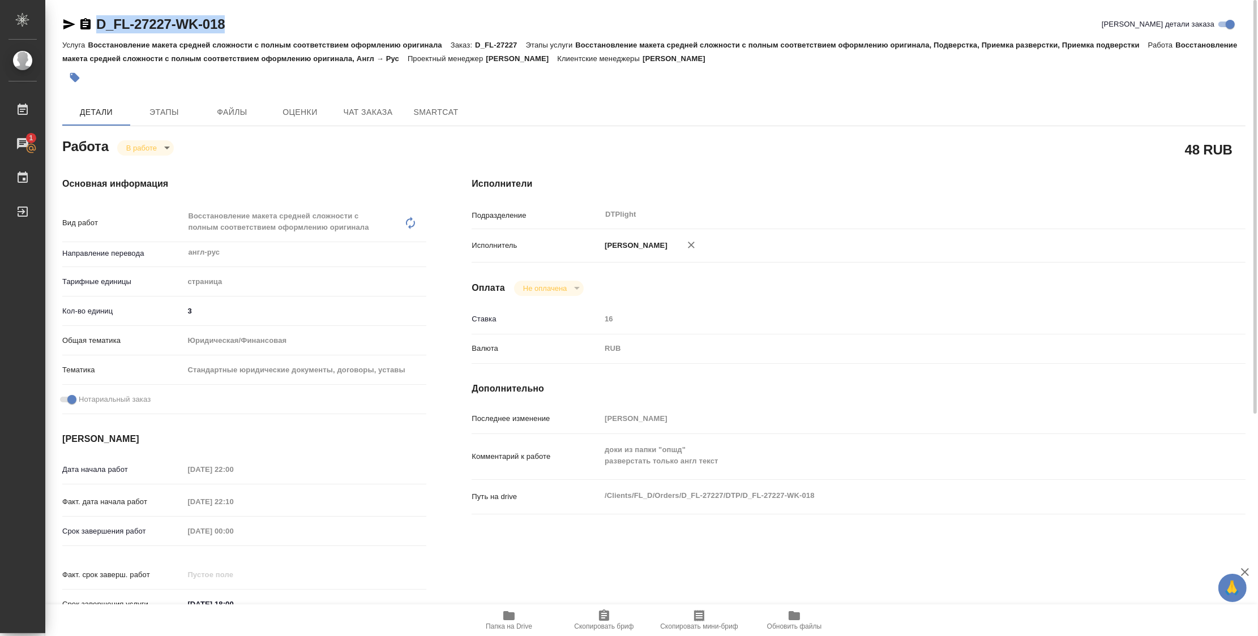
click at [149, 146] on body "🙏 .cls-1 fill:#fff; AWATERA Zubakova Viktoriya Работы 1 Чаты График Выйти D_FL-…" at bounding box center [629, 318] width 1258 height 636
click at [152, 186] on li "Сдан" at bounding box center [154, 186] width 75 height 19
type textarea "x"
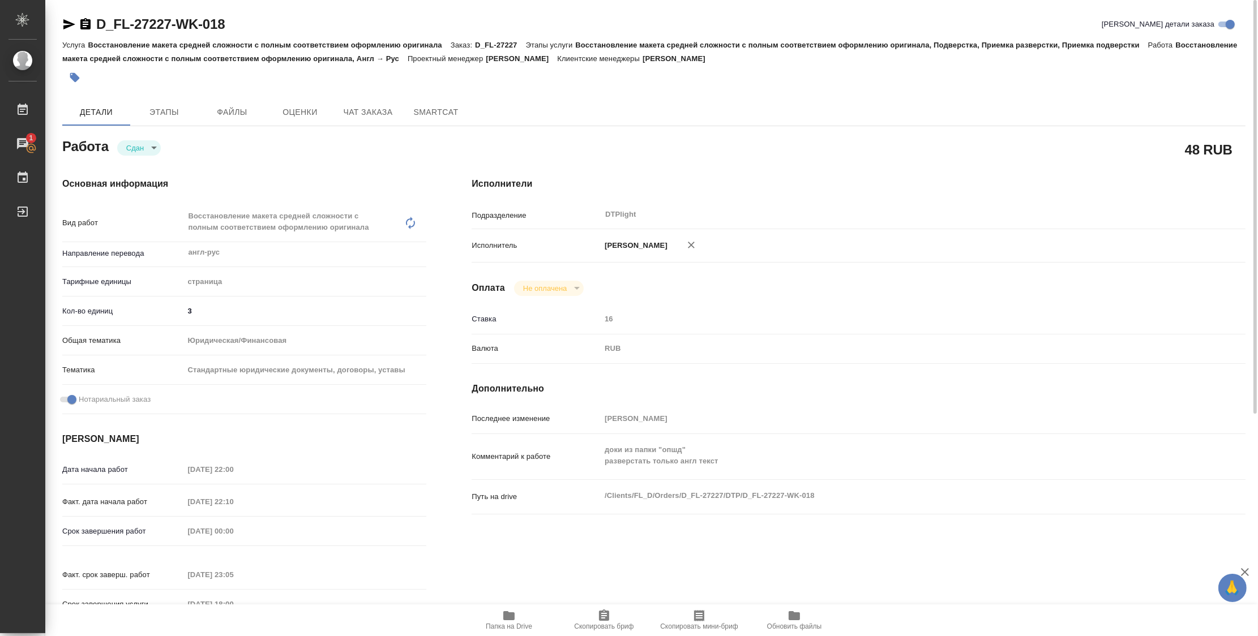
type textarea "x"
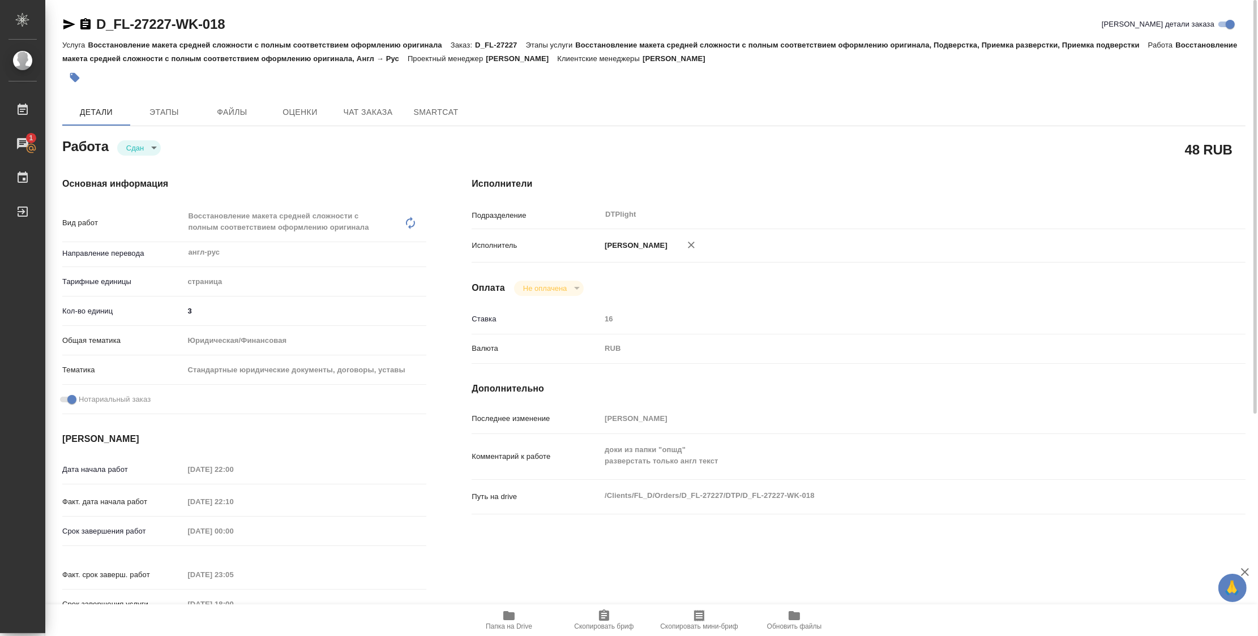
type textarea "x"
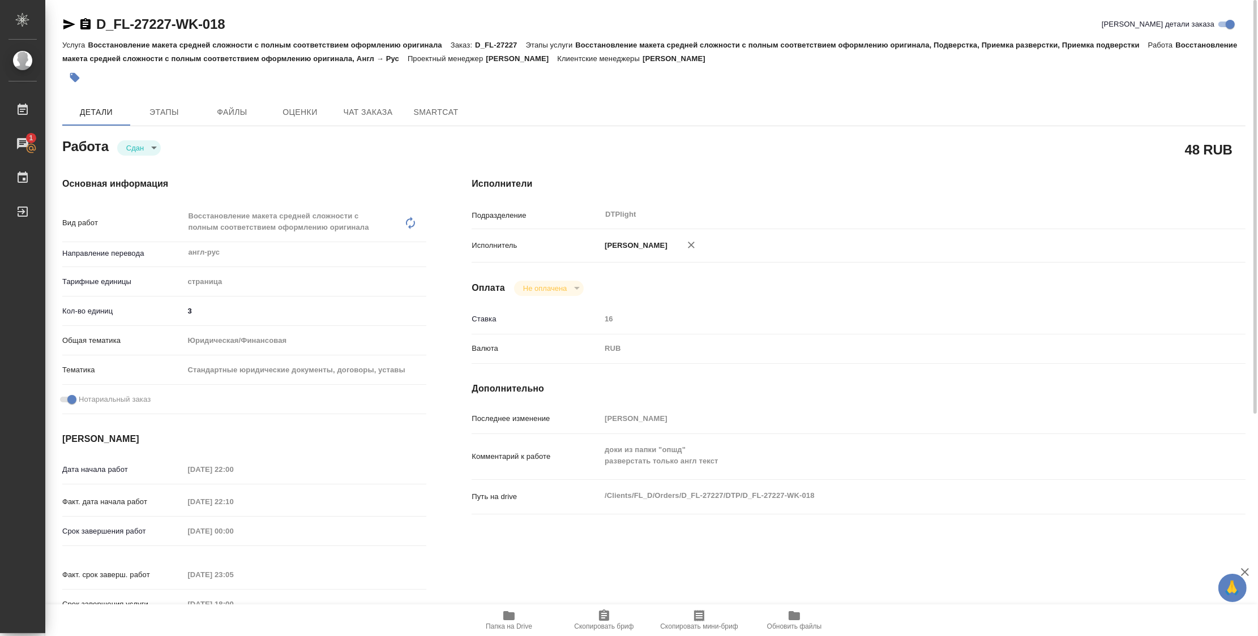
type textarea "x"
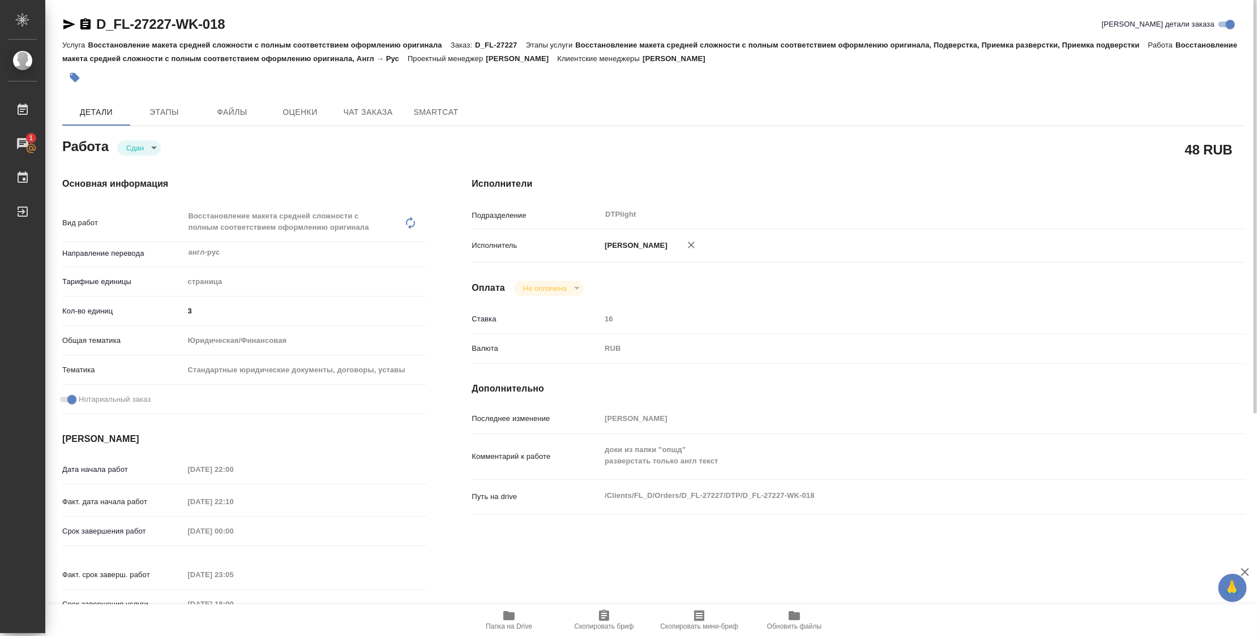
type textarea "x"
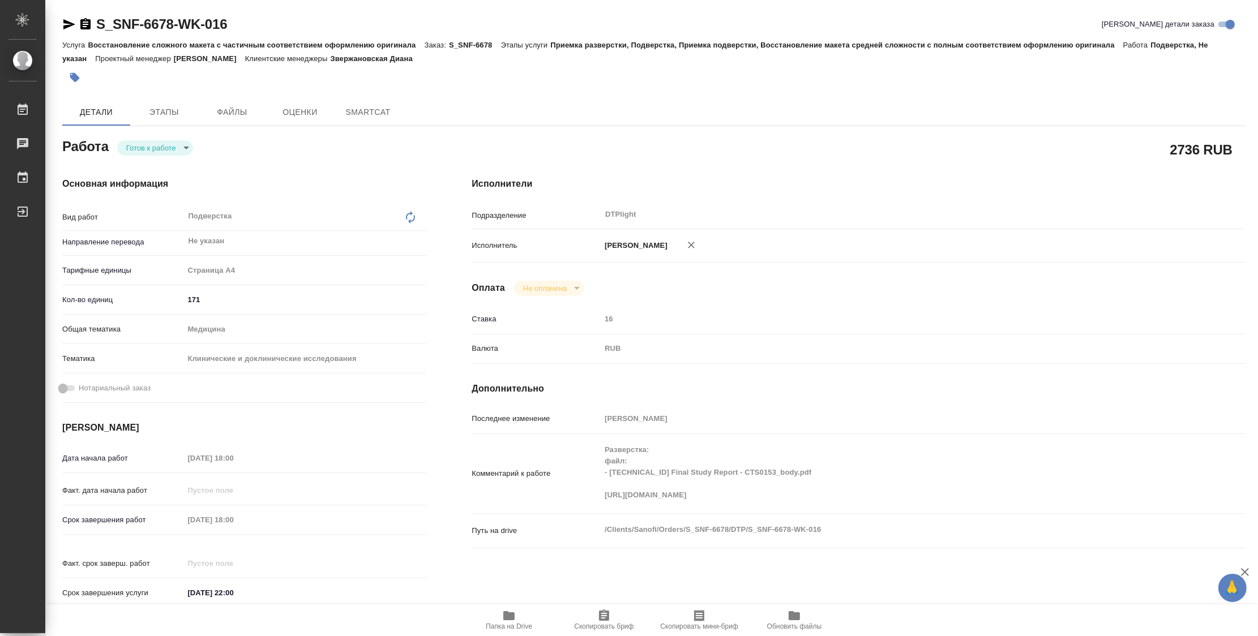
type textarea "x"
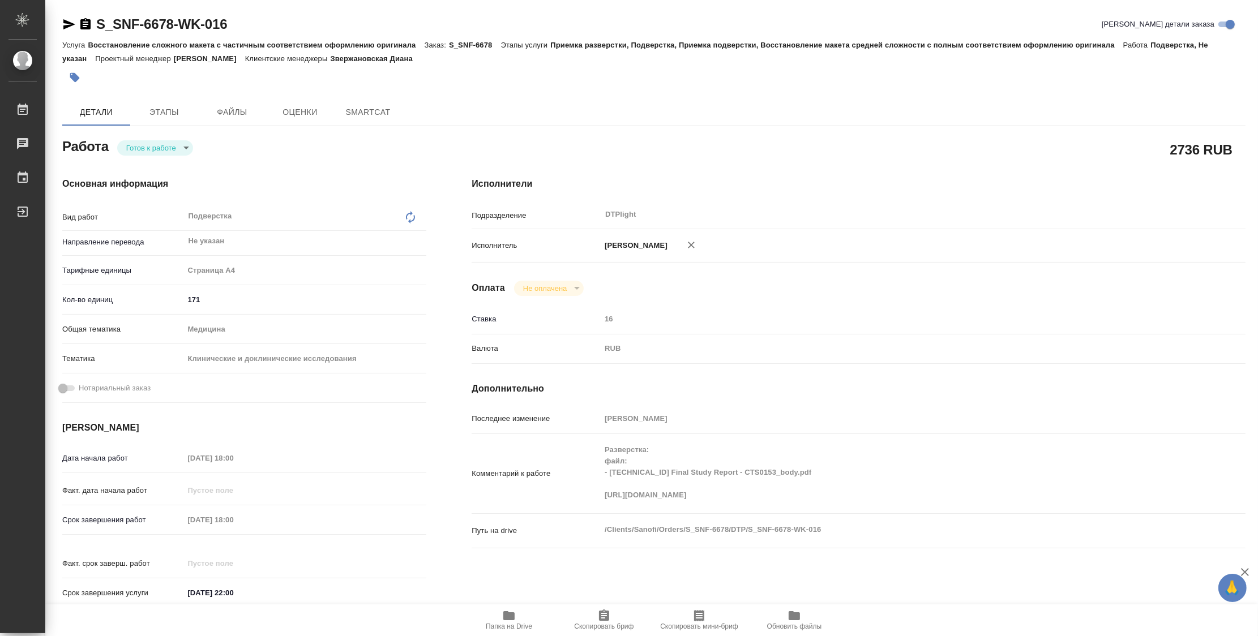
type textarea "x"
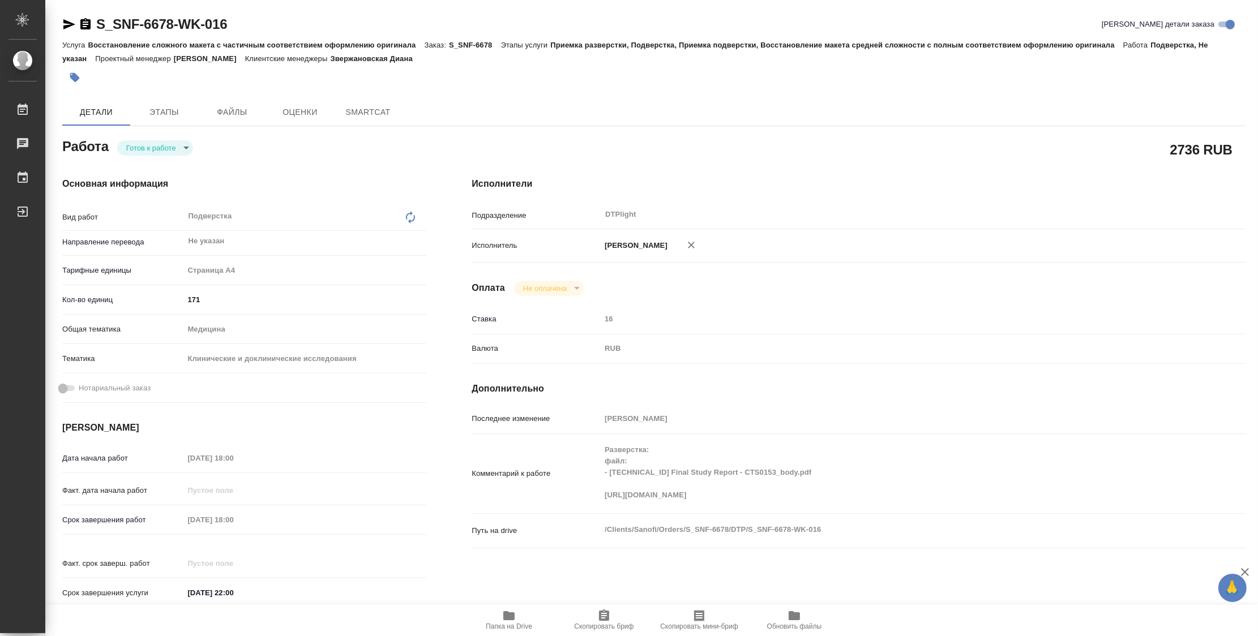
type textarea "x"
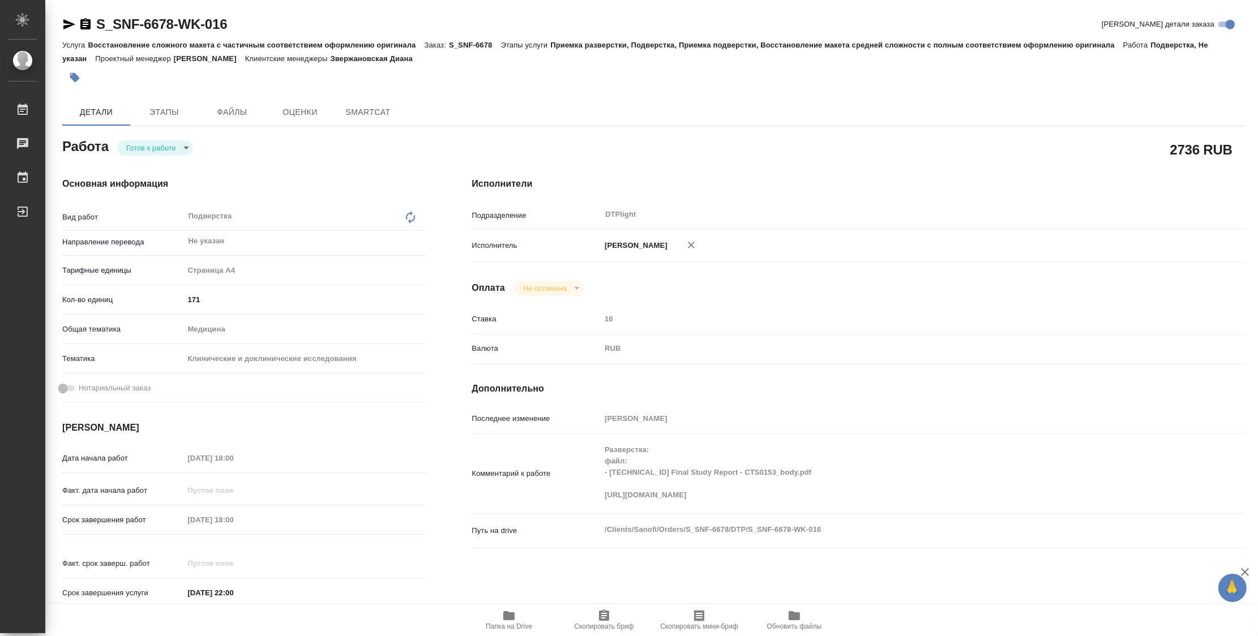
type textarea "x"
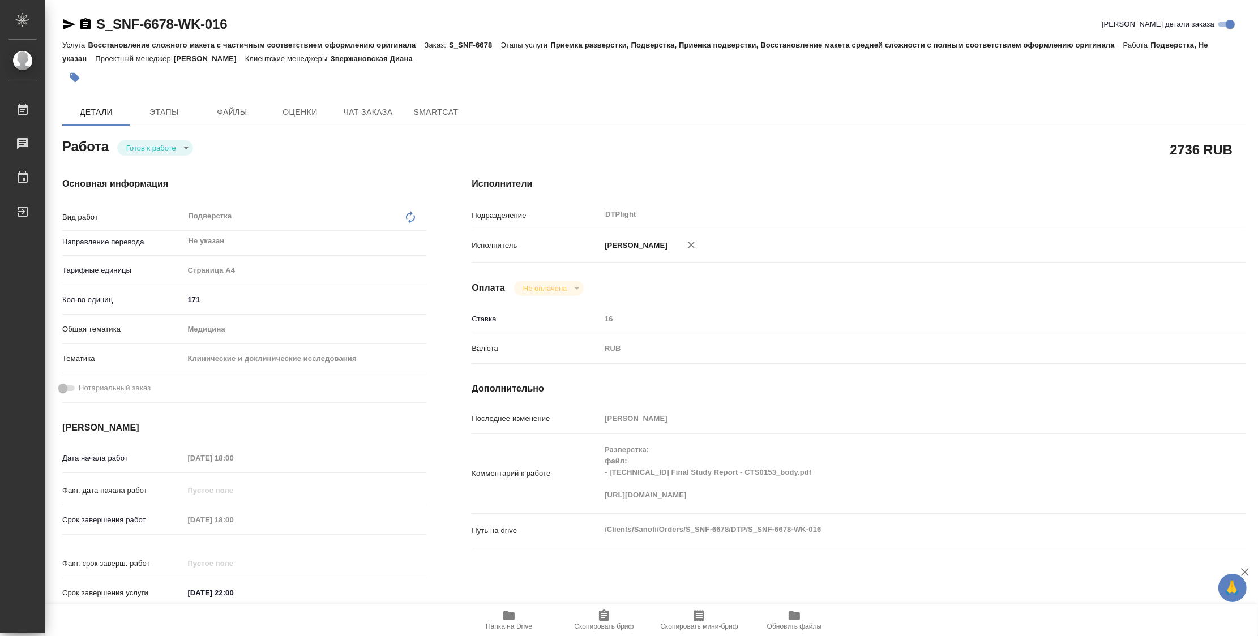
type textarea "x"
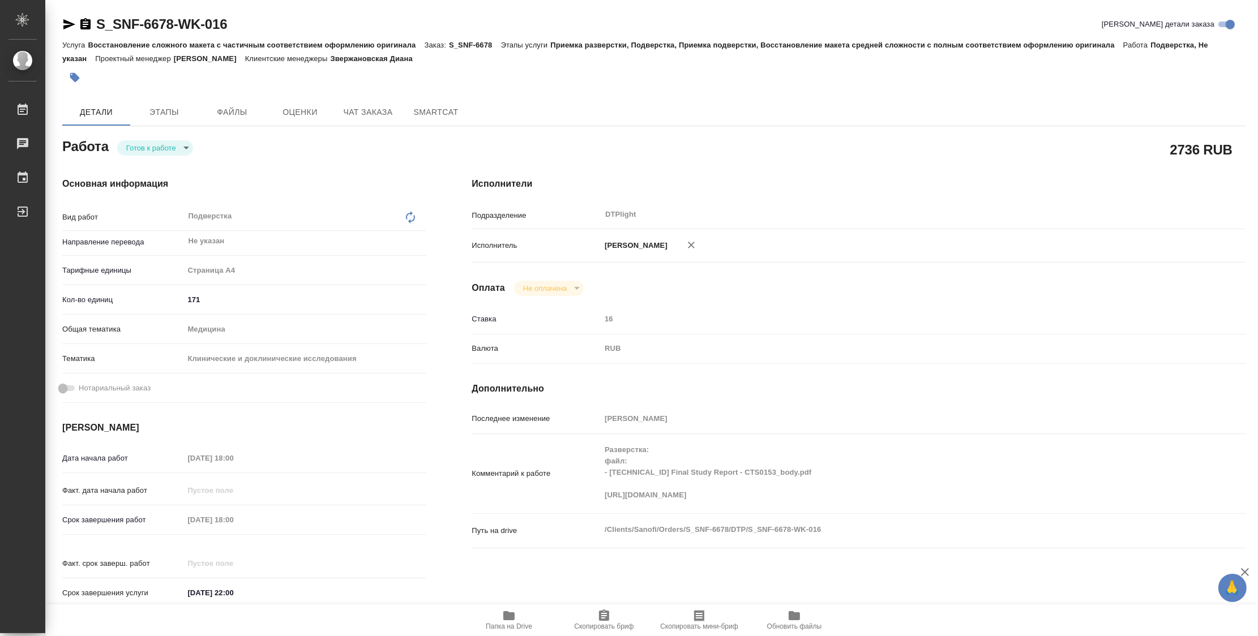
type textarea "x"
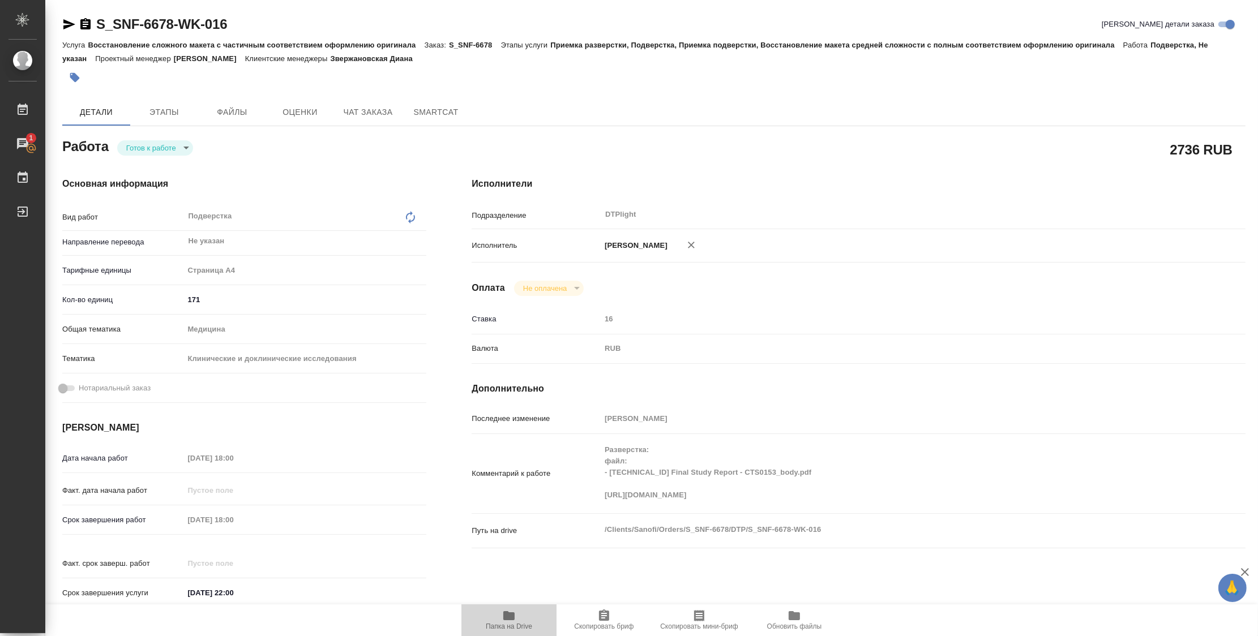
click at [501, 622] on span "Папка на Drive" at bounding box center [509, 620] width 82 height 22
click at [72, 23] on icon "button" at bounding box center [69, 25] width 14 height 14
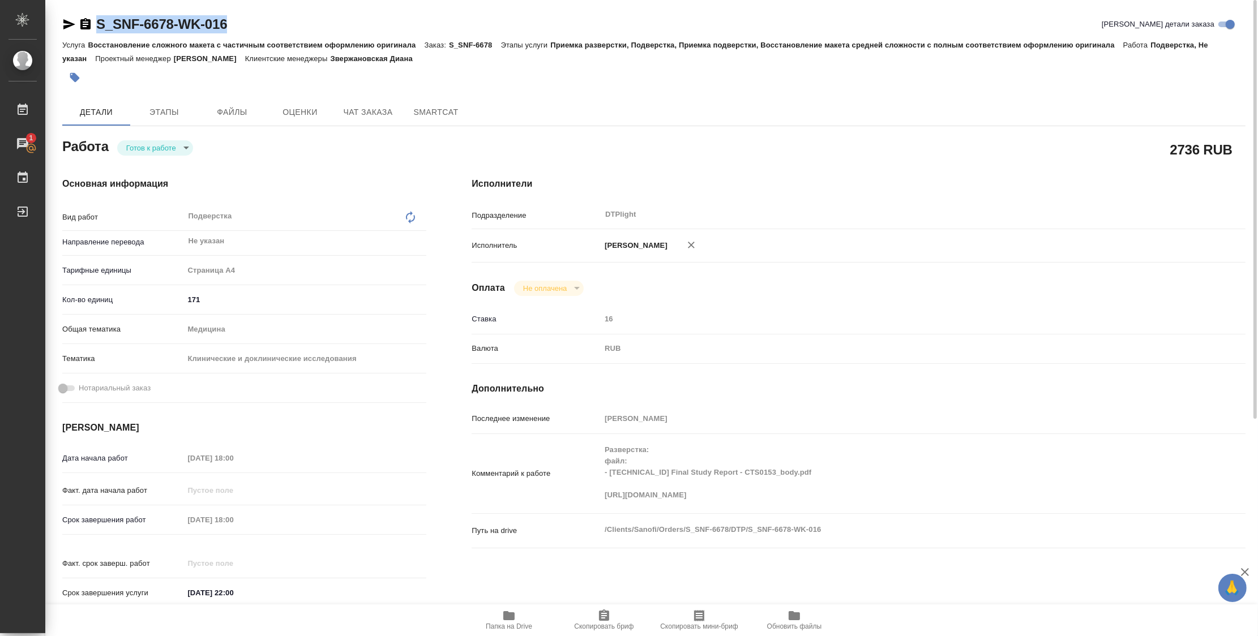
drag, startPoint x: 217, startPoint y: 18, endPoint x: 89, endPoint y: 22, distance: 128.0
click at [89, 22] on div "S_SNF-6678-WK-016 Кратко детали заказа" at bounding box center [653, 24] width 1183 height 18
copy link "S_SNF-6678-WK-016"
click at [149, 145] on body "🙏 .cls-1 fill:#fff; AWATERA Zubakova Viktoriya Работы 1 Чаты График Выйти S_SNF…" at bounding box center [629, 318] width 1258 height 636
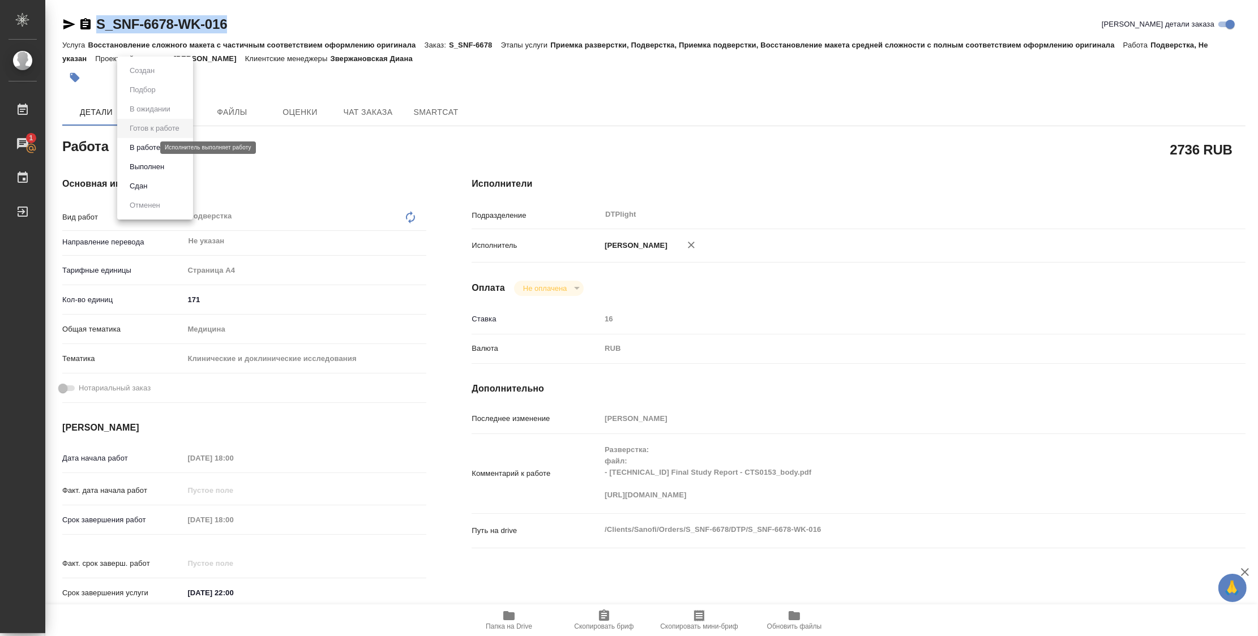
click at [147, 150] on button "В работе" at bounding box center [144, 148] width 37 height 12
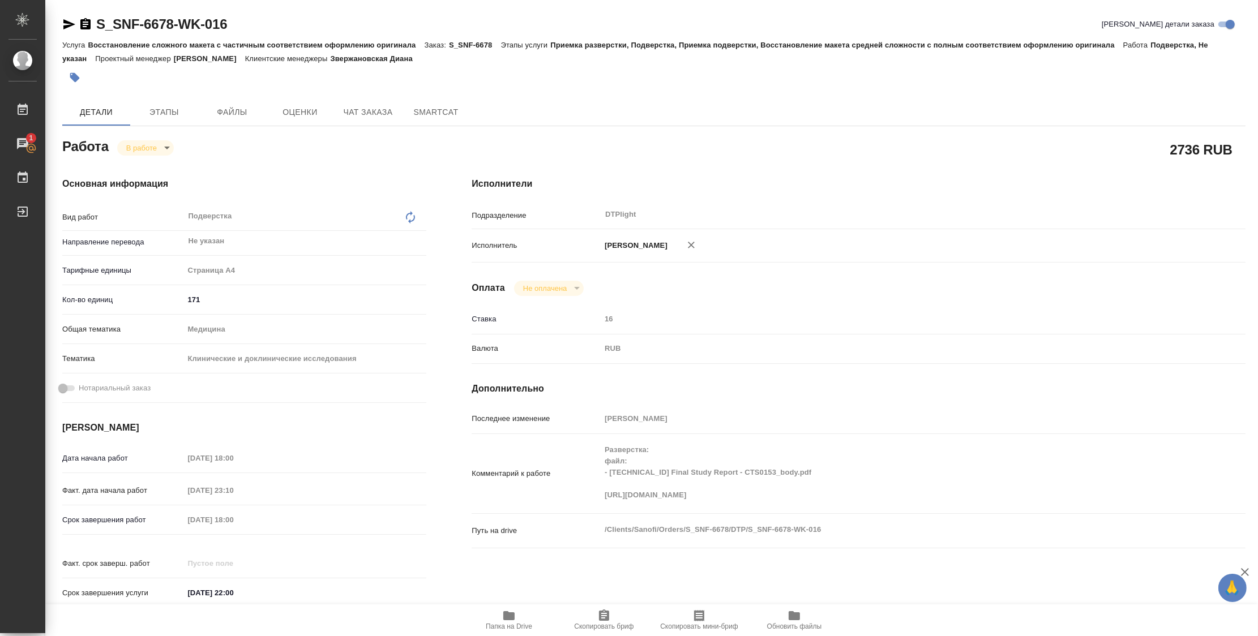
type textarea "x"
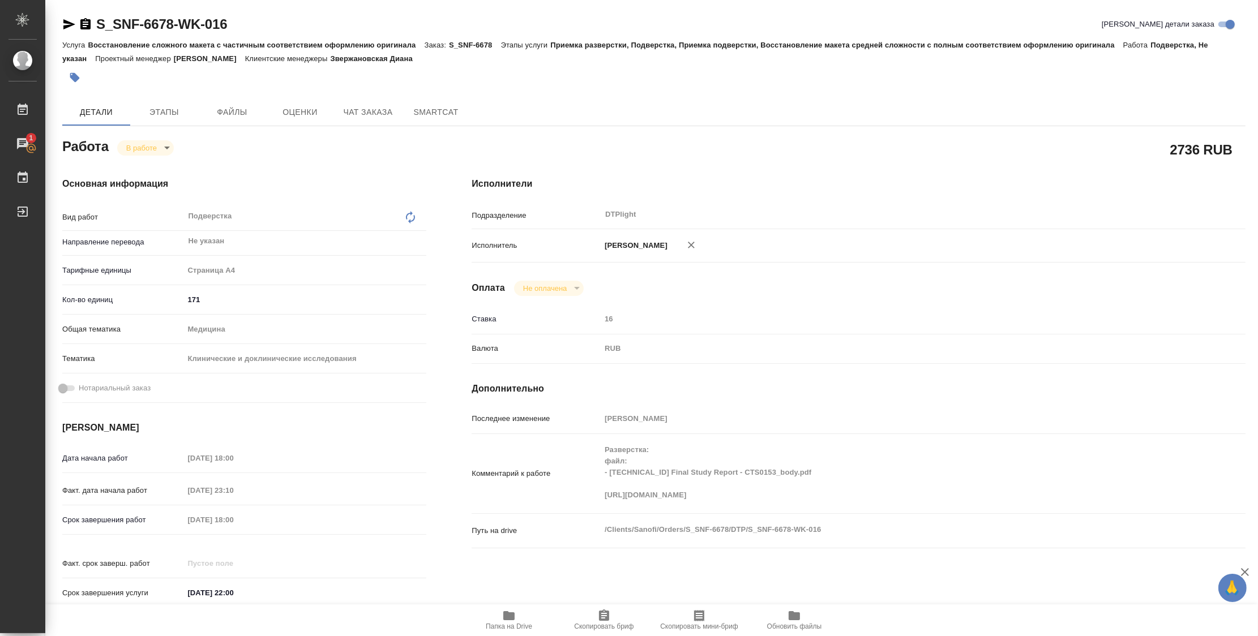
type textarea "x"
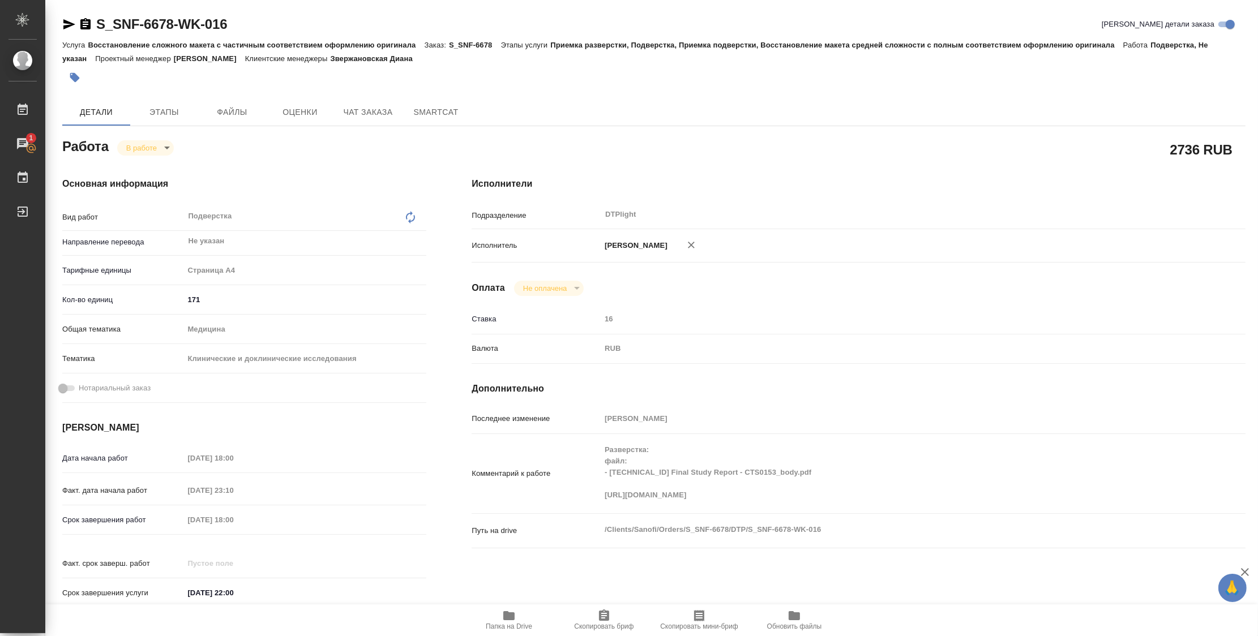
type textarea "x"
